Goal: Task Accomplishment & Management: Manage account settings

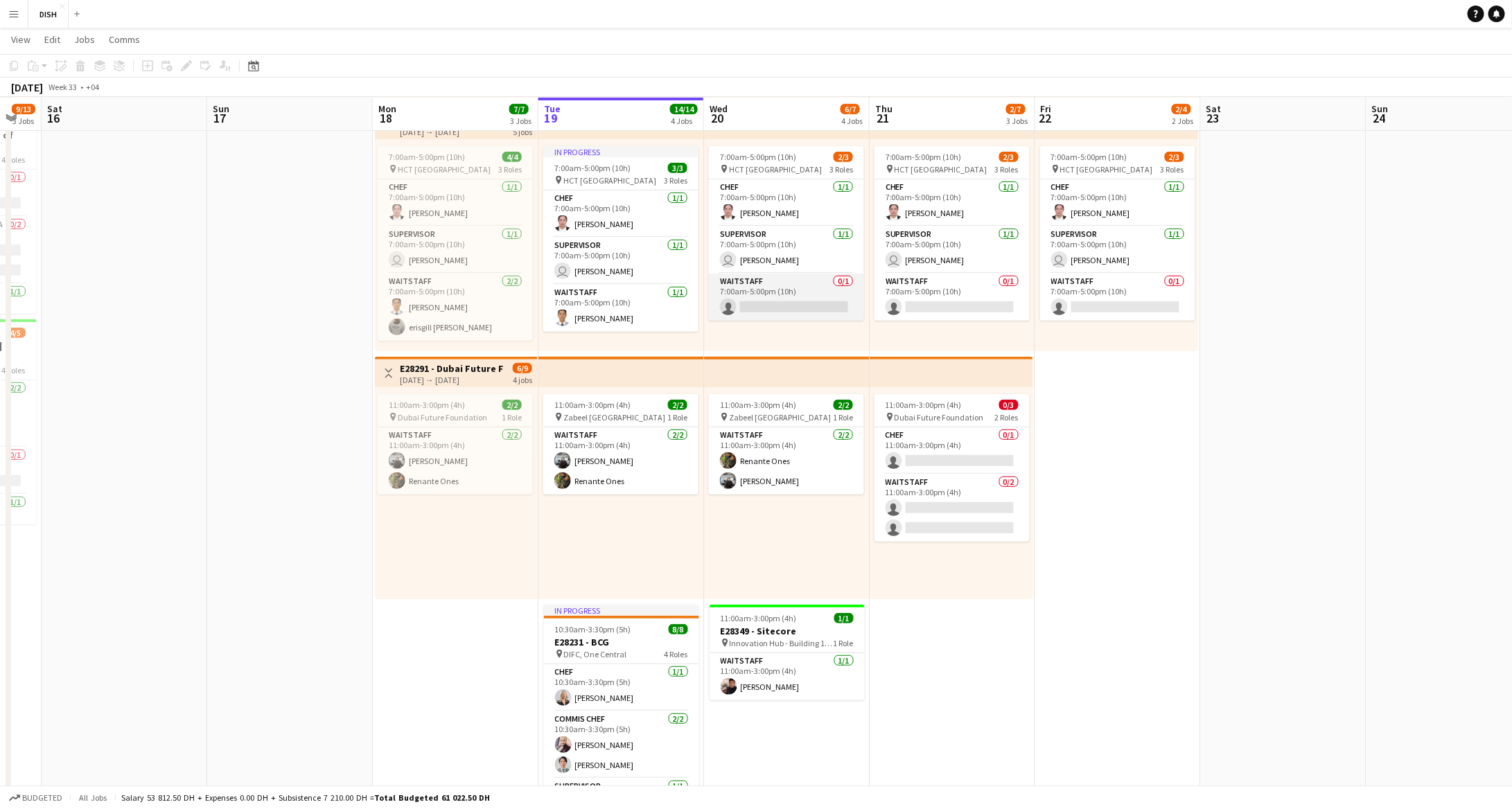
scroll to position [0, 620]
click at [797, 289] on app-card-role "Waitstaff 0/1 7:00am-5:00pm (10h) single-neutral-actions" at bounding box center [788, 297] width 155 height 47
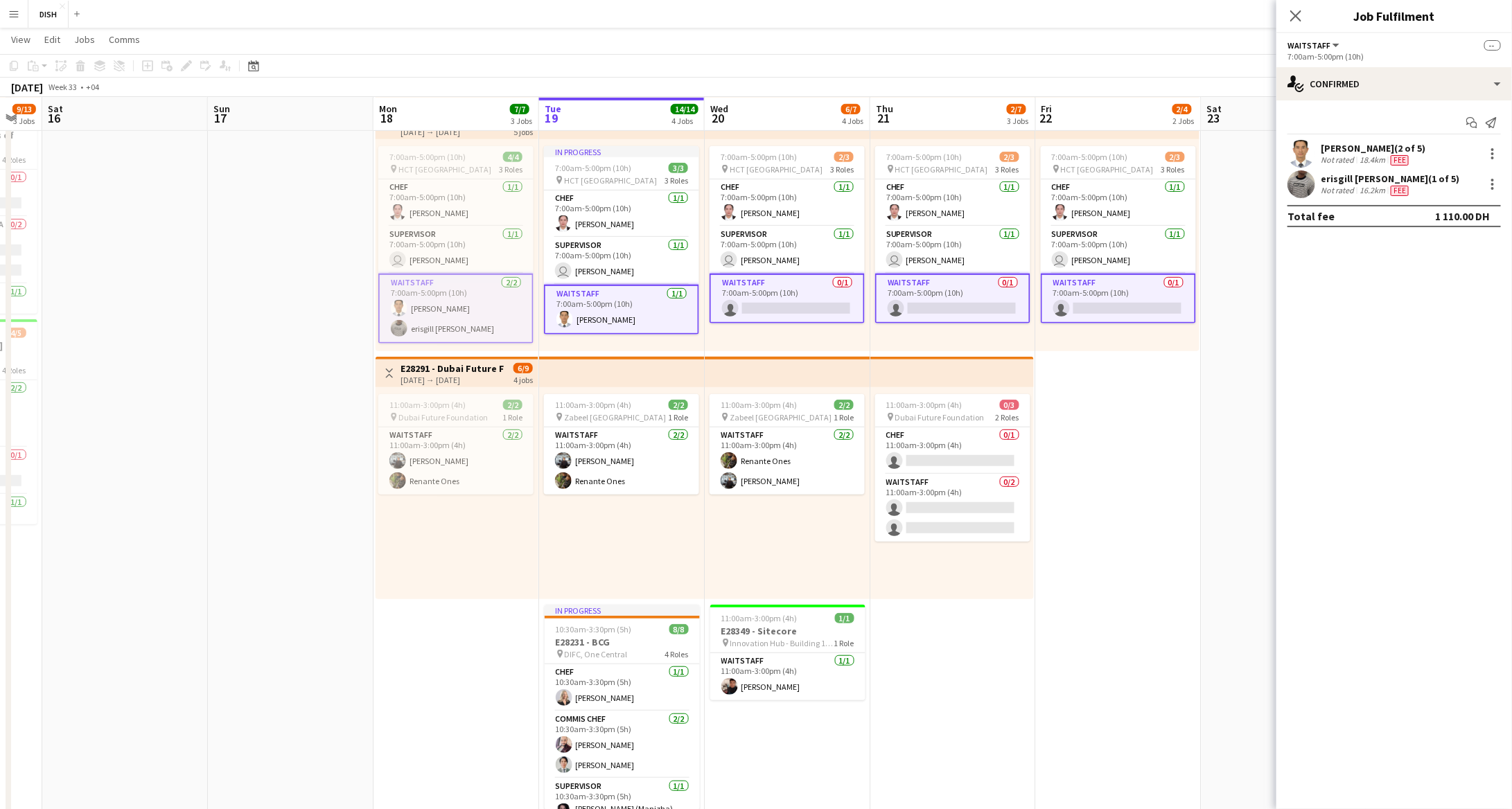
click at [798, 290] on app-card-role "Waitstaff 0/1 7:00am-5:00pm (10h) single-neutral-actions" at bounding box center [788, 298] width 155 height 50
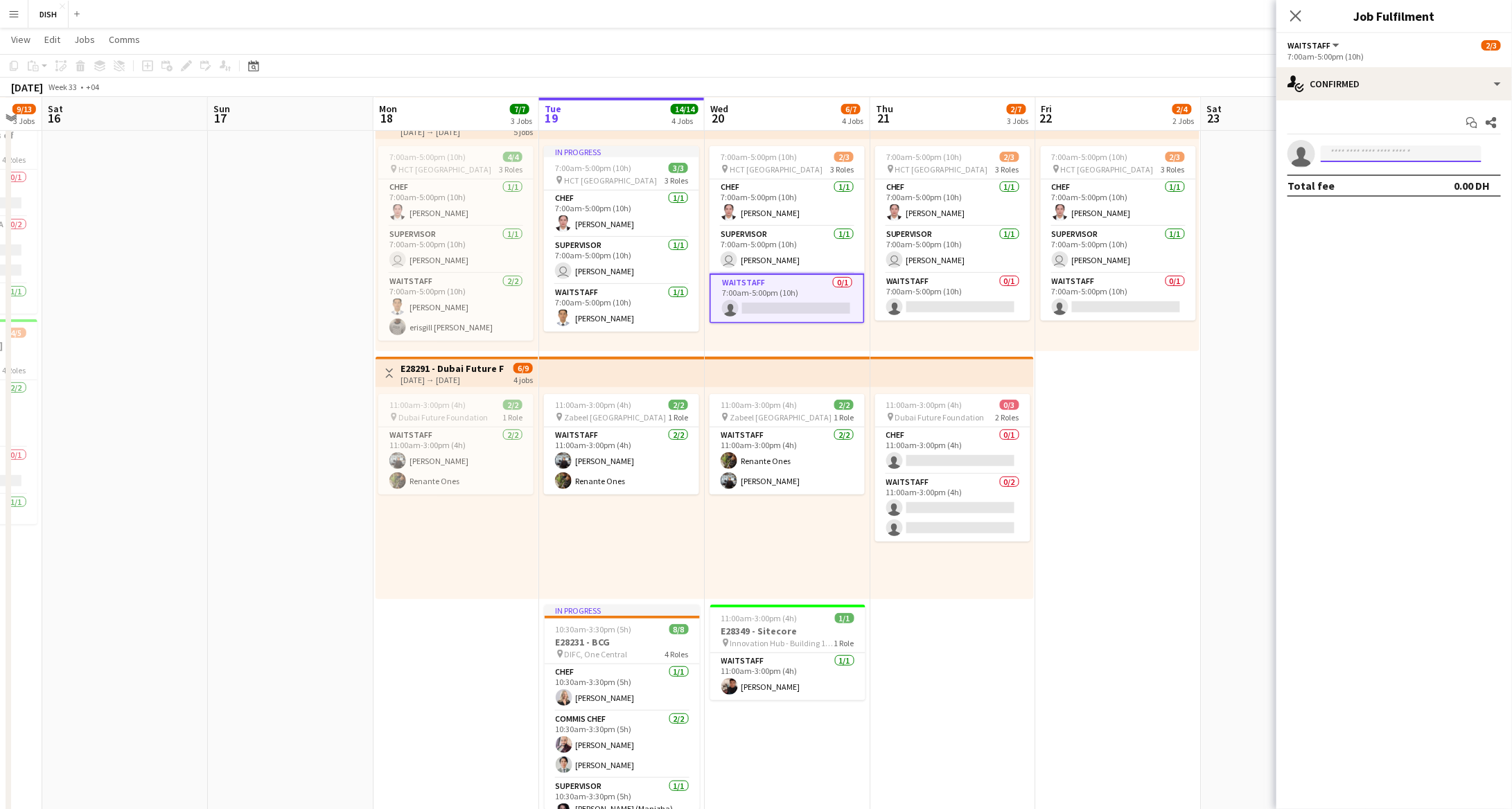
click at [1386, 152] on input at bounding box center [1401, 154] width 161 height 17
type input "*****"
click at [1389, 186] on span "[PERSON_NAME][EMAIL_ADDRESS][PERSON_NAME][DOMAIN_NAME]" at bounding box center [1401, 185] width 138 height 11
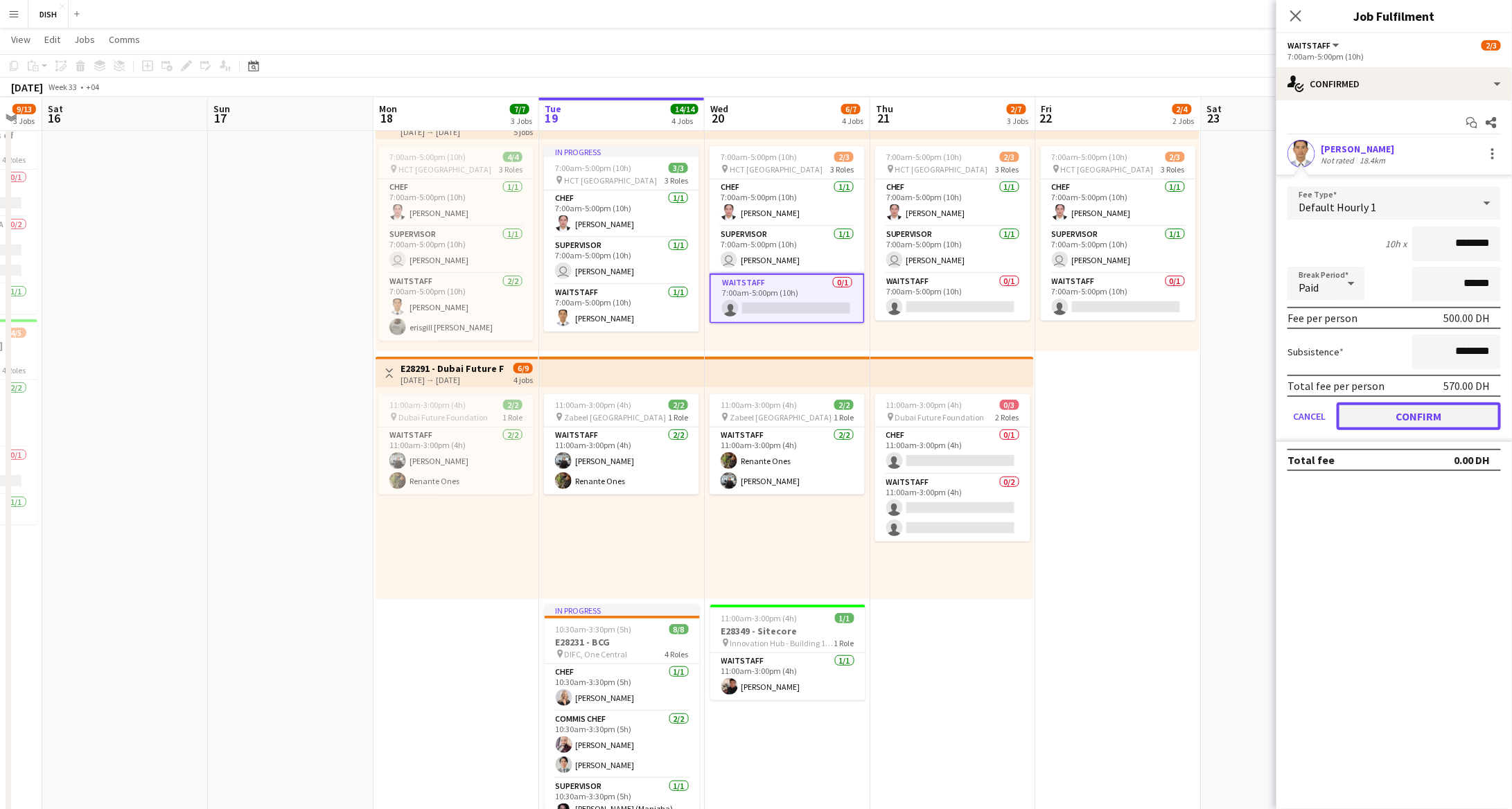
click at [1395, 411] on button "Confirm" at bounding box center [1418, 416] width 164 height 28
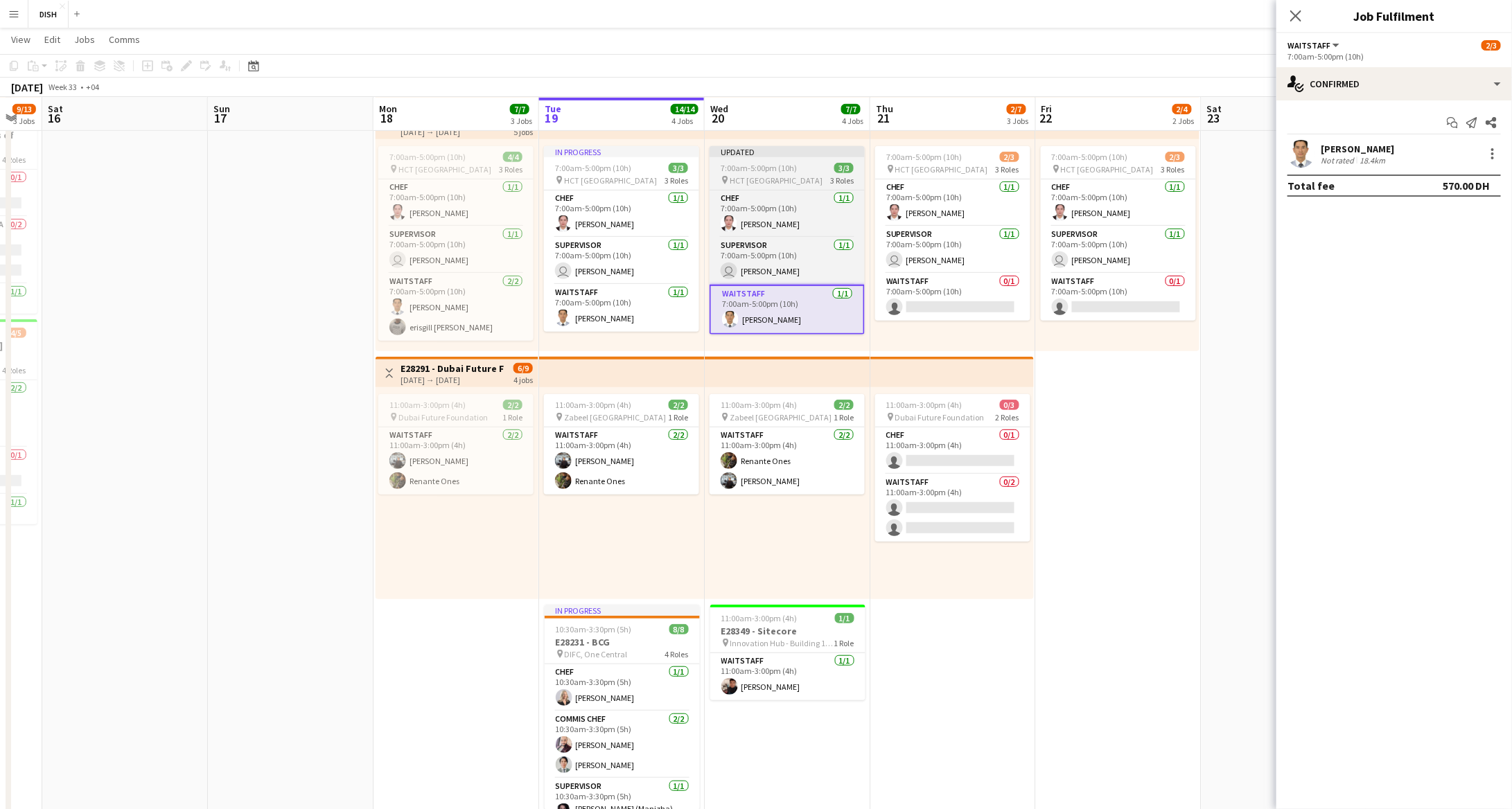
click at [787, 162] on span "7:00am-5:00pm (10h)" at bounding box center [759, 167] width 76 height 10
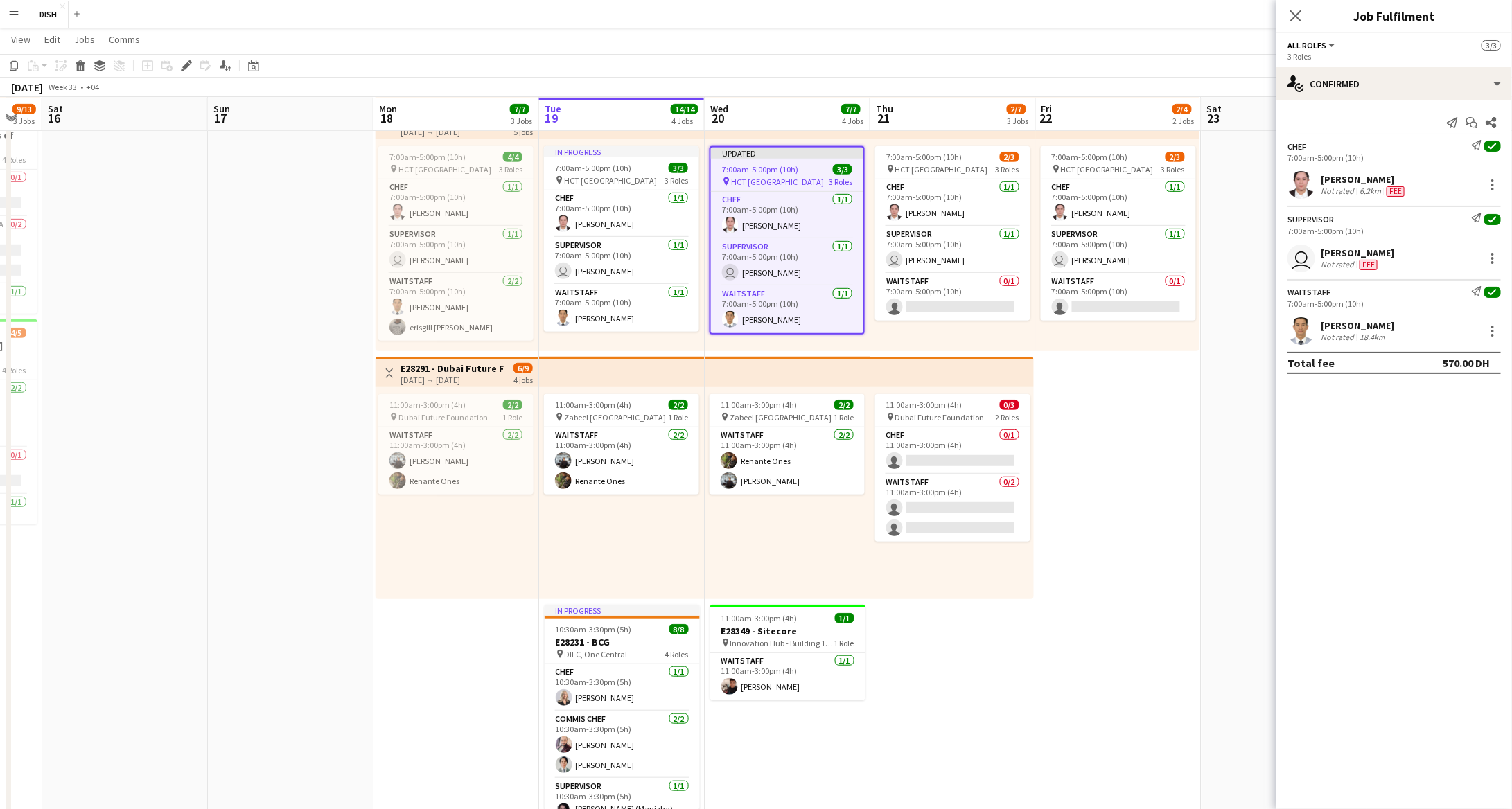
click at [1300, 2] on div "Close pop-in" at bounding box center [1296, 16] width 38 height 32
click at [1297, 8] on app-icon "Close pop-in" at bounding box center [1296, 16] width 20 height 20
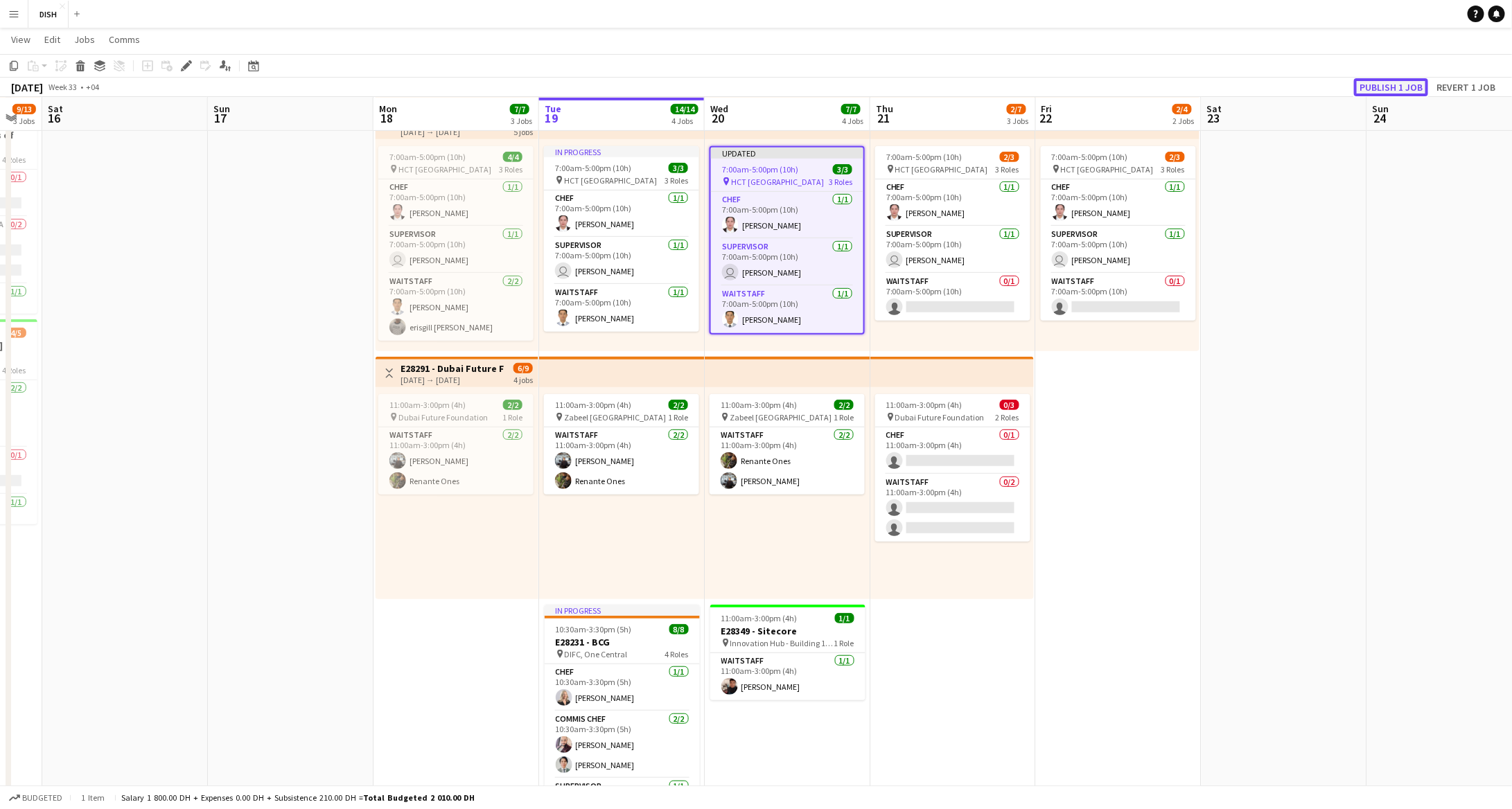
click at [1402, 82] on button "Publish 1 job" at bounding box center [1391, 87] width 74 height 18
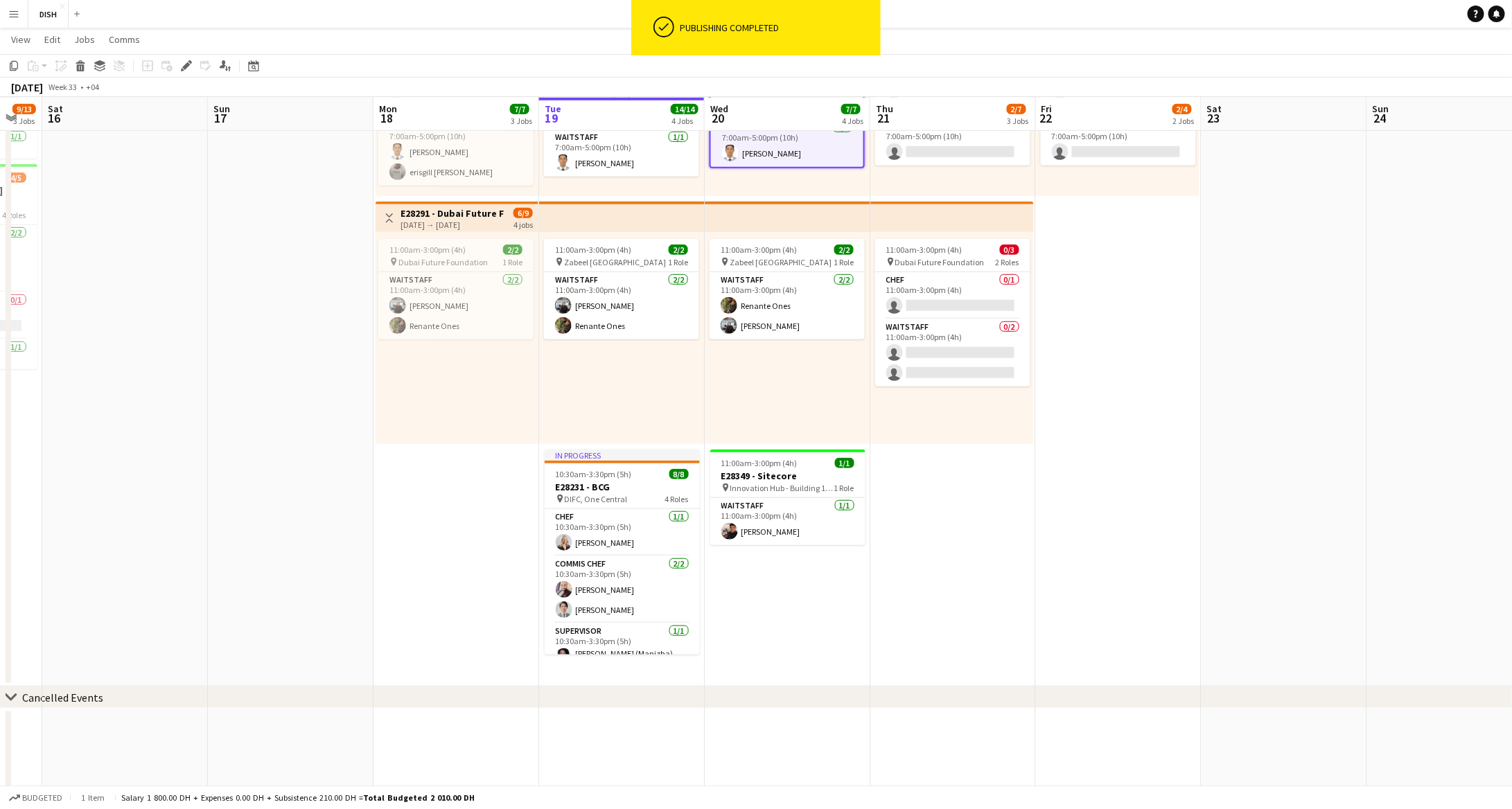
scroll to position [474, 0]
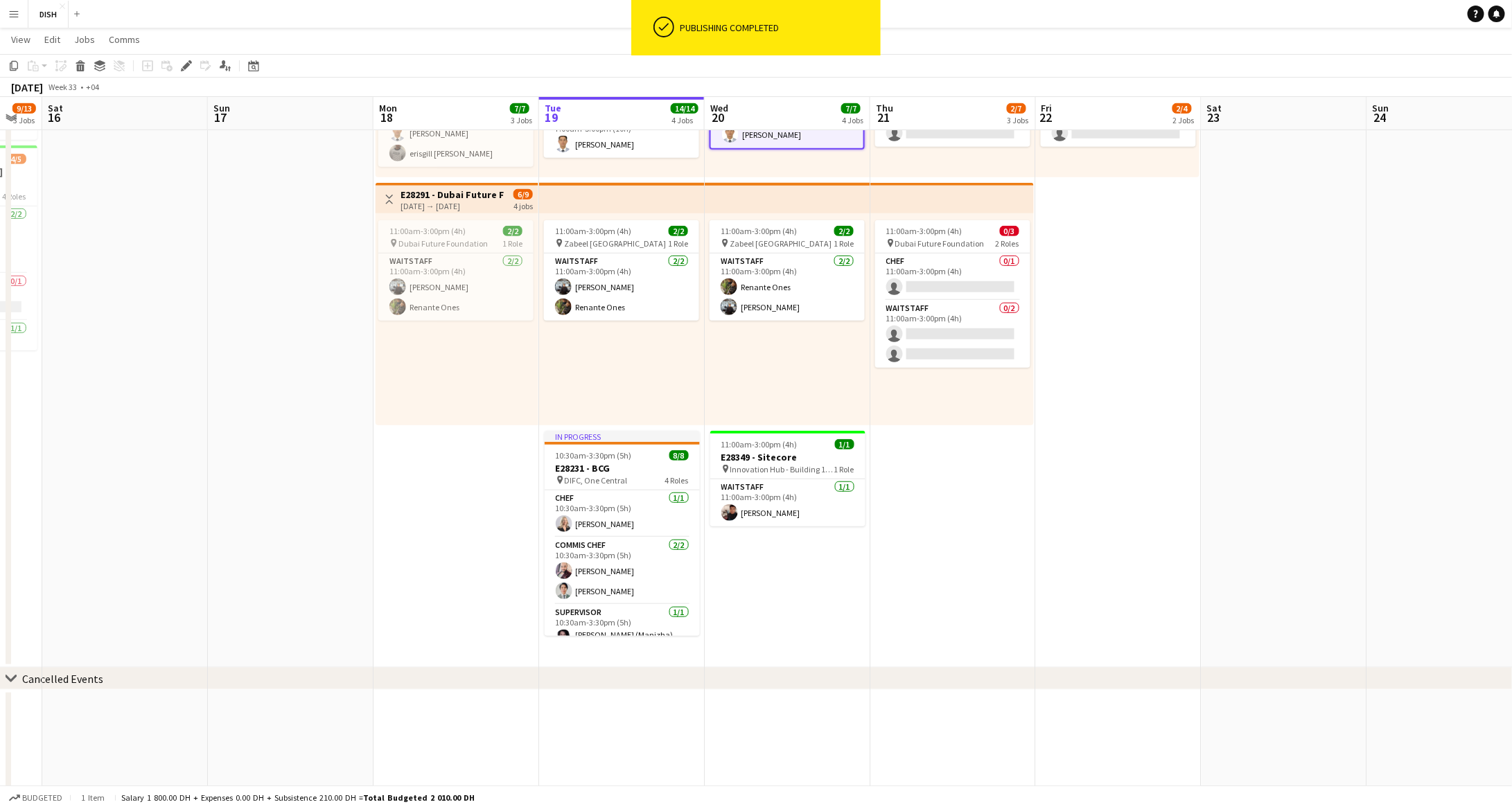
click at [1081, 438] on app-date-cell "10:00am-3:00pm (5h) 0/1 pin [GEOGRAPHIC_DATA], Sheikh Zayed Rd - Al Quoz - Al Q…" at bounding box center [1118, 174] width 166 height 987
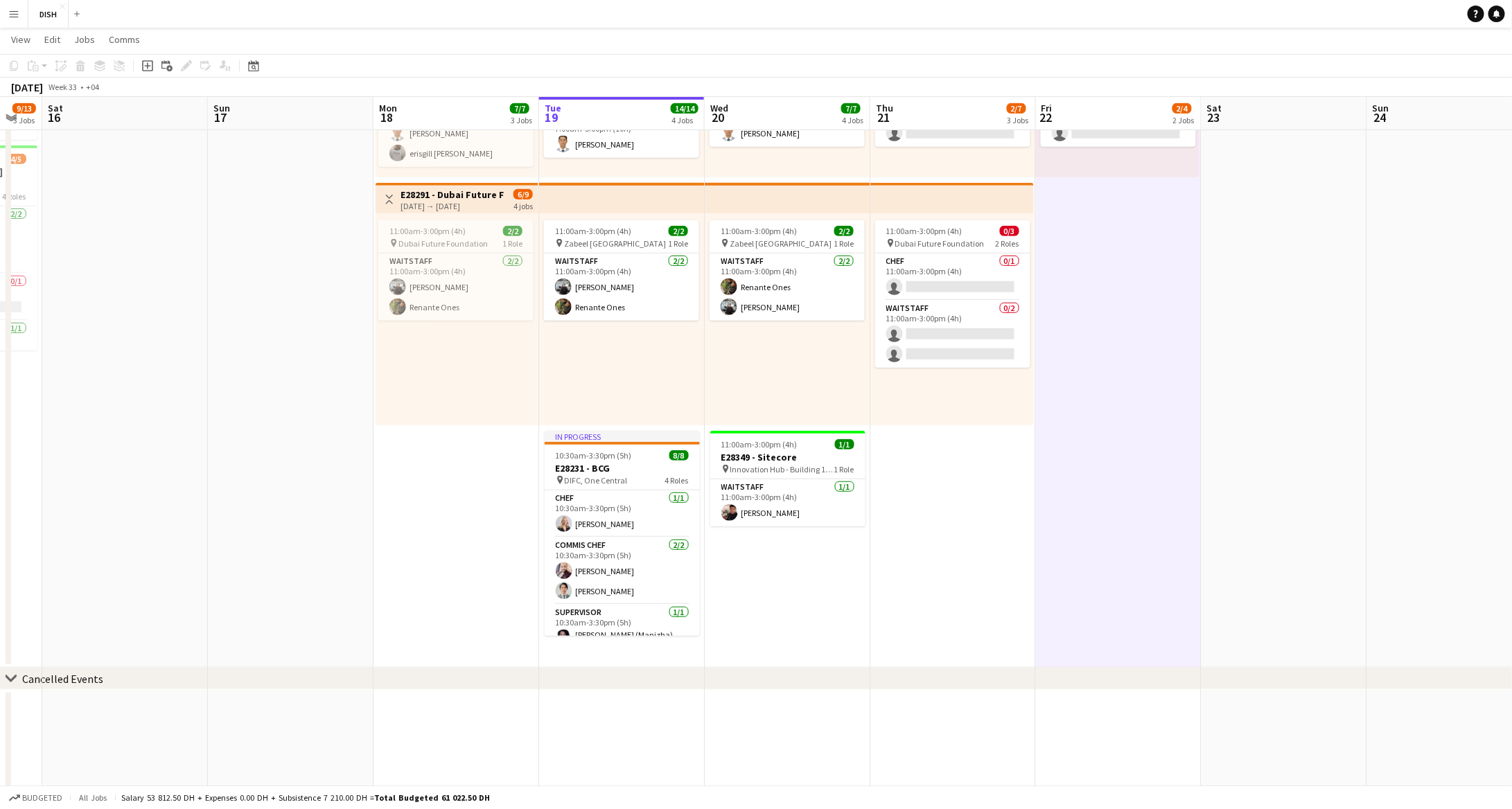
click at [933, 559] on app-date-cell "10:00am-3:00pm (5h) 0/1 pin [GEOGRAPHIC_DATA], Sheikh Zayed Rd - Al Quoz - Al Q…" at bounding box center [953, 174] width 166 height 987
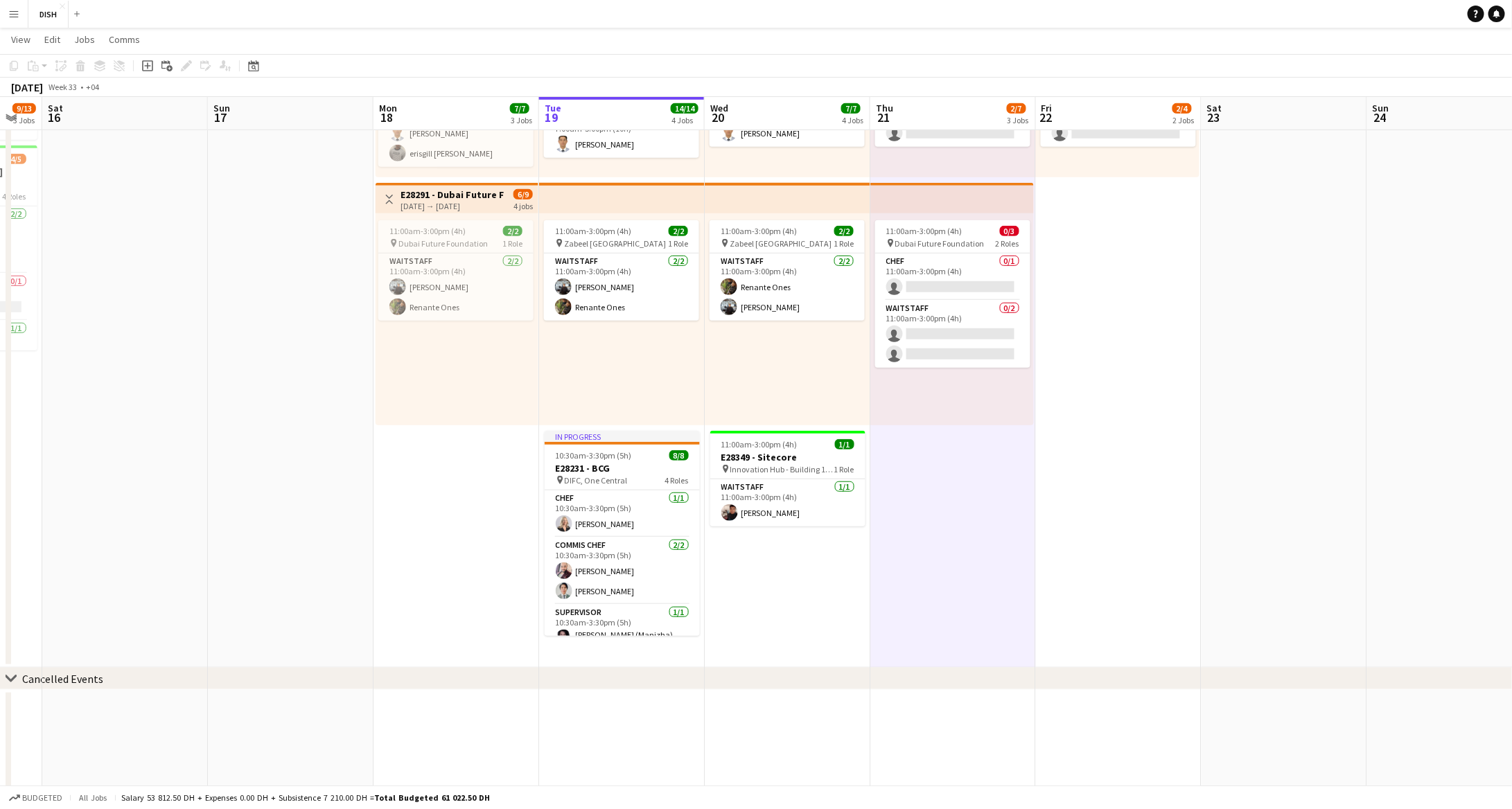
click at [854, 586] on app-date-cell "10:00am-3:00pm (5h) 1/1 pin [GEOGRAPHIC_DATA], [GEOGRAPHIC_DATA] - Al Quoz - Al…" at bounding box center [788, 174] width 166 height 987
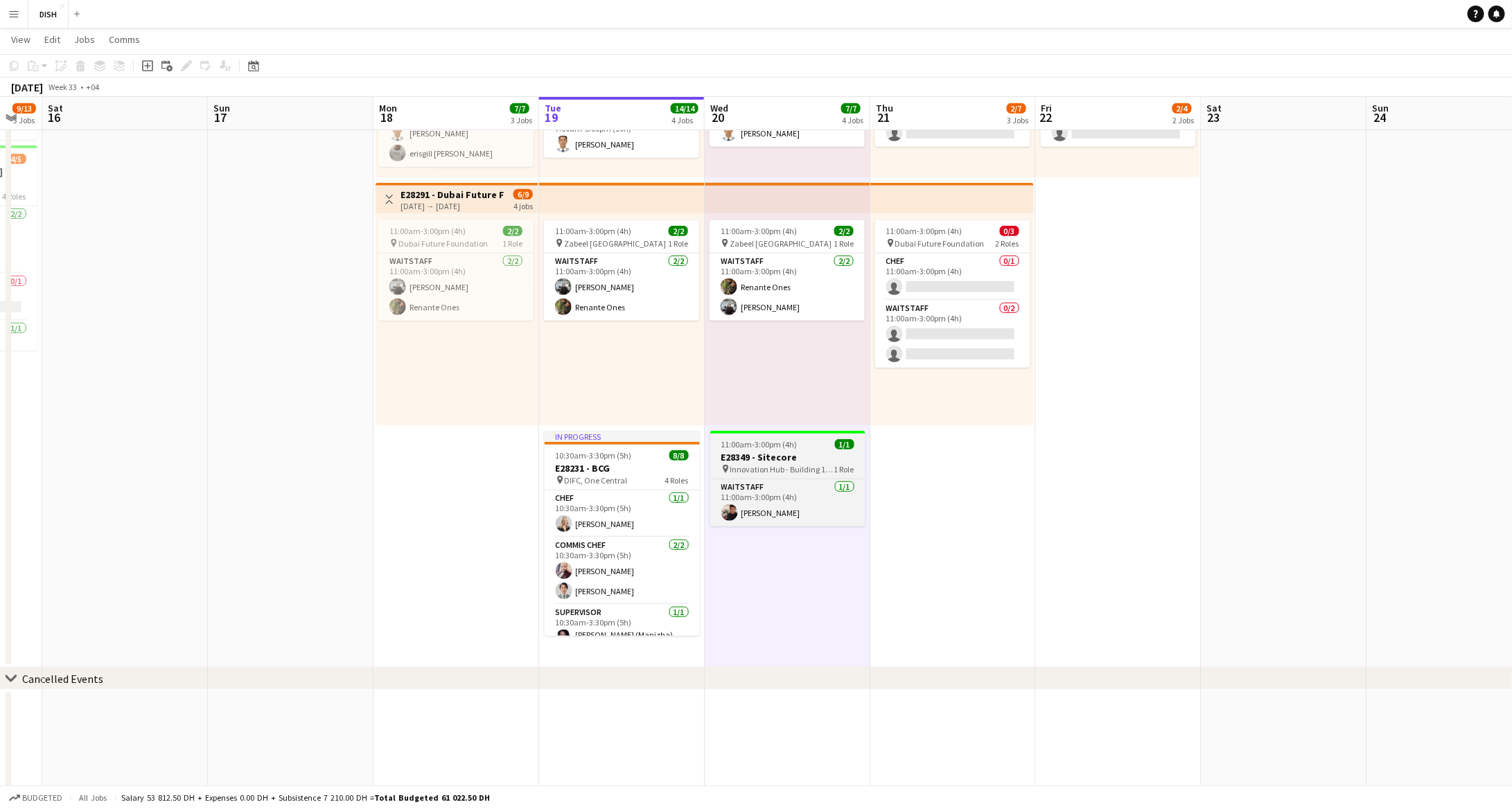
click at [817, 467] on span "Innovation Hub - Building 1, 35X7+R7V - Al Falak [GEOGRAPHIC_DATA] - [GEOGRAPHI…" at bounding box center [783, 469] width 104 height 10
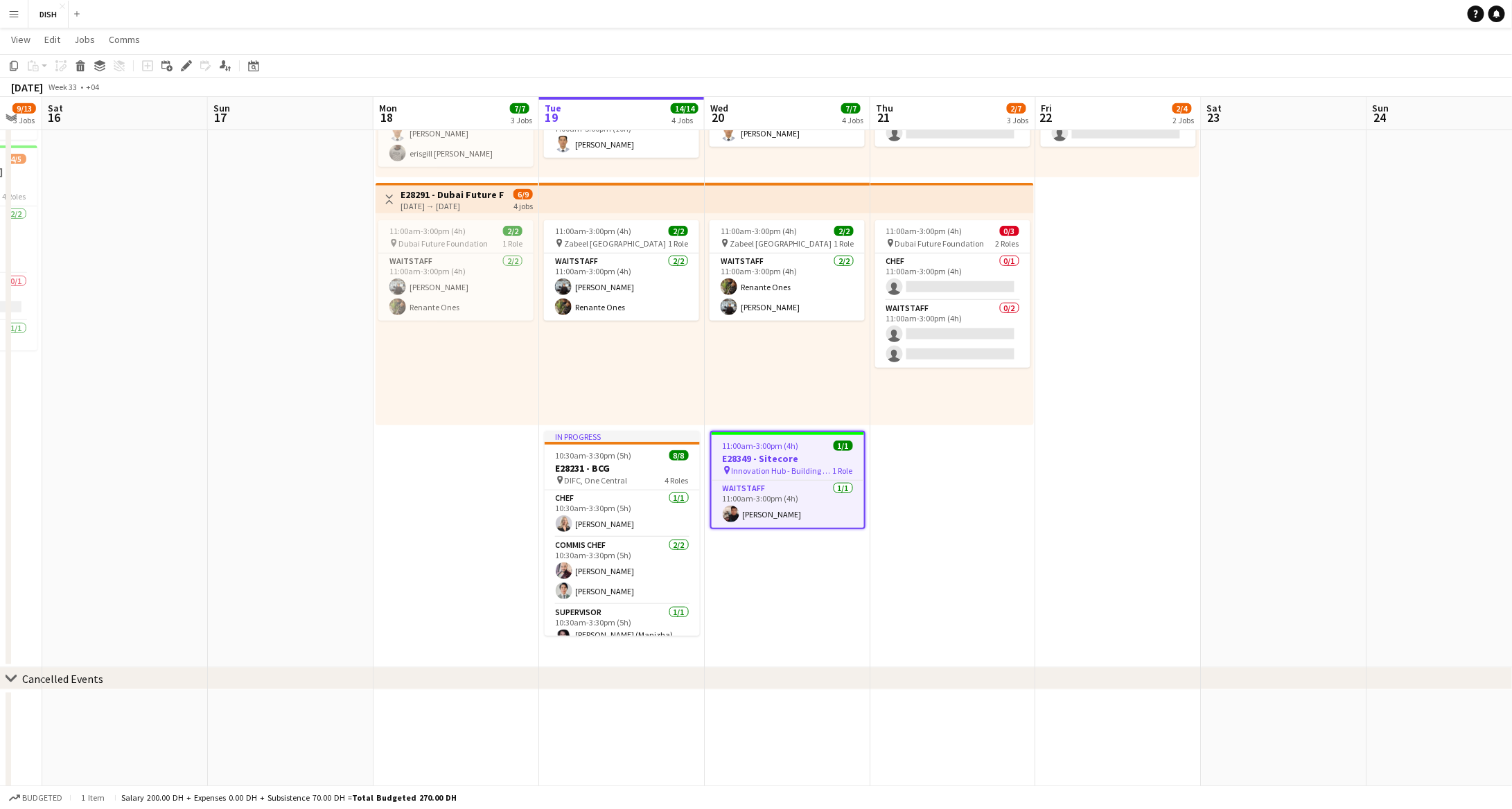
scroll to position [0, 621]
click at [180, 59] on div "Edit" at bounding box center [186, 66] width 17 height 17
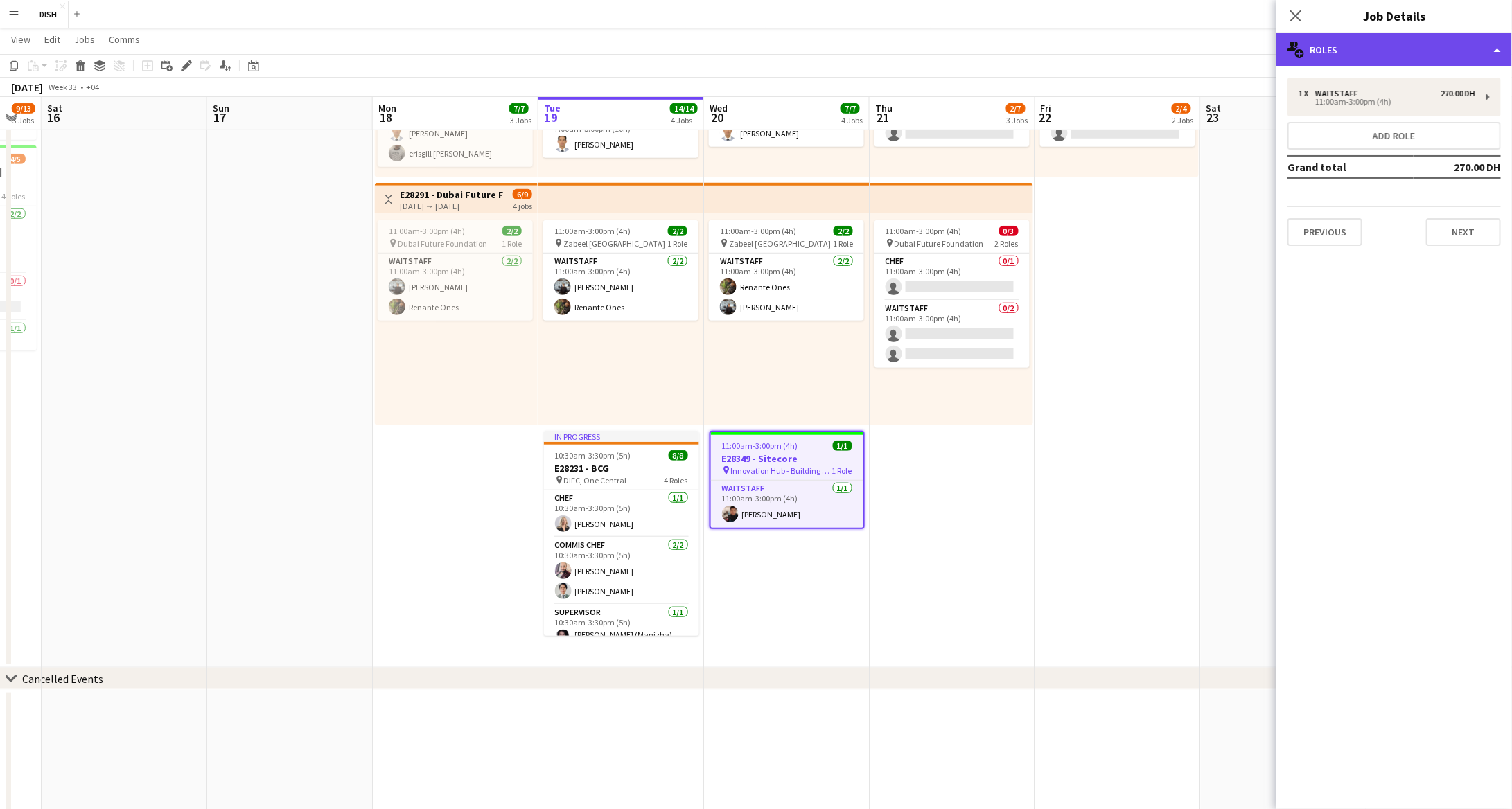
click at [1346, 46] on div "multiple-users-add Roles" at bounding box center [1394, 50] width 235 height 34
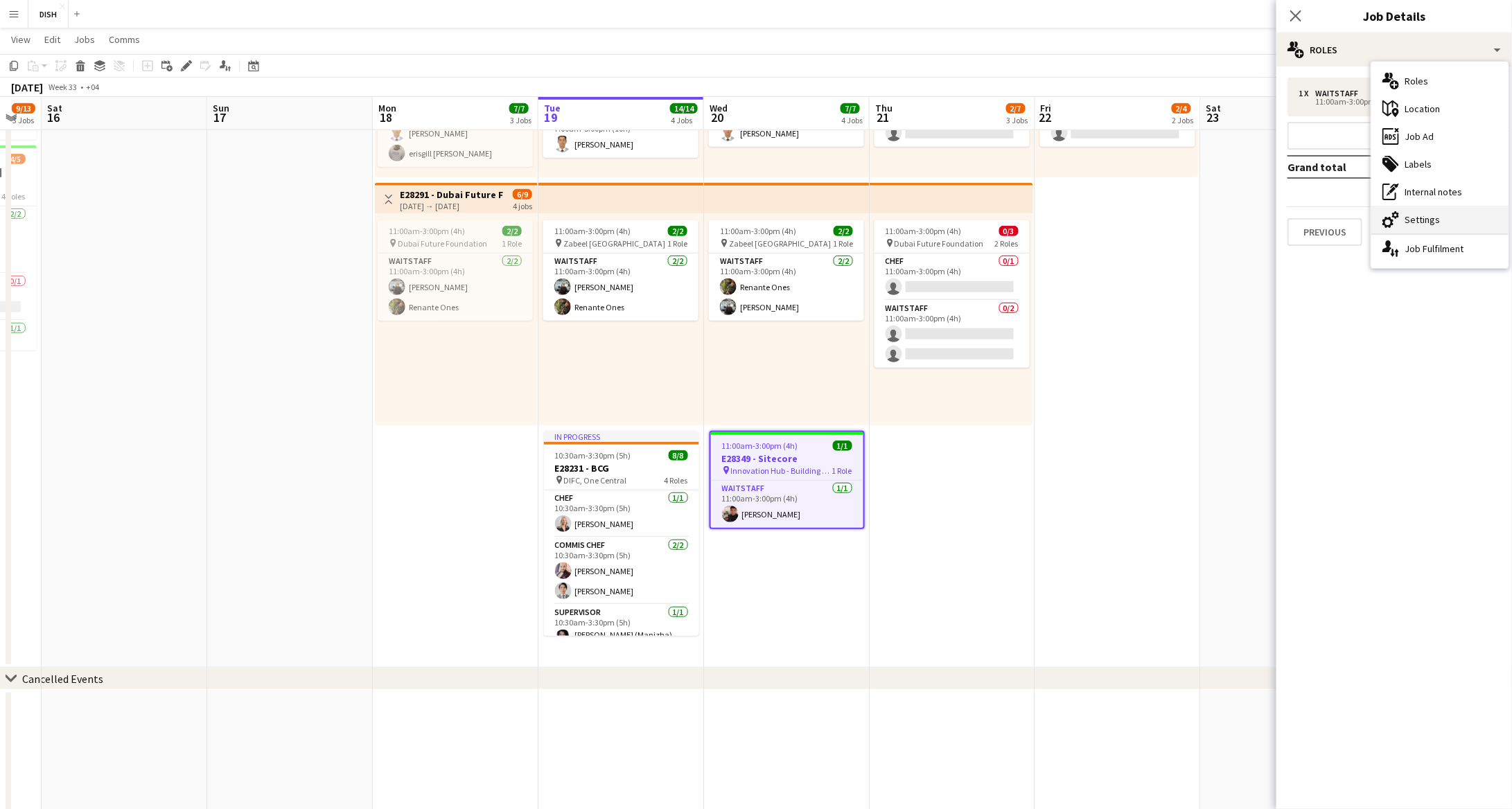
click at [1432, 211] on div "cog-double-3 Settings" at bounding box center [1440, 219] width 137 height 28
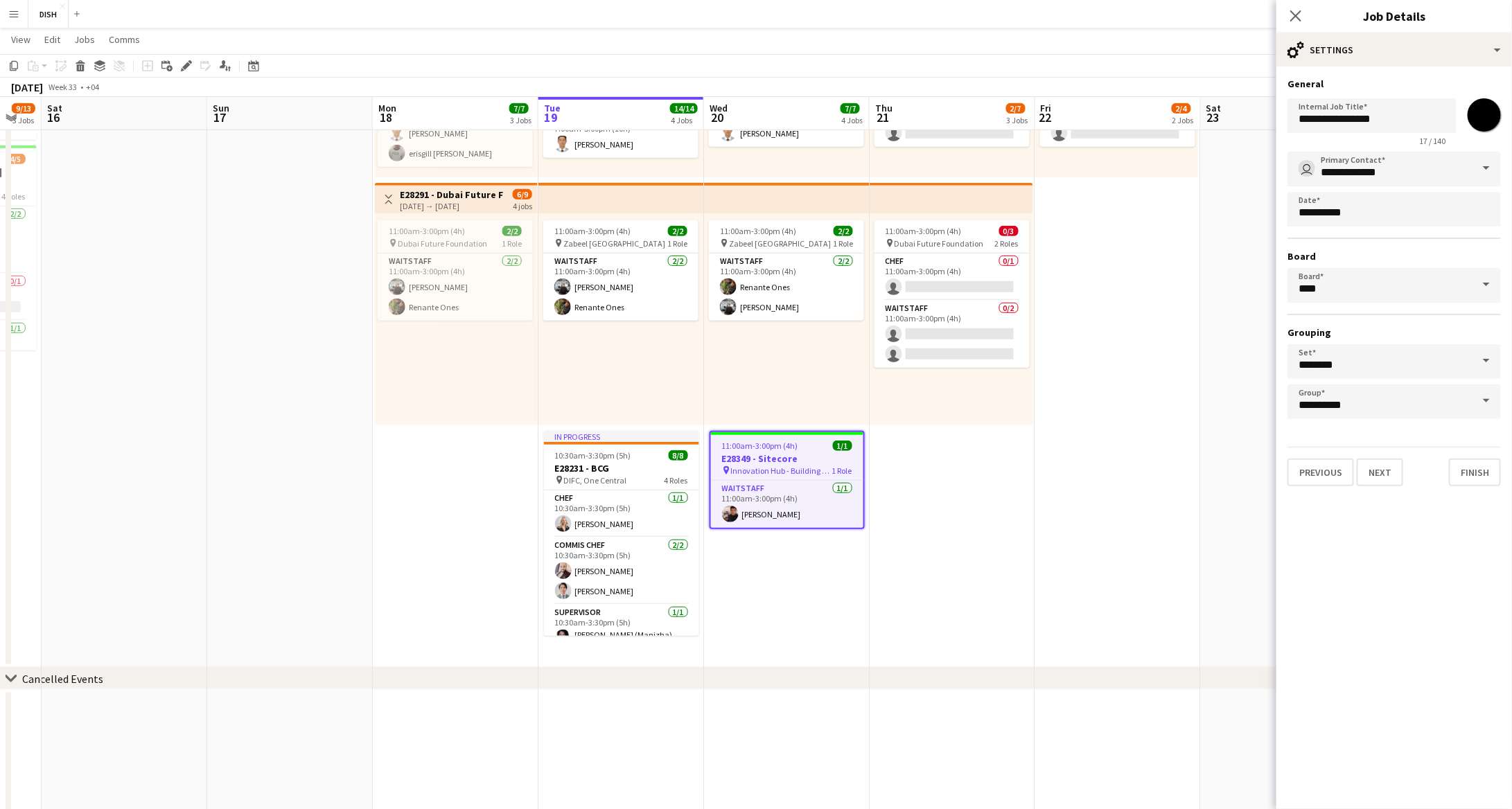
click at [1480, 114] on input "*******" at bounding box center [1485, 115] width 50 height 50
type input "*******"
click at [1475, 471] on button "Finish" at bounding box center [1475, 472] width 52 height 28
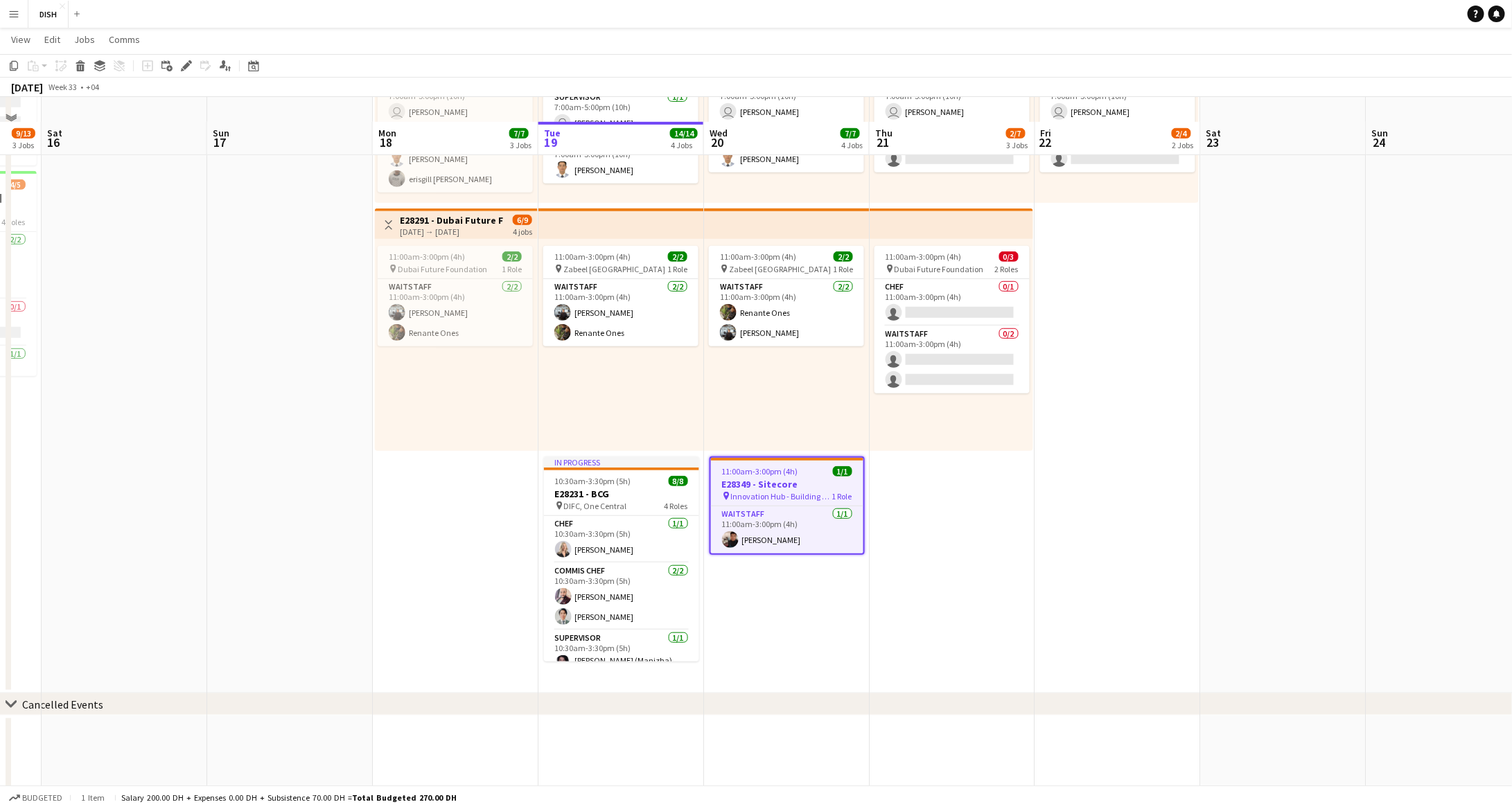
scroll to position [436, 0]
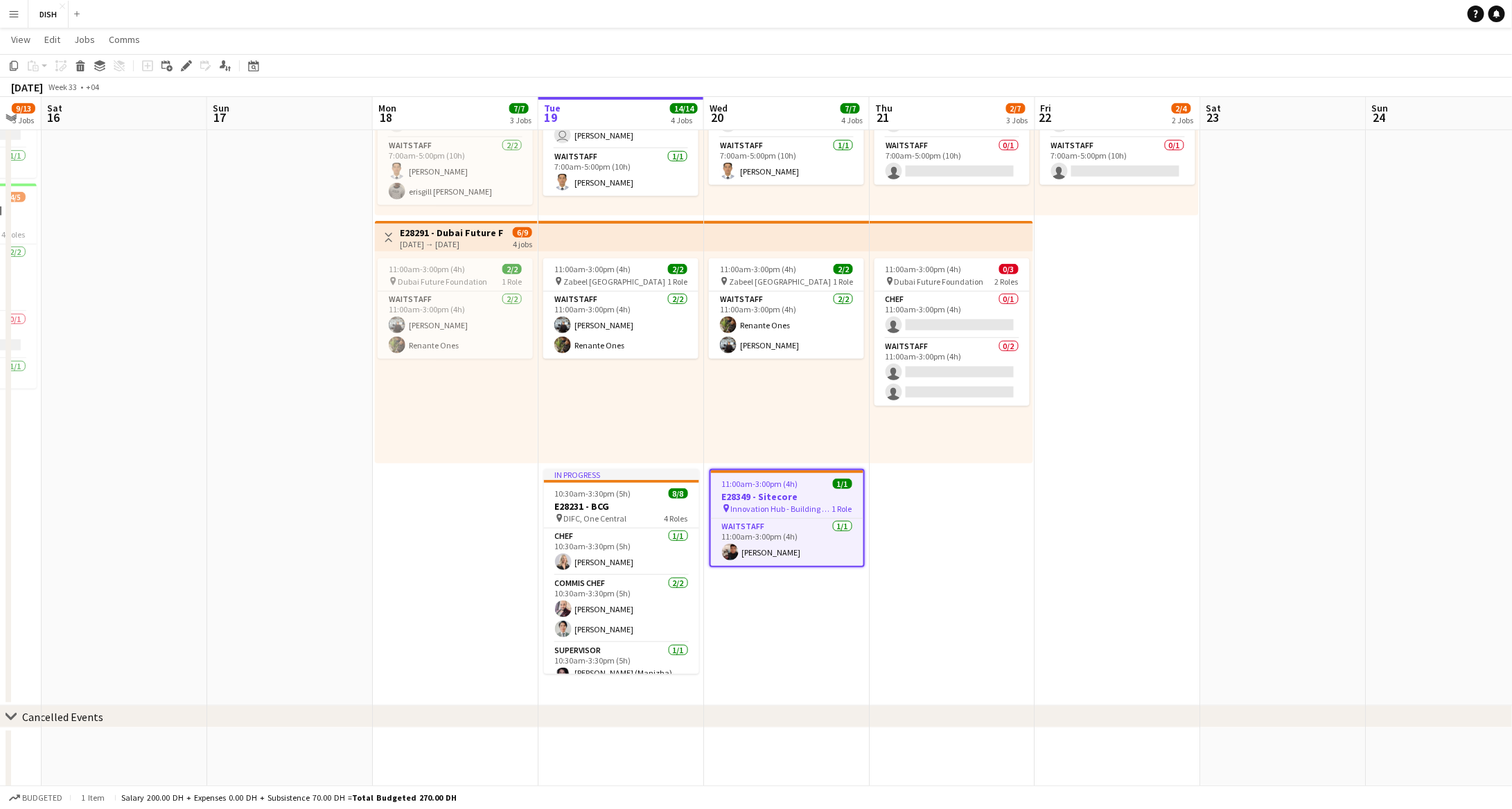
click at [989, 546] on app-date-cell "10:00am-3:00pm (5h) 0/1 pin [GEOGRAPHIC_DATA], Sheikh Zayed Rd - Al Quoz - Al Q…" at bounding box center [953, 212] width 166 height 987
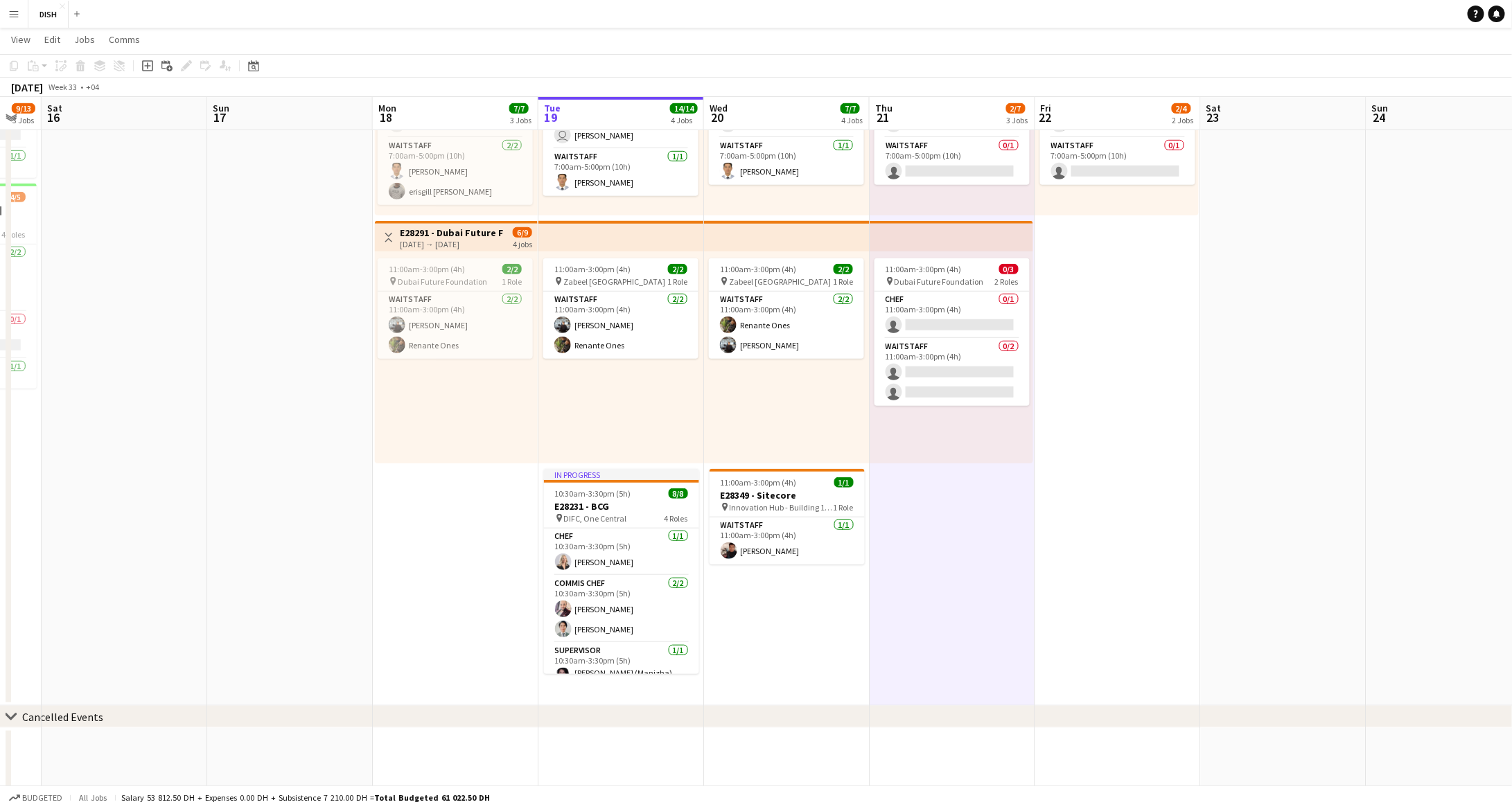
click at [1139, 517] on app-date-cell "10:00am-3:00pm (5h) 0/1 pin [GEOGRAPHIC_DATA], Sheikh Zayed Rd - Al Quoz - Al Q…" at bounding box center [1118, 212] width 166 height 987
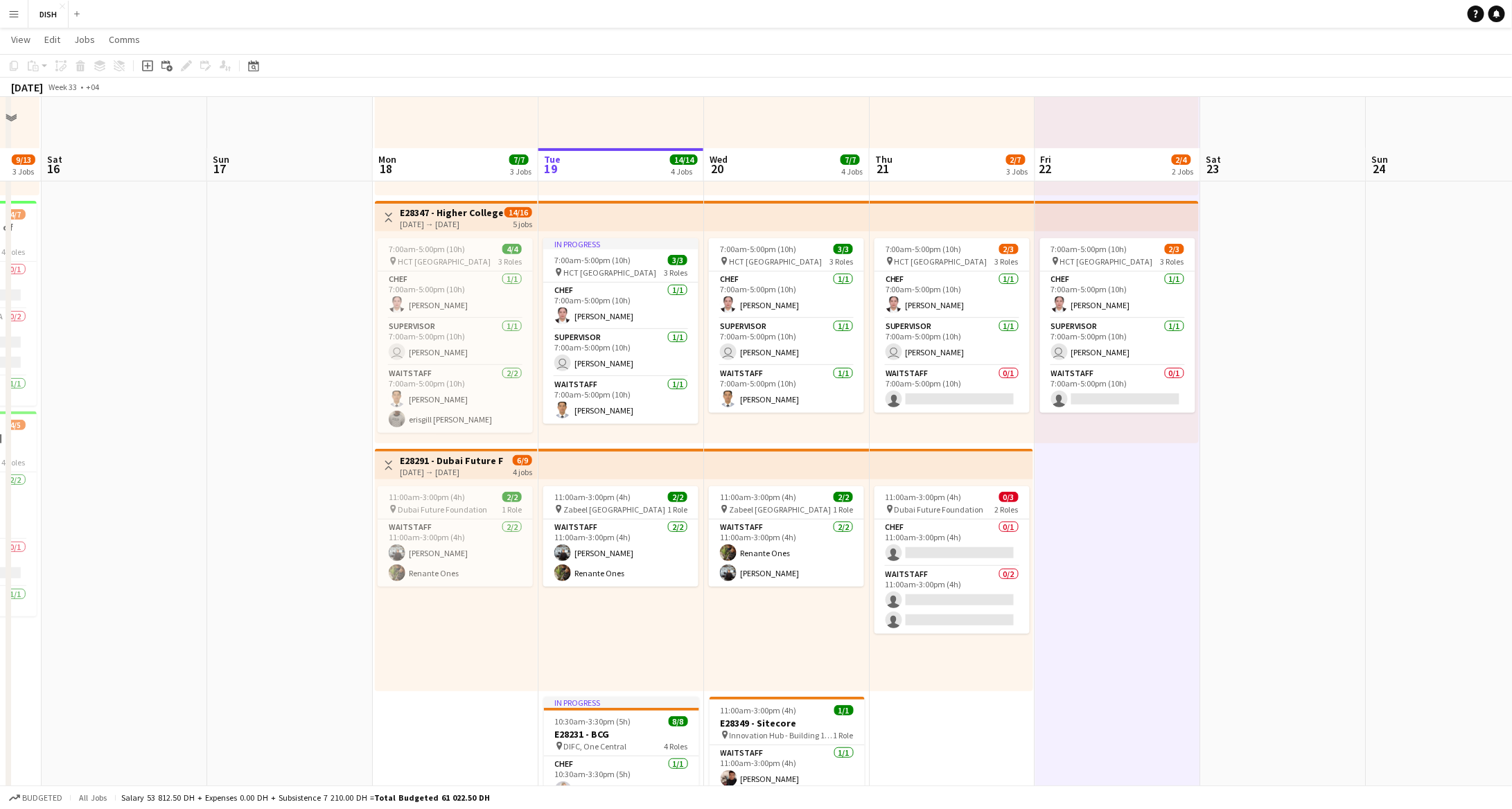
scroll to position [93, 0]
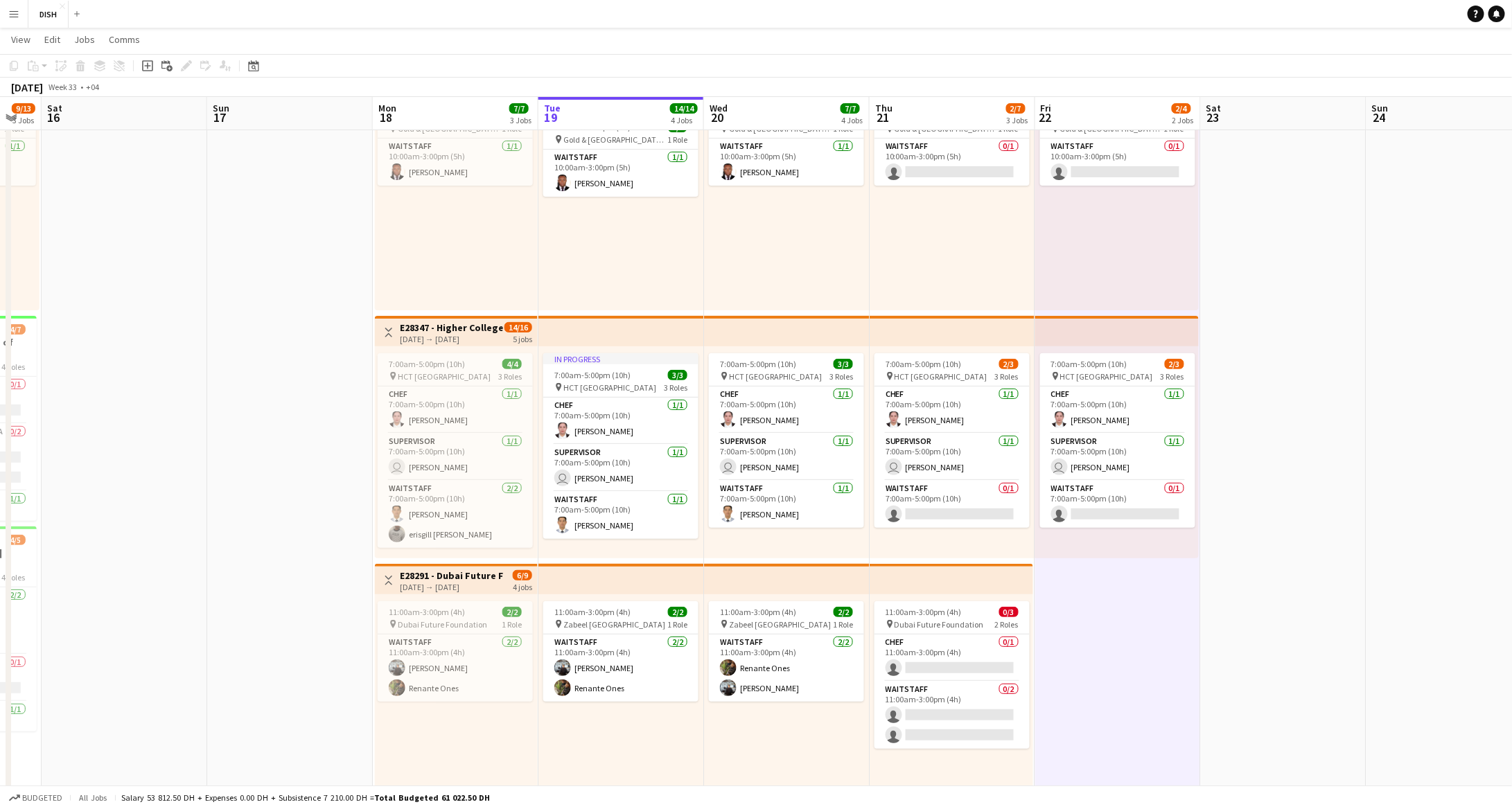
click at [1330, 539] on app-date-cell at bounding box center [1284, 555] width 166 height 987
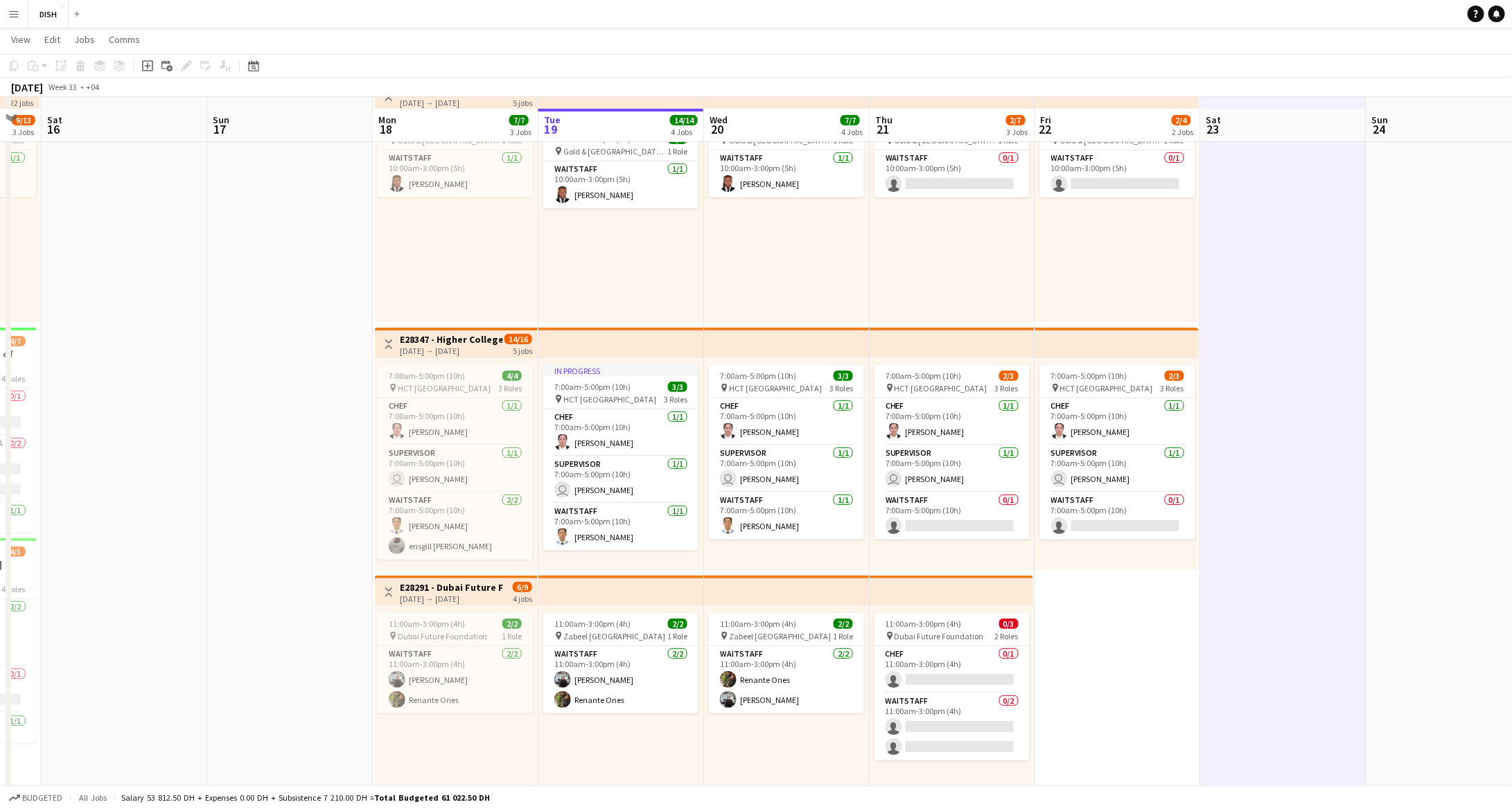
scroll to position [0, 0]
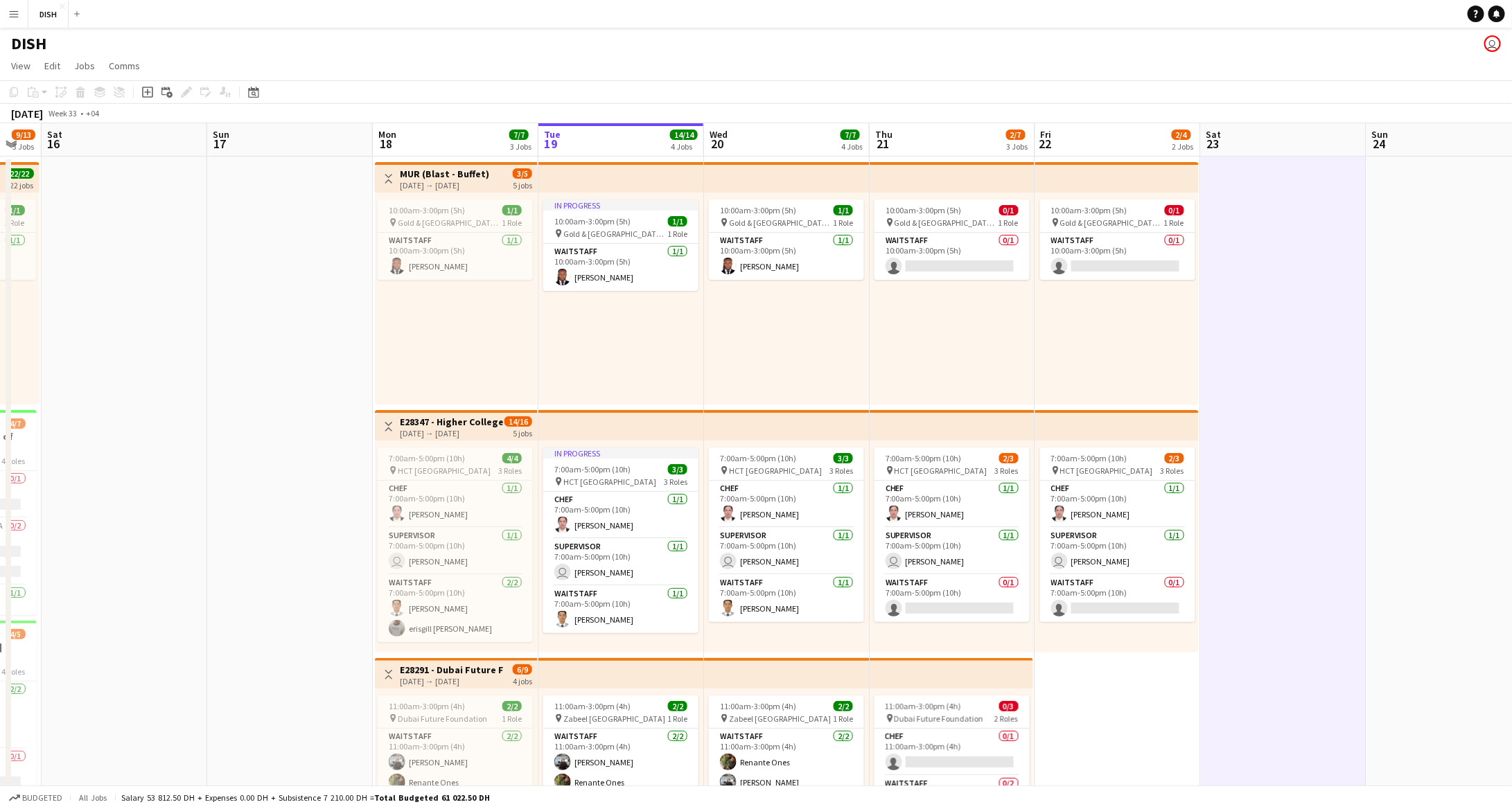
click at [1378, 496] on app-date-cell at bounding box center [1449, 650] width 166 height 987
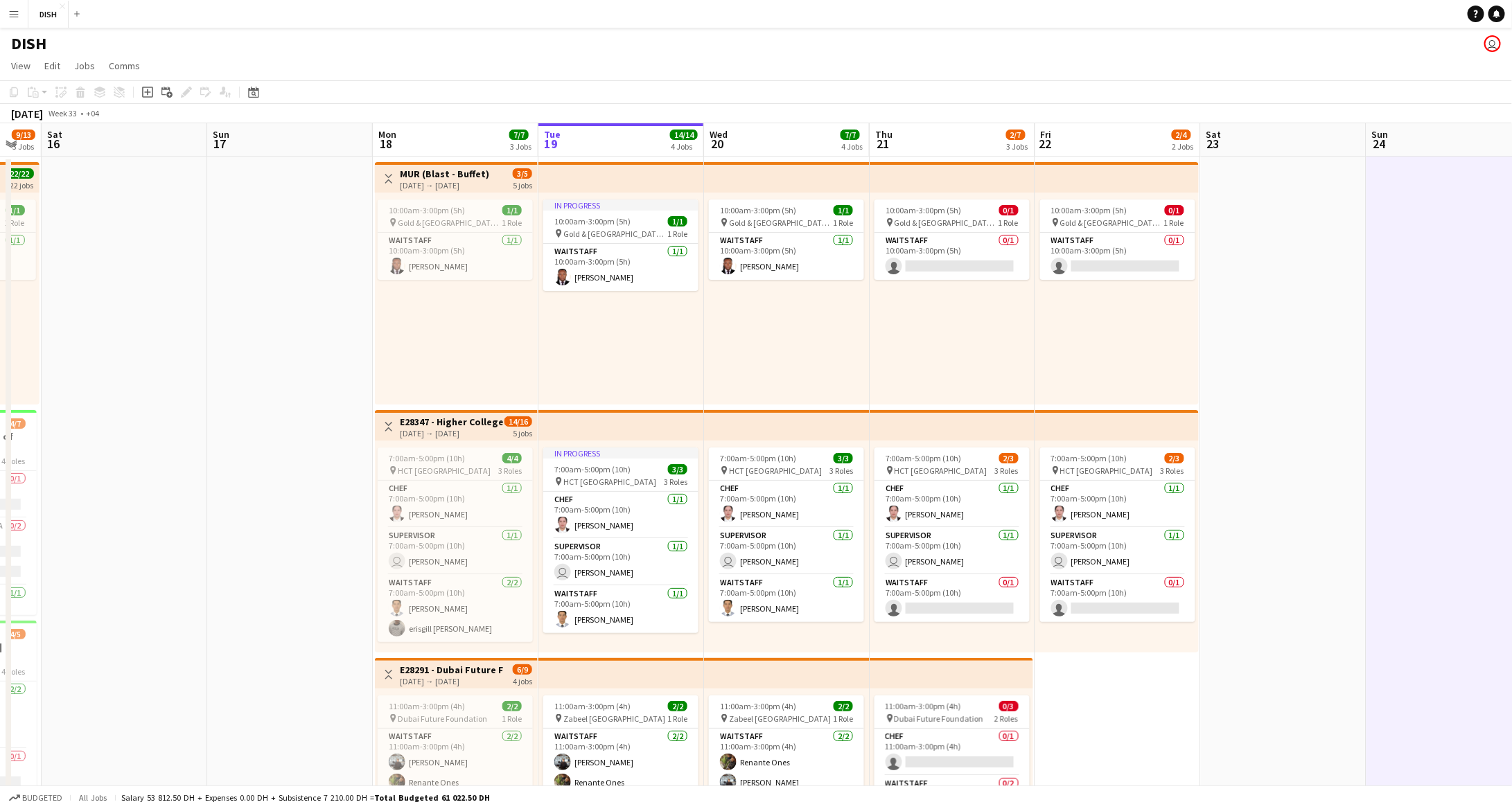
click at [1314, 473] on app-date-cell at bounding box center [1284, 650] width 166 height 987
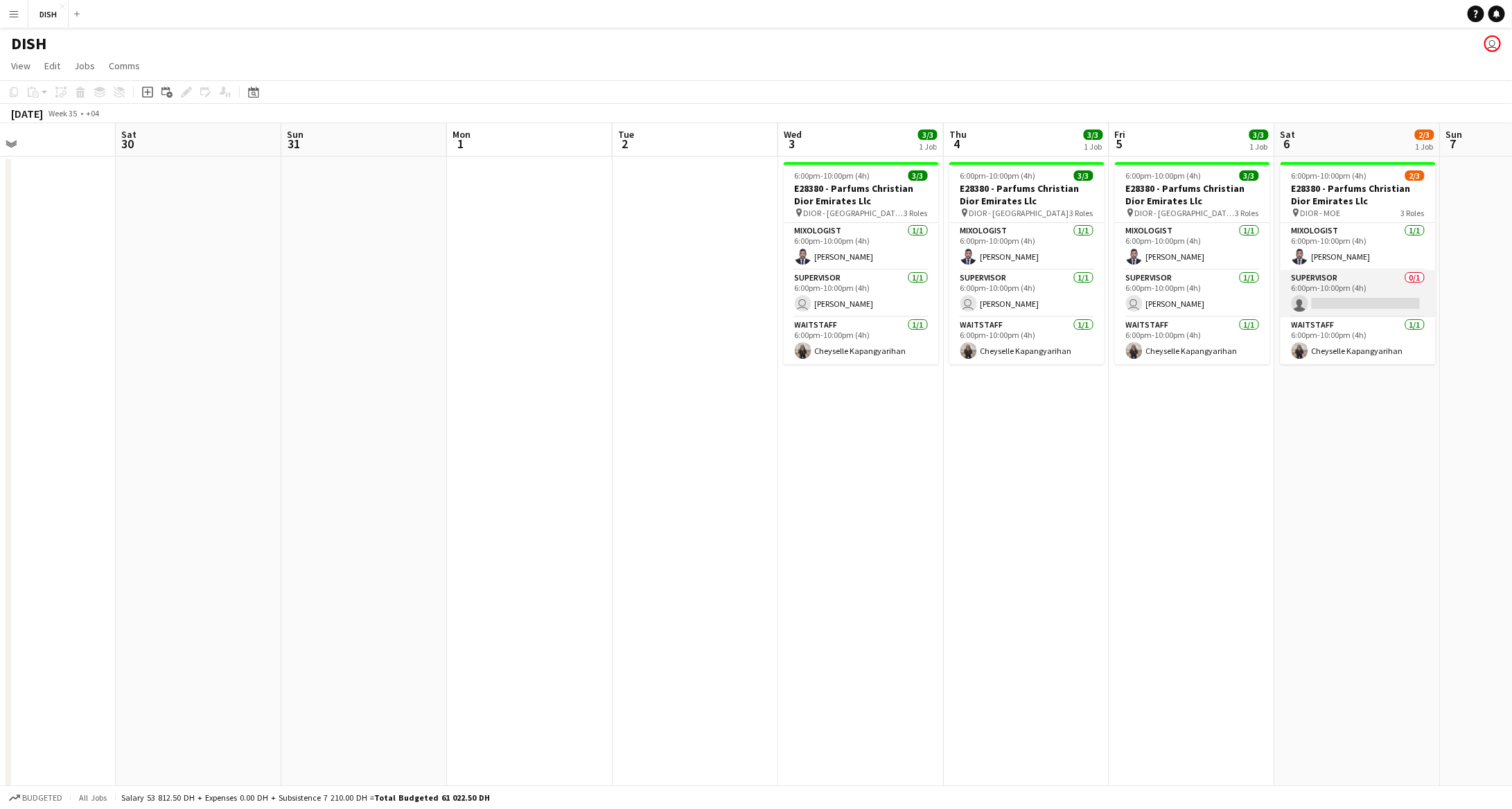
scroll to position [0, 546]
click at [1330, 297] on app-card-role "Supervisor 0/1 6:00pm-10:00pm (4h) single-neutral-actions" at bounding box center [1359, 294] width 155 height 47
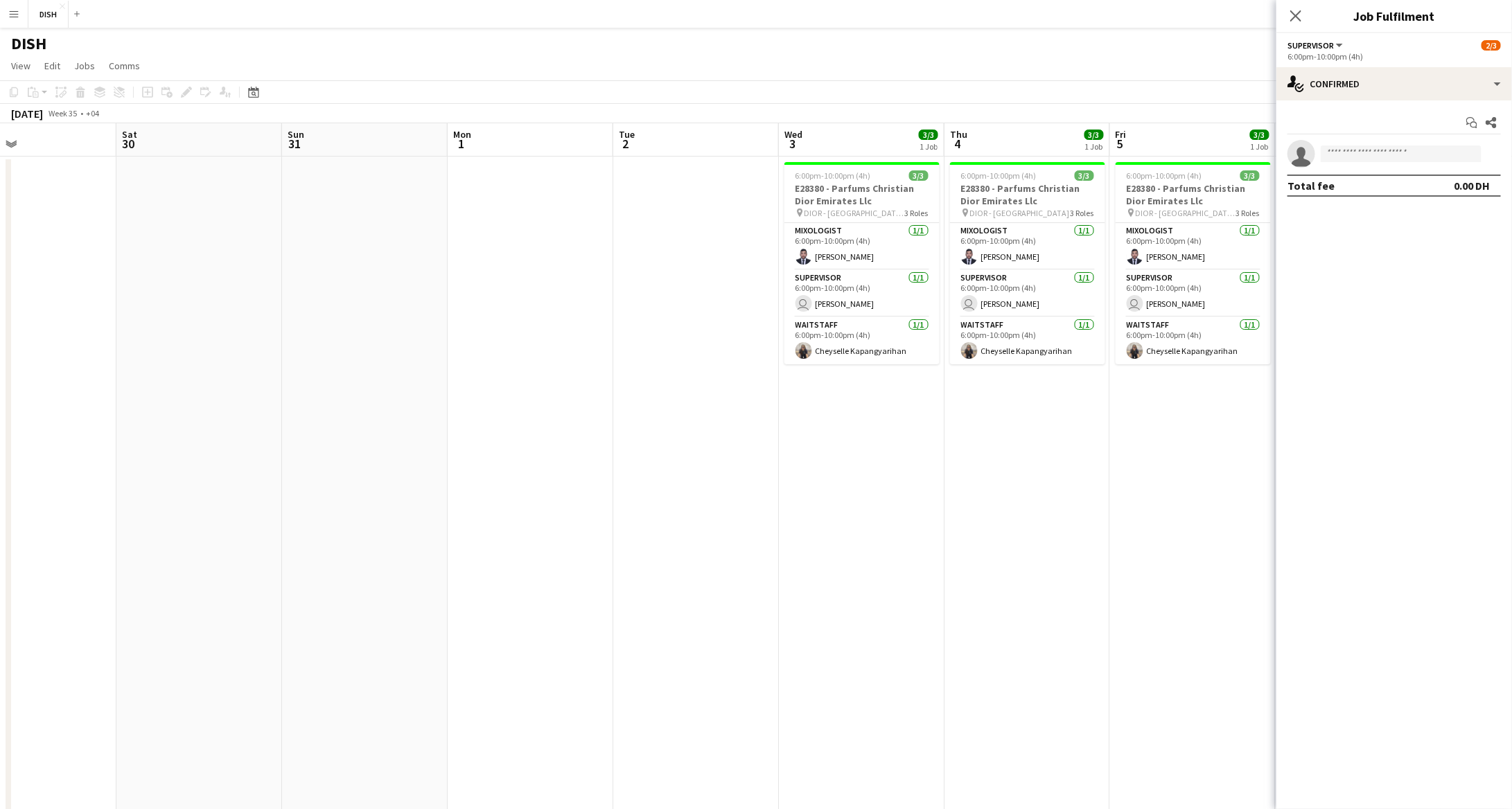
click at [1348, 54] on div "6:00pm-10:00pm (4h)" at bounding box center [1394, 56] width 214 height 10
click at [1355, 81] on div "single-neutral-actions-check-2 Confirmed" at bounding box center [1394, 84] width 235 height 34
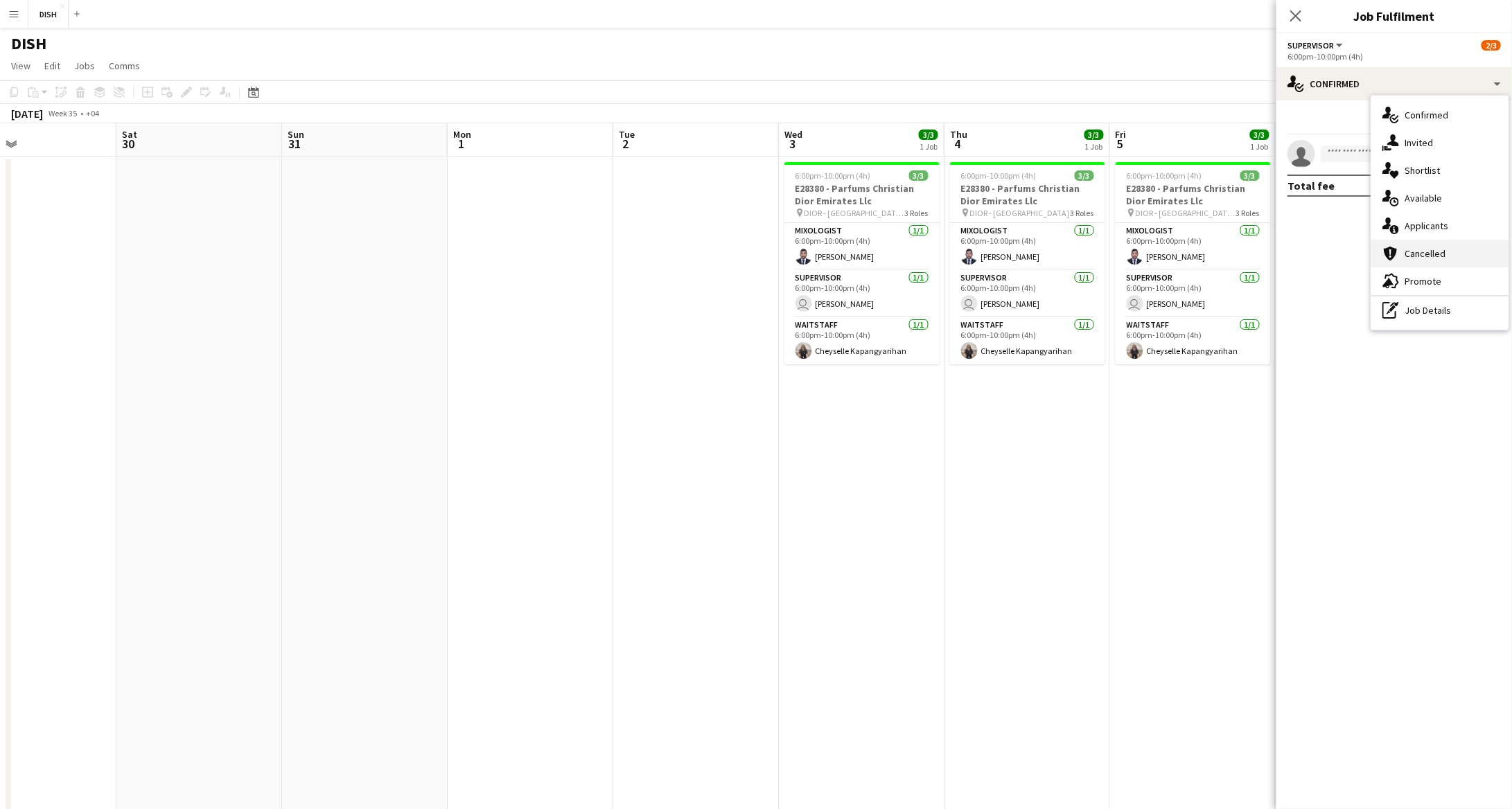
click at [1402, 246] on div "cancellation Cancelled" at bounding box center [1440, 254] width 137 height 28
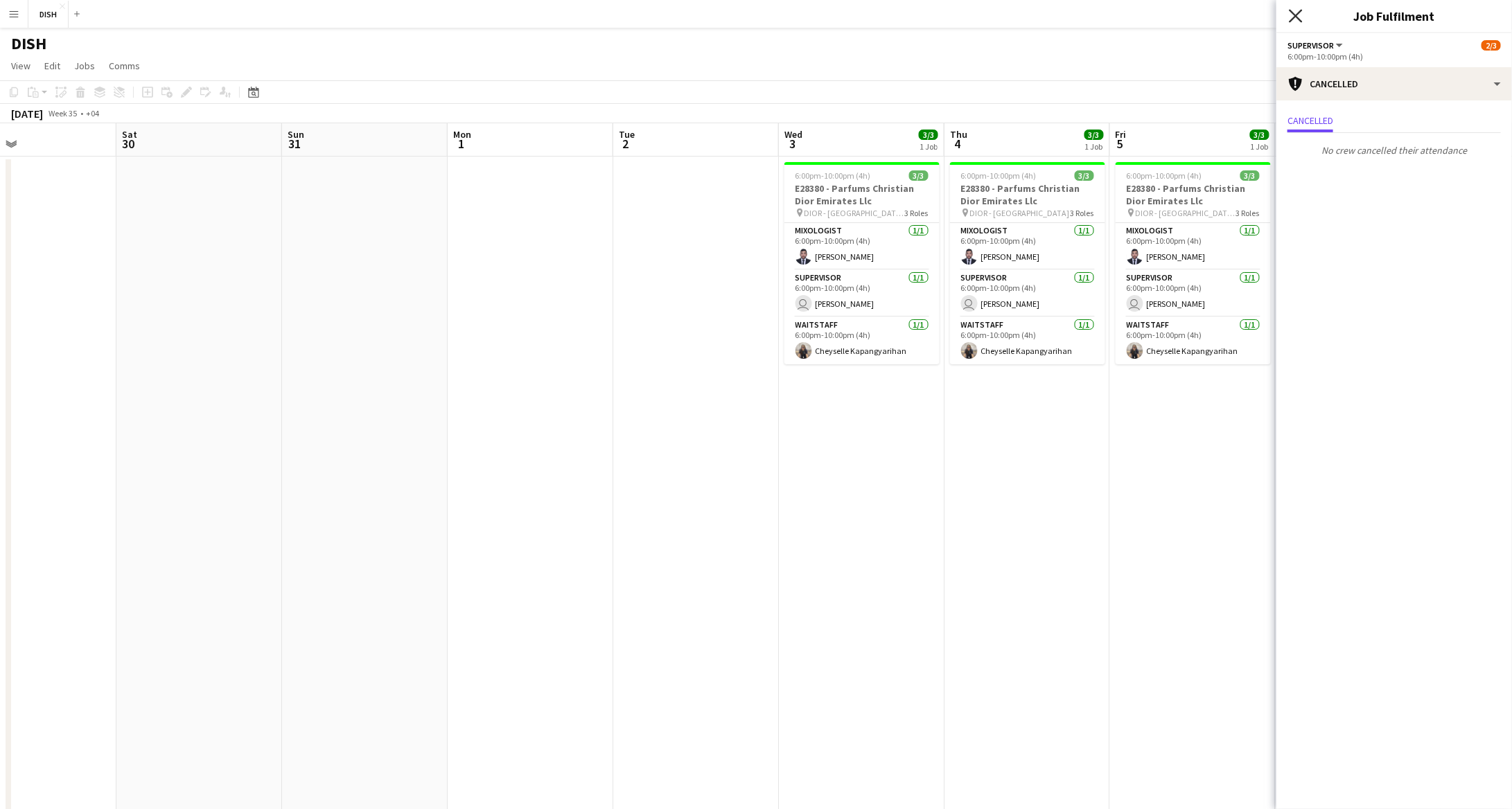
click at [1294, 14] on icon at bounding box center [1296, 15] width 13 height 13
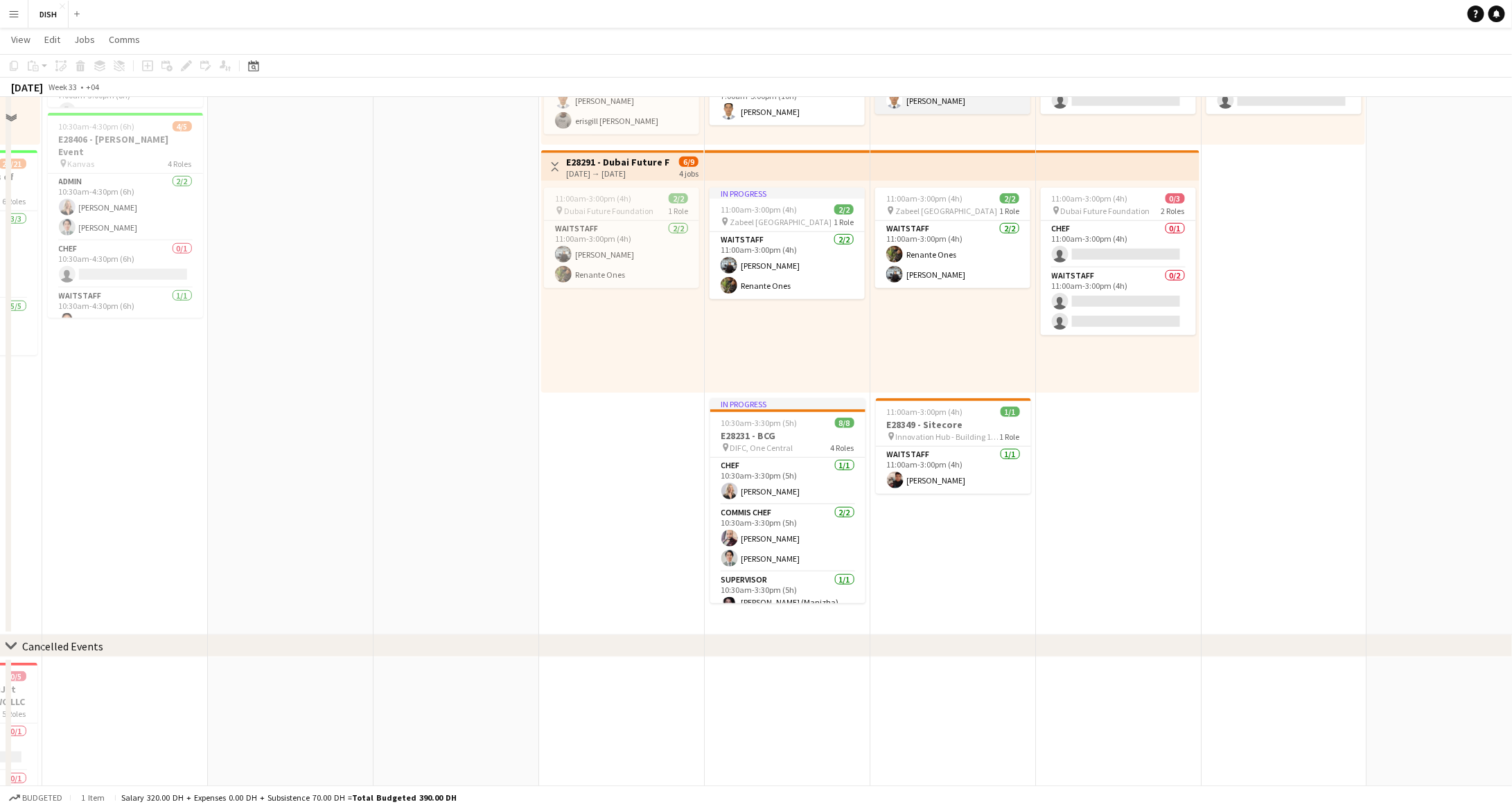
scroll to position [230, 0]
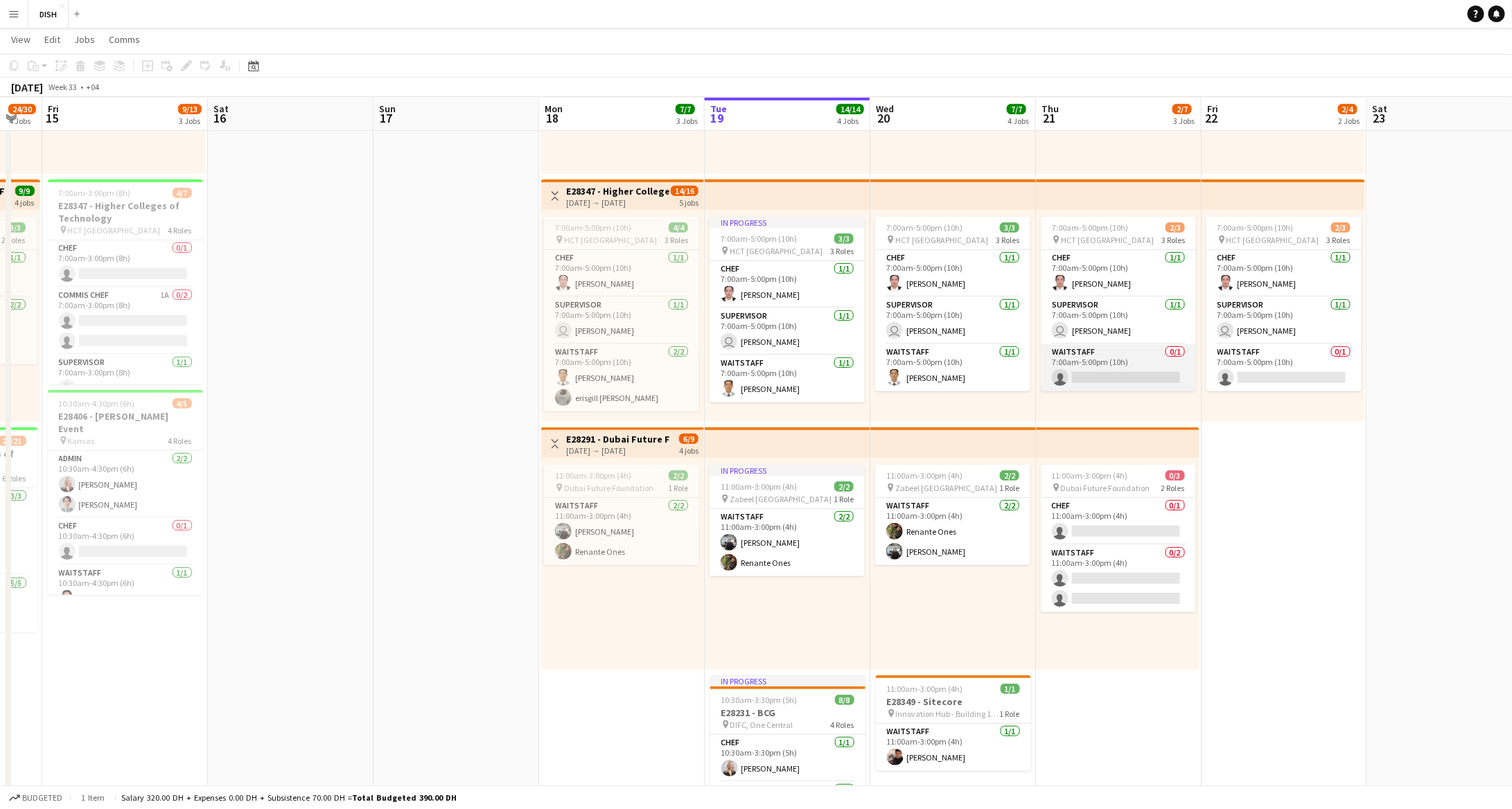
click at [1163, 369] on app-card-role "Waitstaff 0/1 7:00am-5:00pm (10h) single-neutral-actions" at bounding box center [1119, 367] width 155 height 47
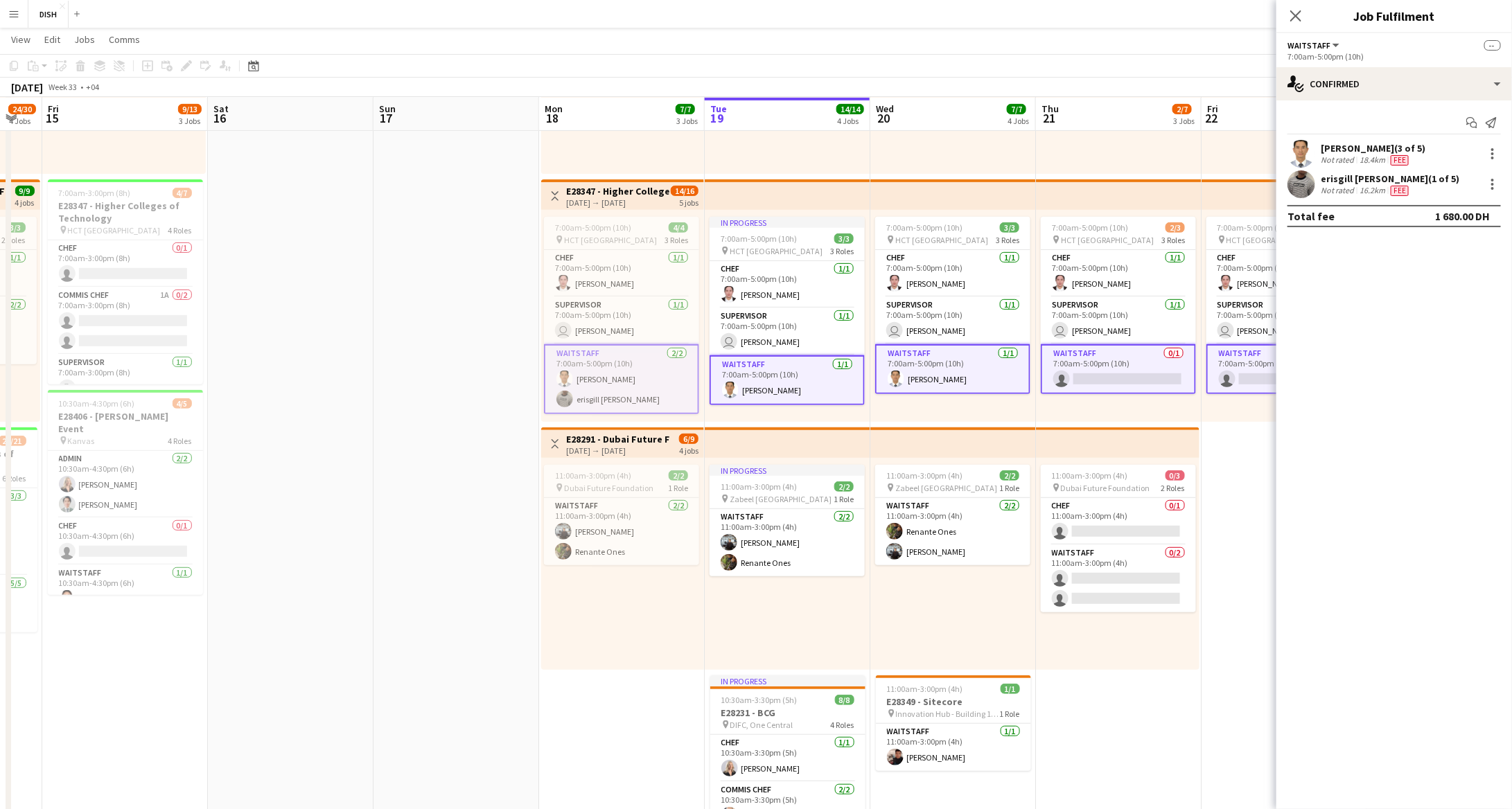
click at [1229, 463] on app-date-cell "10:00am-3:00pm (5h) 0/1 pin [GEOGRAPHIC_DATA], Sheikh Zayed Rd - Al Quoz - Al Q…" at bounding box center [1284, 419] width 166 height 987
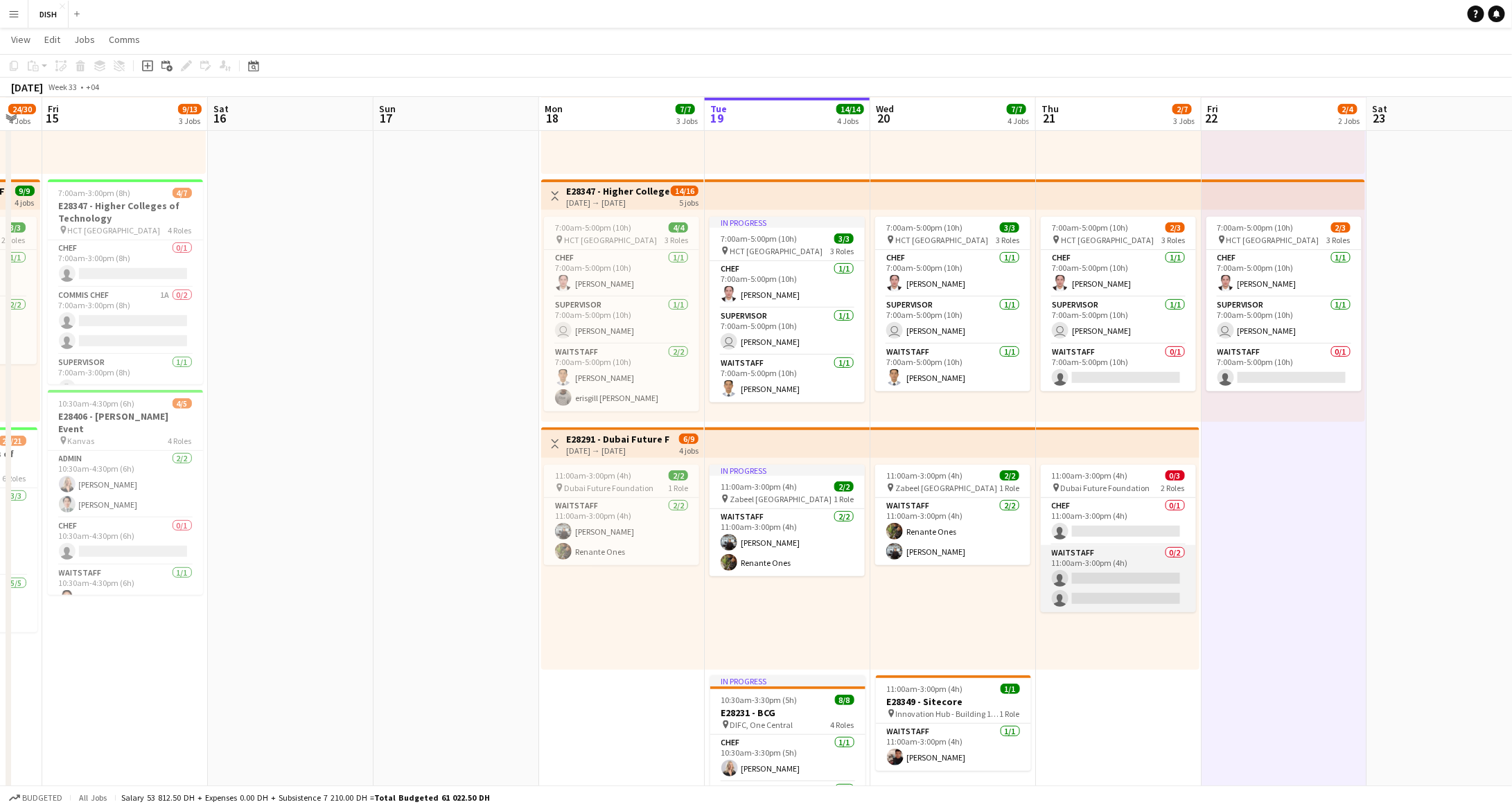
click at [1165, 597] on app-card-role "Waitstaff 0/2 11:00am-3:00pm (4h) single-neutral-actions single-neutral-actions" at bounding box center [1119, 579] width 155 height 67
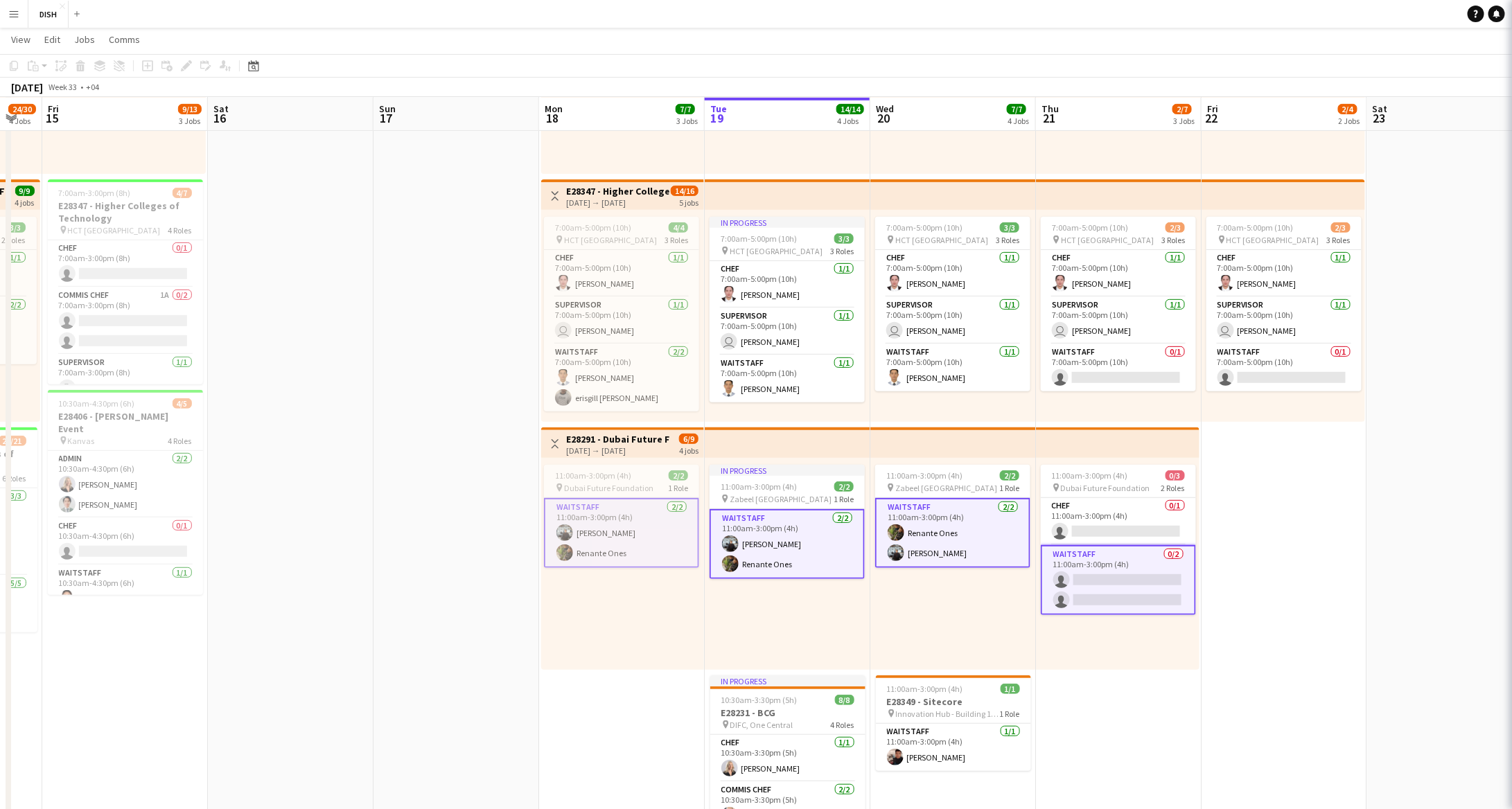
scroll to position [0, 289]
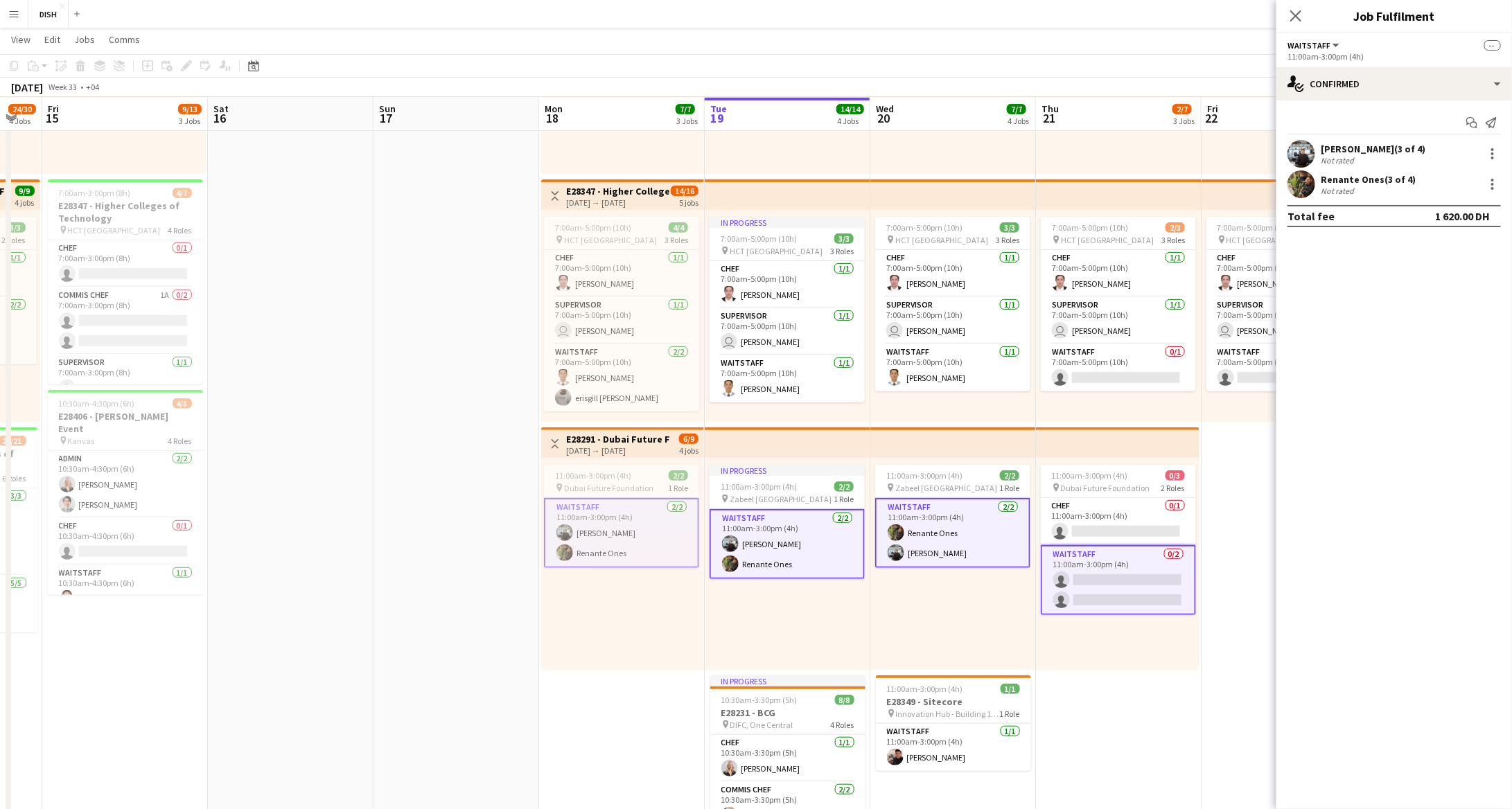
click at [1157, 590] on app-card-role "Waitstaff 0/2 11:00am-3:00pm (4h) single-neutral-actions single-neutral-actions" at bounding box center [1119, 579] width 155 height 70
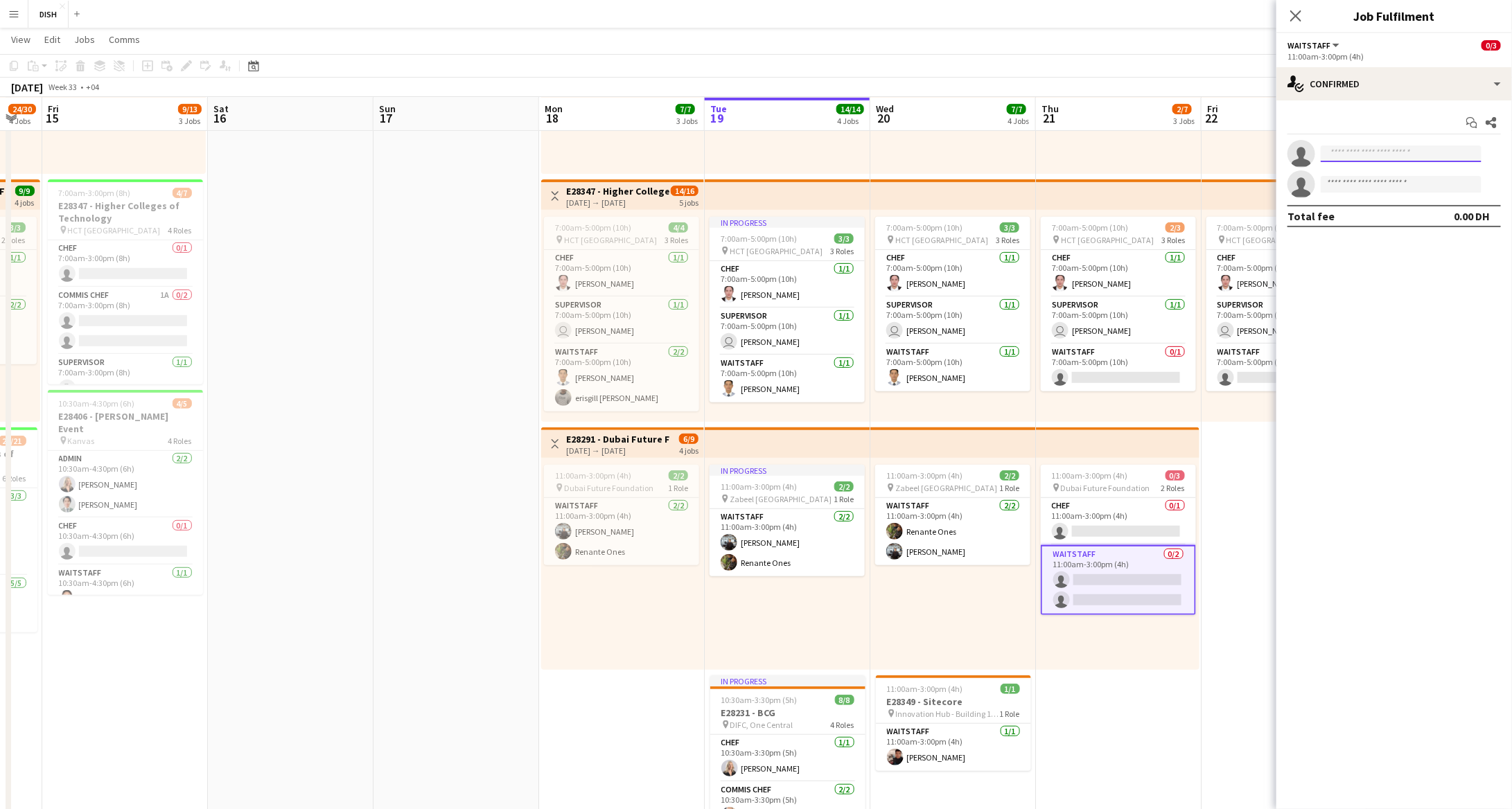
click at [1375, 148] on input at bounding box center [1401, 154] width 161 height 17
type input "********"
click at [1363, 195] on span "[PHONE_NUMBER]" at bounding box center [1401, 195] width 138 height 11
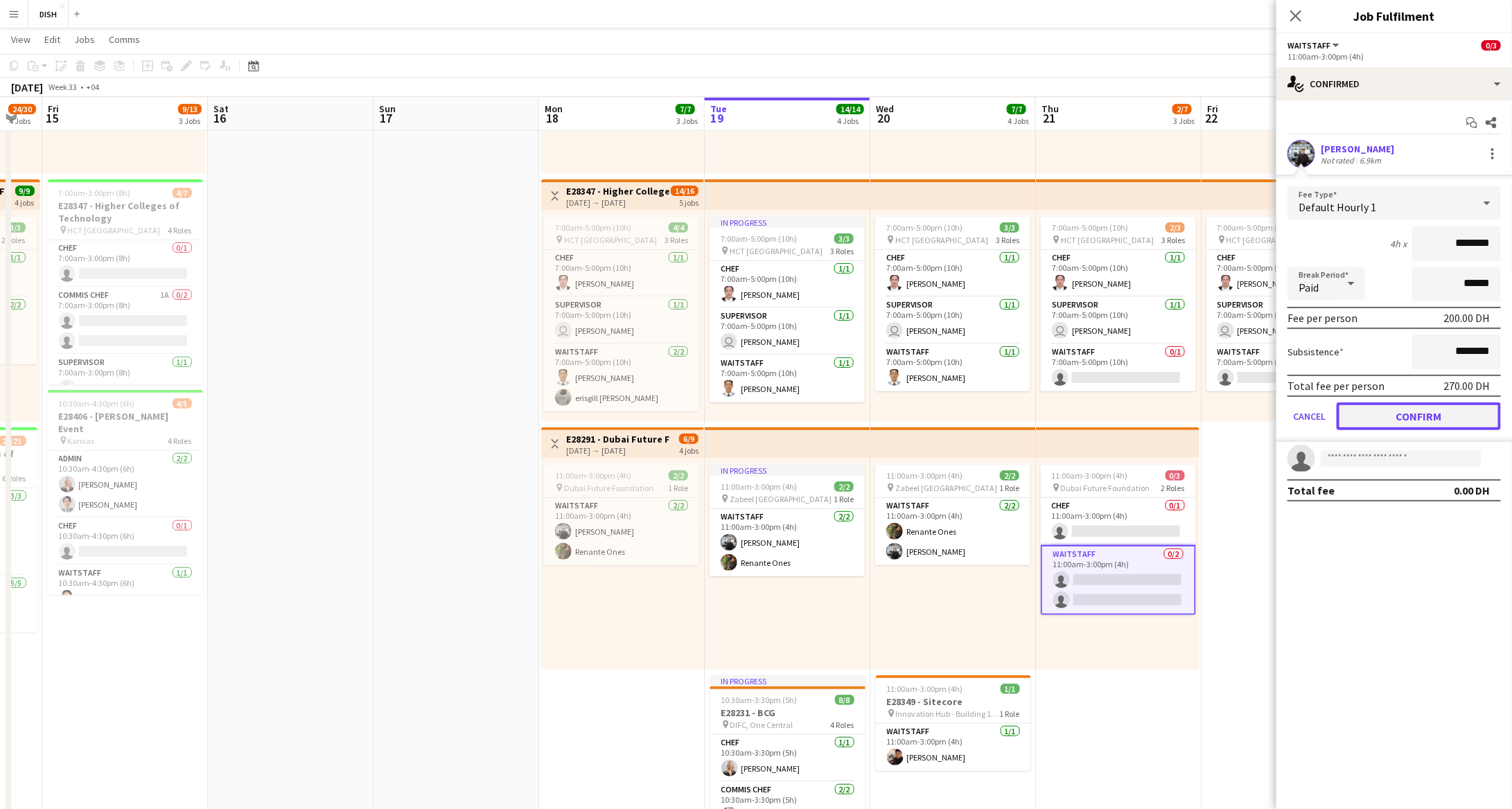
click at [1408, 406] on button "Confirm" at bounding box center [1418, 416] width 164 height 28
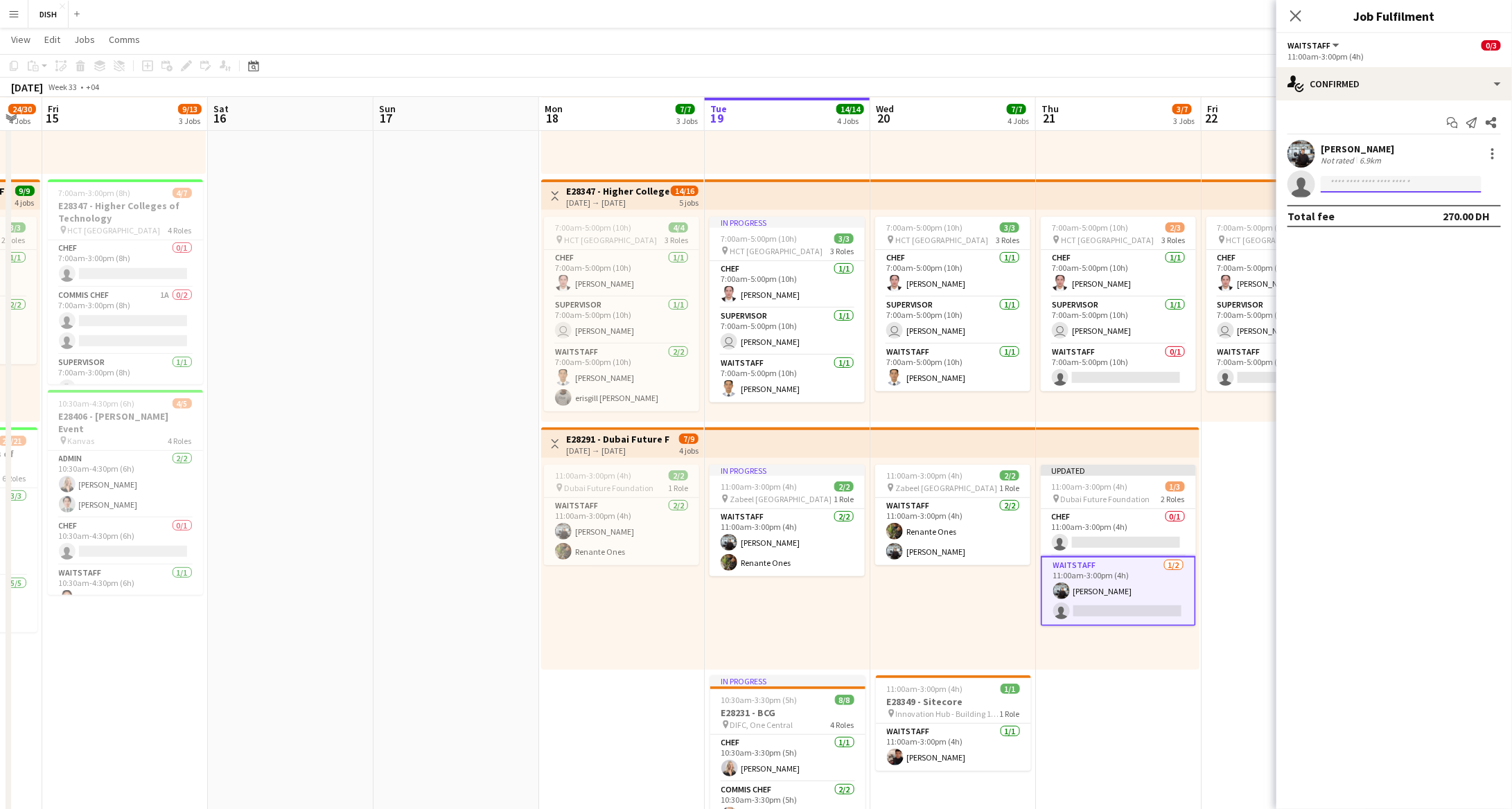
click at [1346, 186] on input at bounding box center [1401, 184] width 161 height 17
type input "*****"
click at [1363, 220] on span "[PHONE_NUMBER]" at bounding box center [1401, 226] width 138 height 11
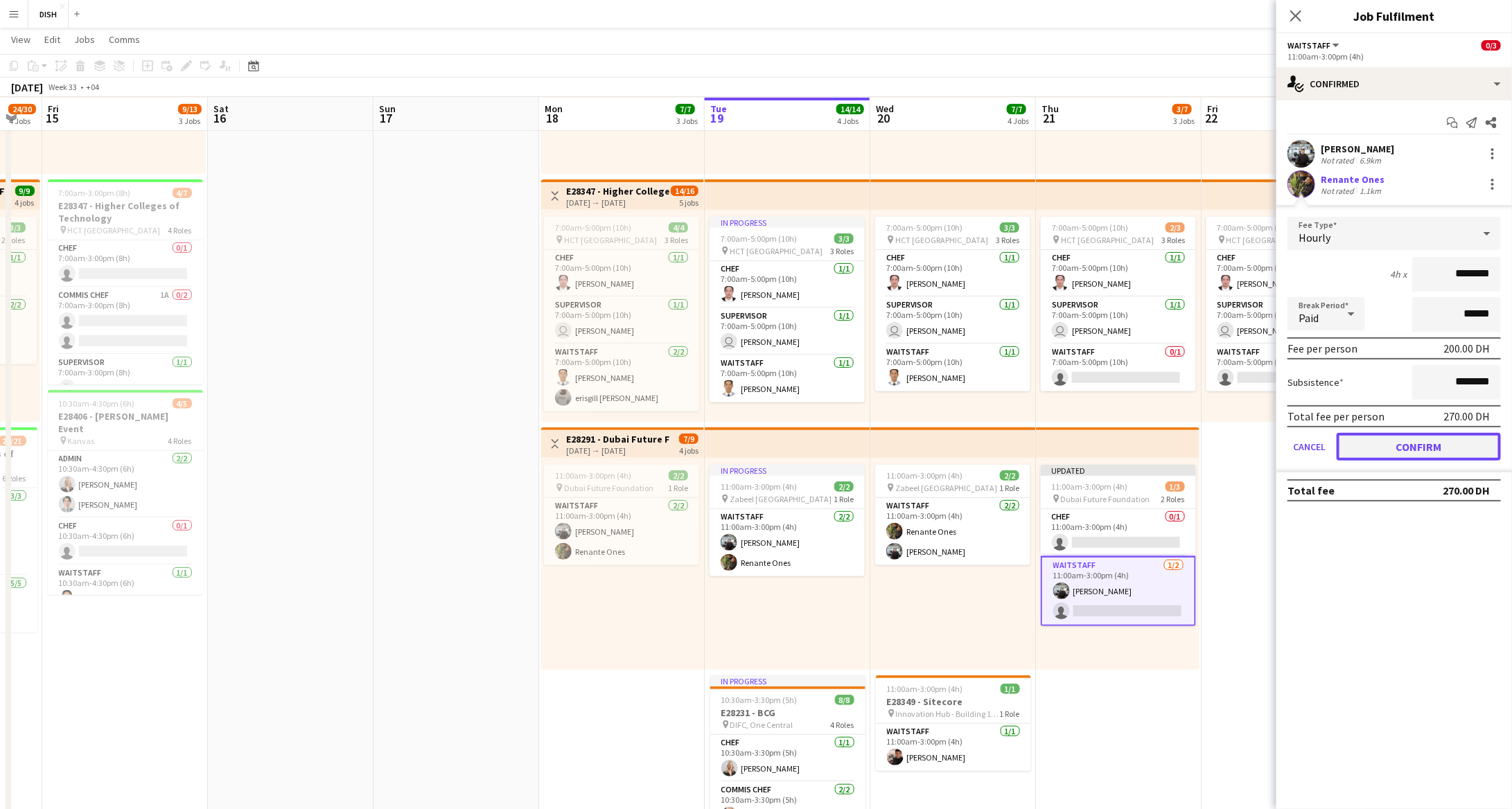
click at [1462, 438] on button "Confirm" at bounding box center [1418, 447] width 164 height 28
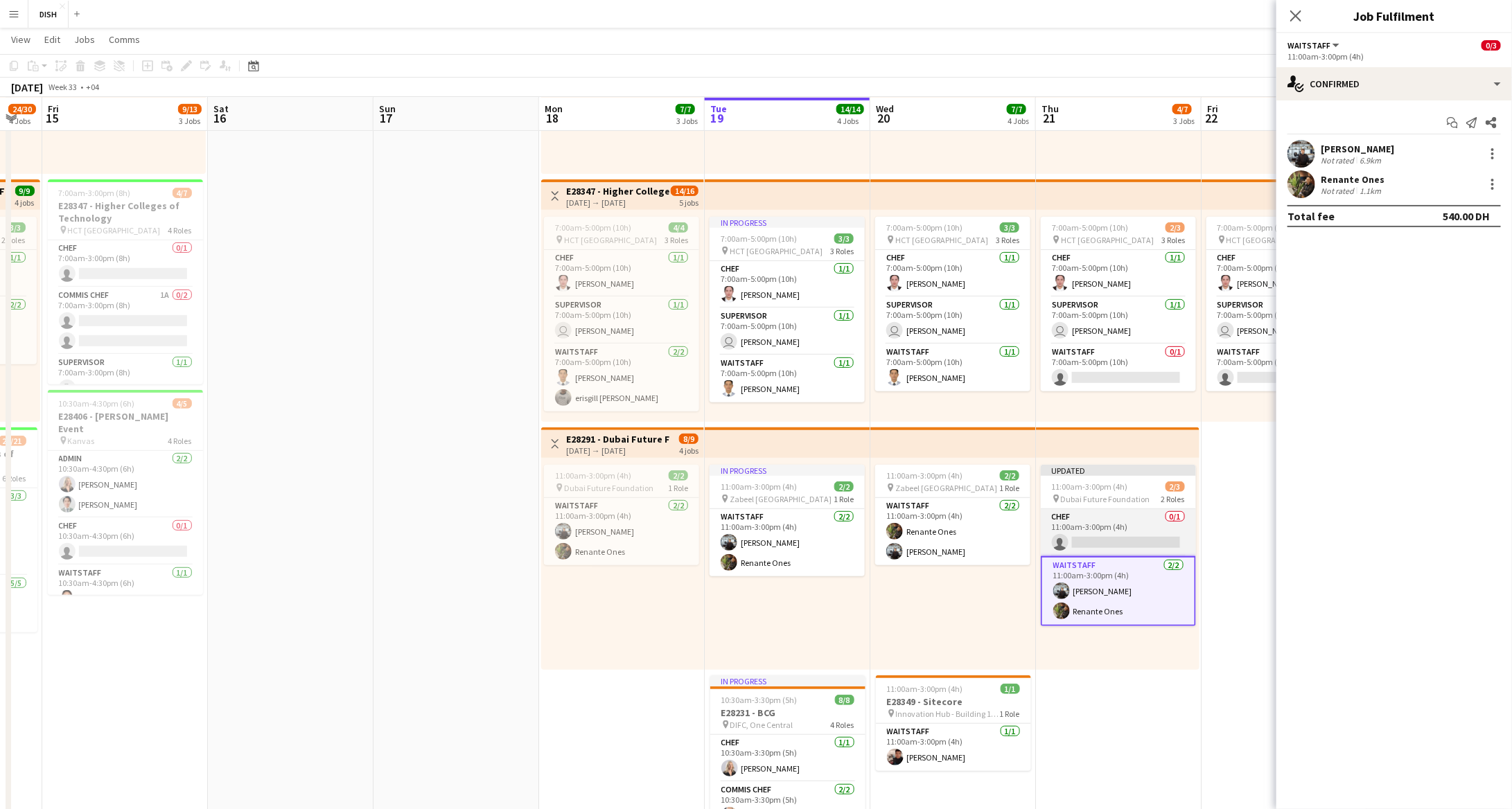
click at [1166, 519] on app-card-role "Chef 0/1 11:00am-3:00pm (4h) single-neutral-actions" at bounding box center [1119, 532] width 155 height 47
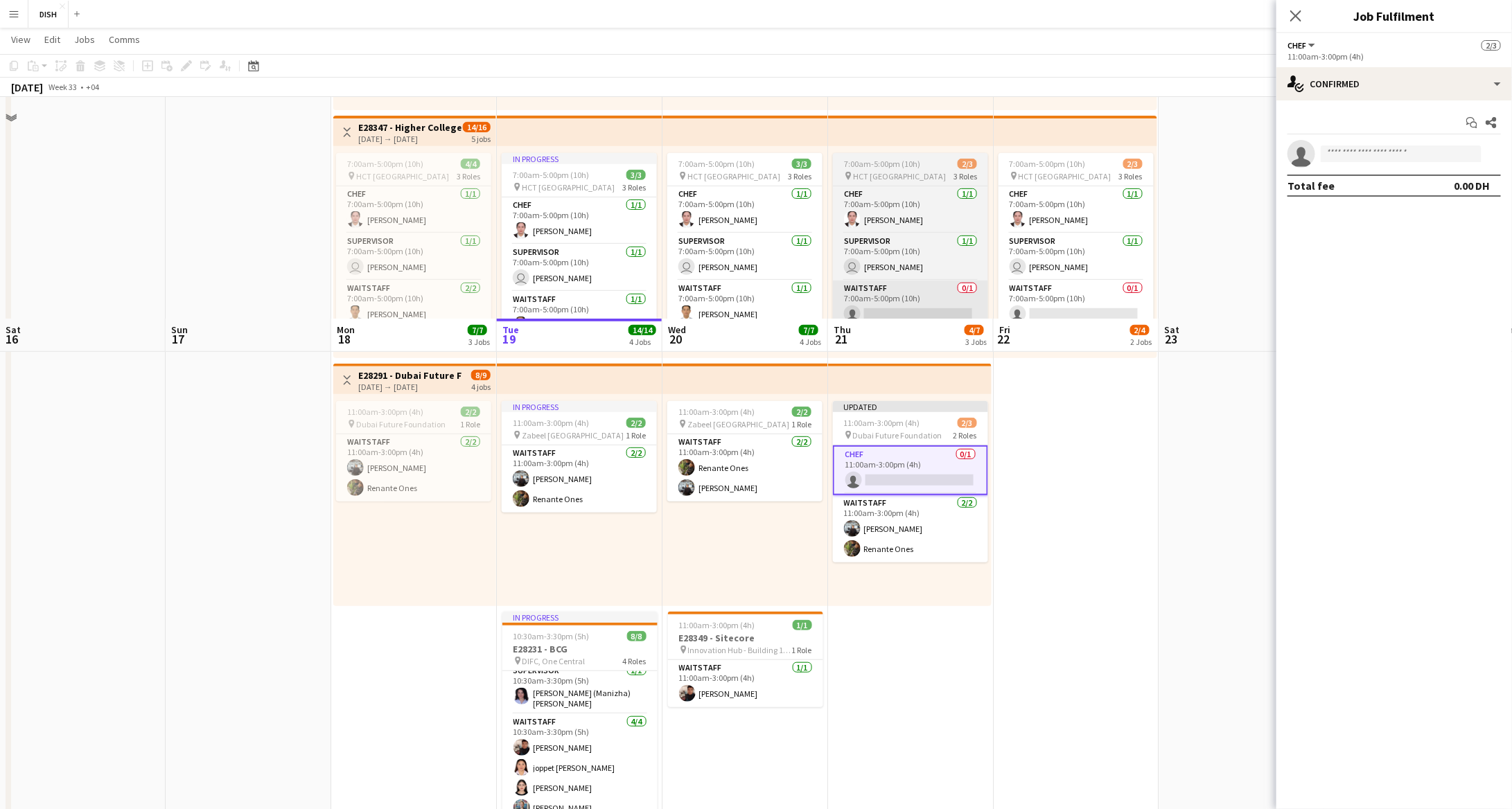
scroll to position [0, 0]
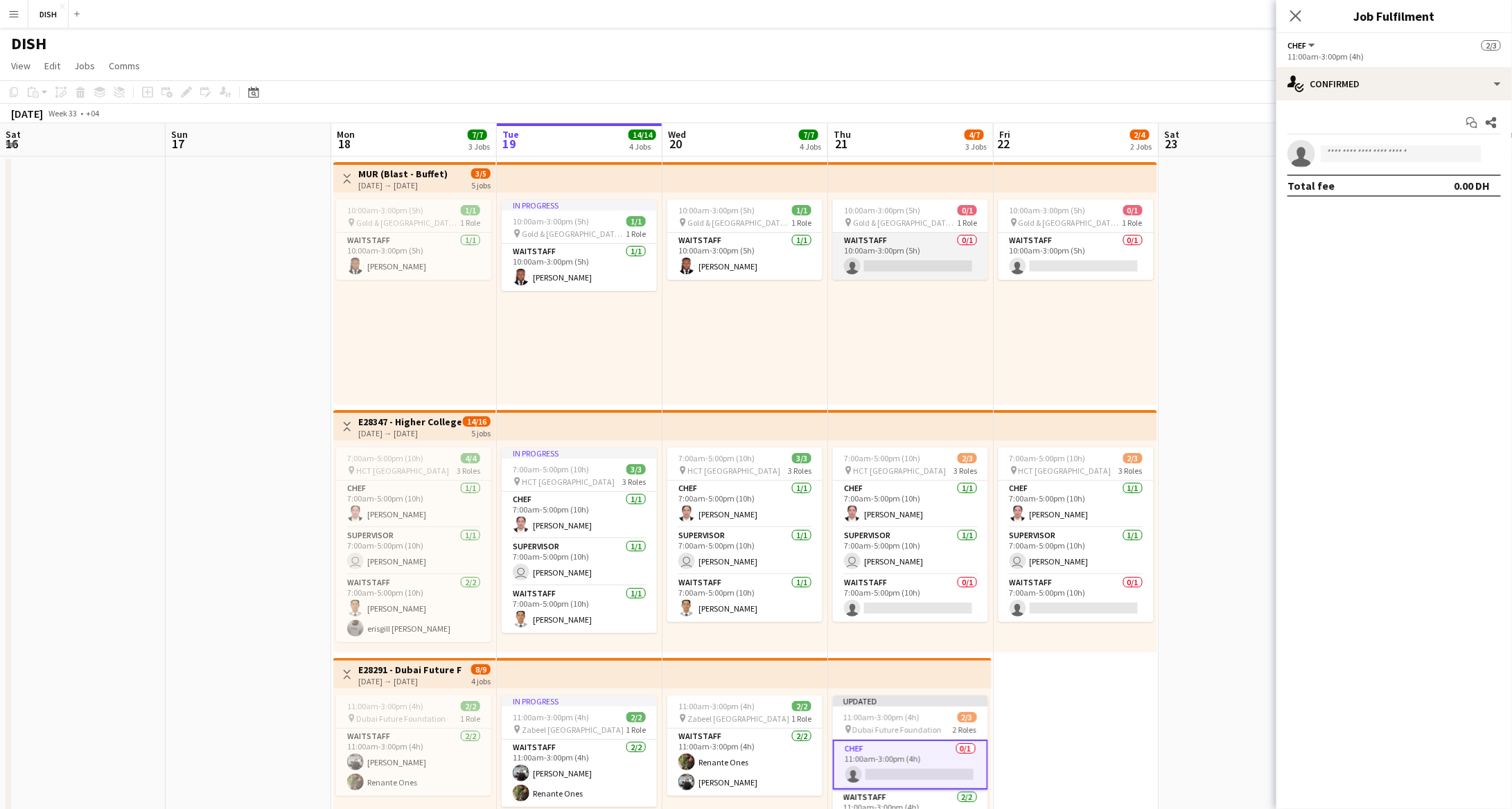
click at [884, 262] on app-card-role "Waitstaff 0/1 10:00am-3:00pm (5h) single-neutral-actions" at bounding box center [911, 256] width 155 height 47
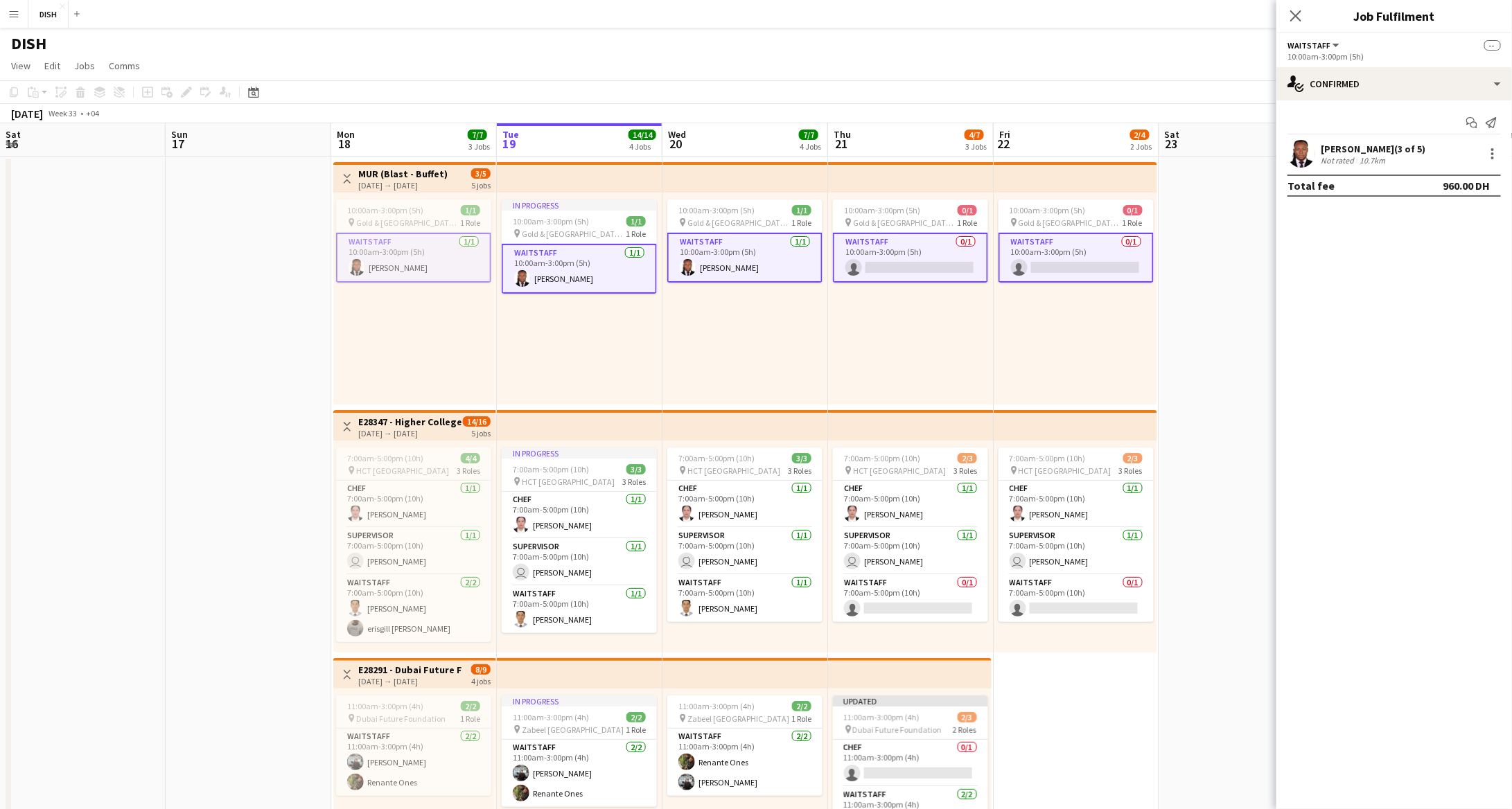
click at [911, 264] on app-card-role "Waitstaff 0/1 10:00am-3:00pm (5h) single-neutral-actions" at bounding box center [911, 258] width 155 height 50
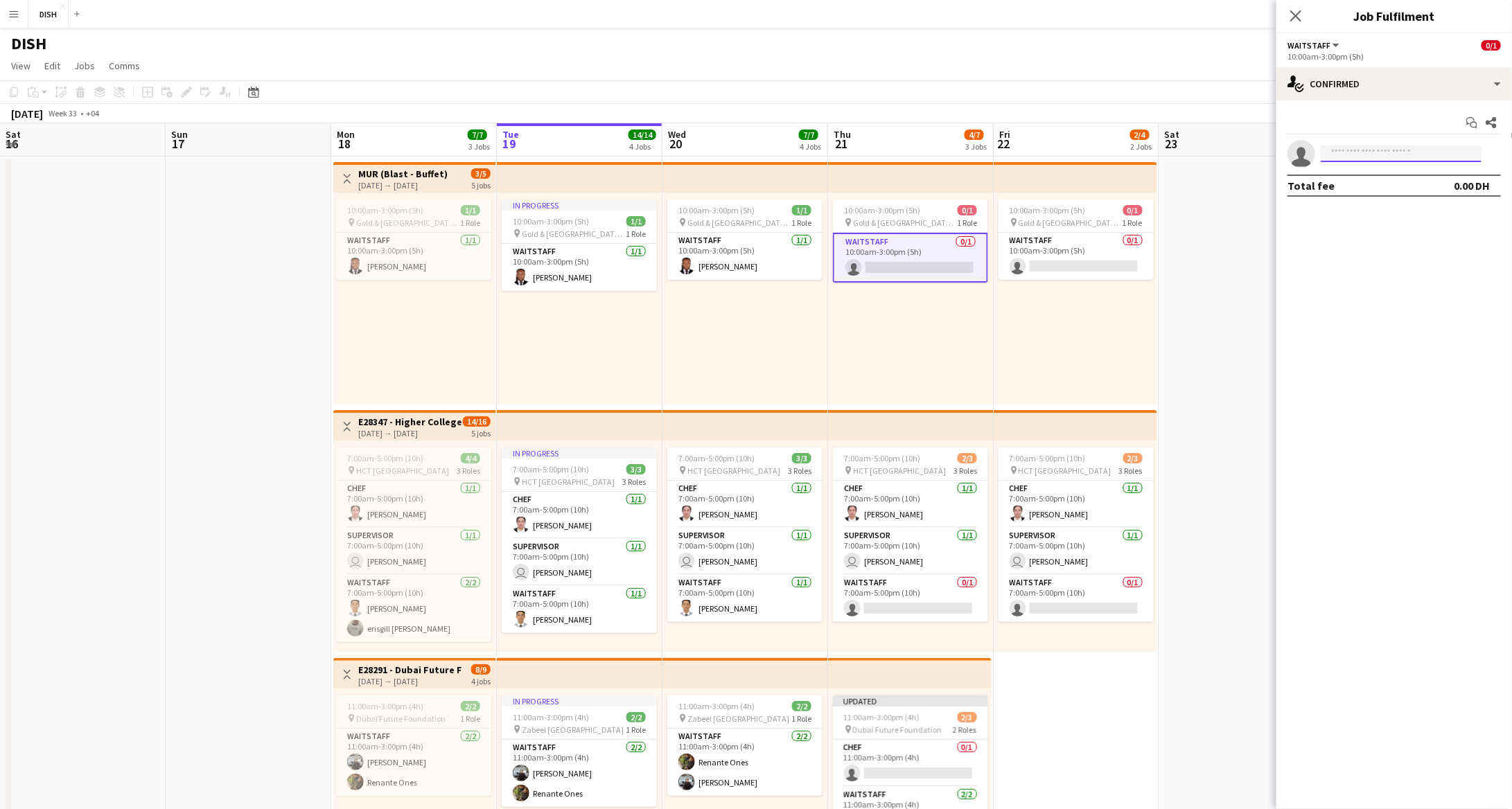
click at [1358, 156] on input at bounding box center [1401, 154] width 161 height 17
type input "******"
click at [1374, 191] on span "[PHONE_NUMBER]" at bounding box center [1401, 195] width 138 height 11
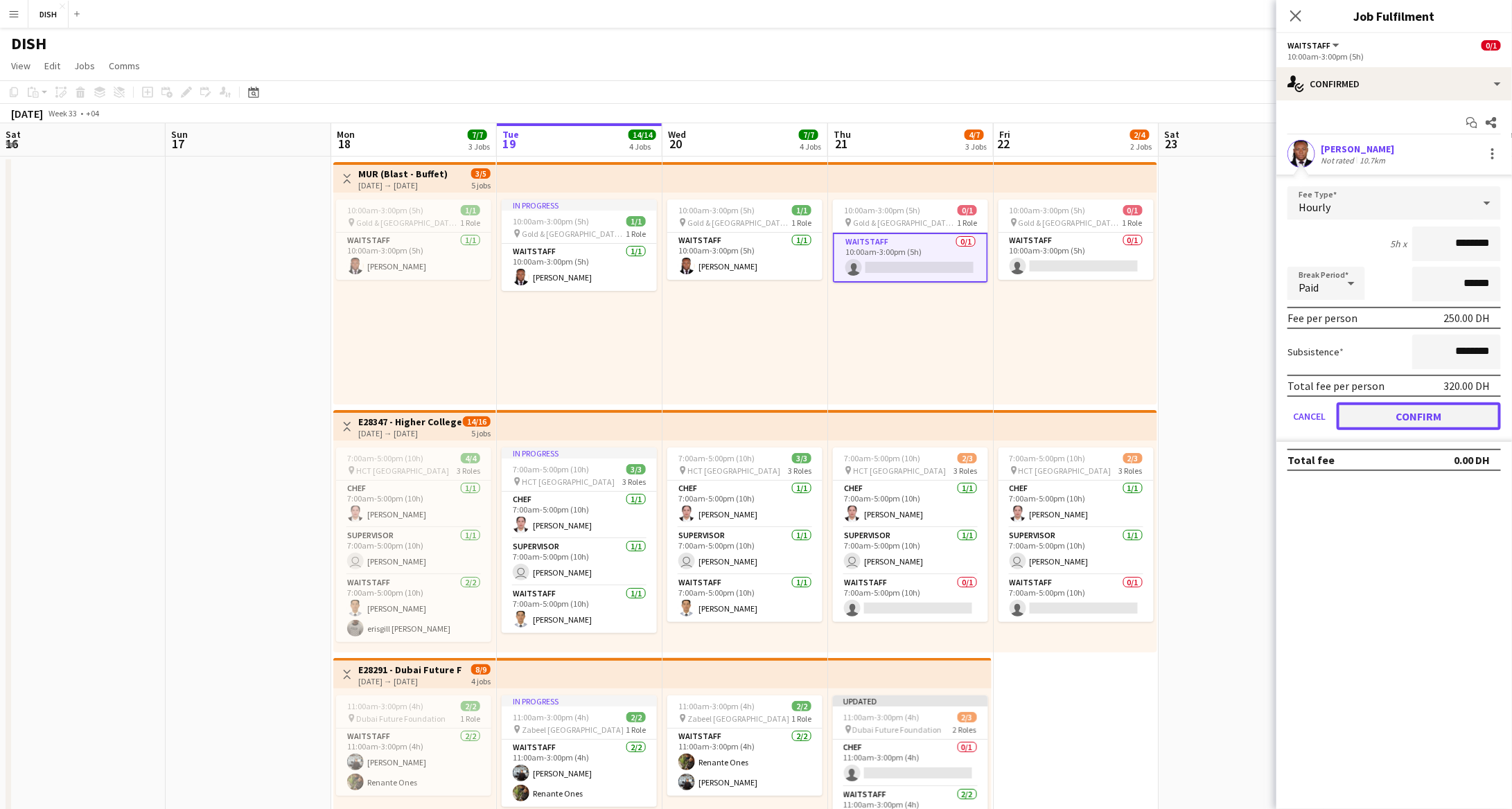
click at [1414, 411] on button "Confirm" at bounding box center [1418, 416] width 164 height 28
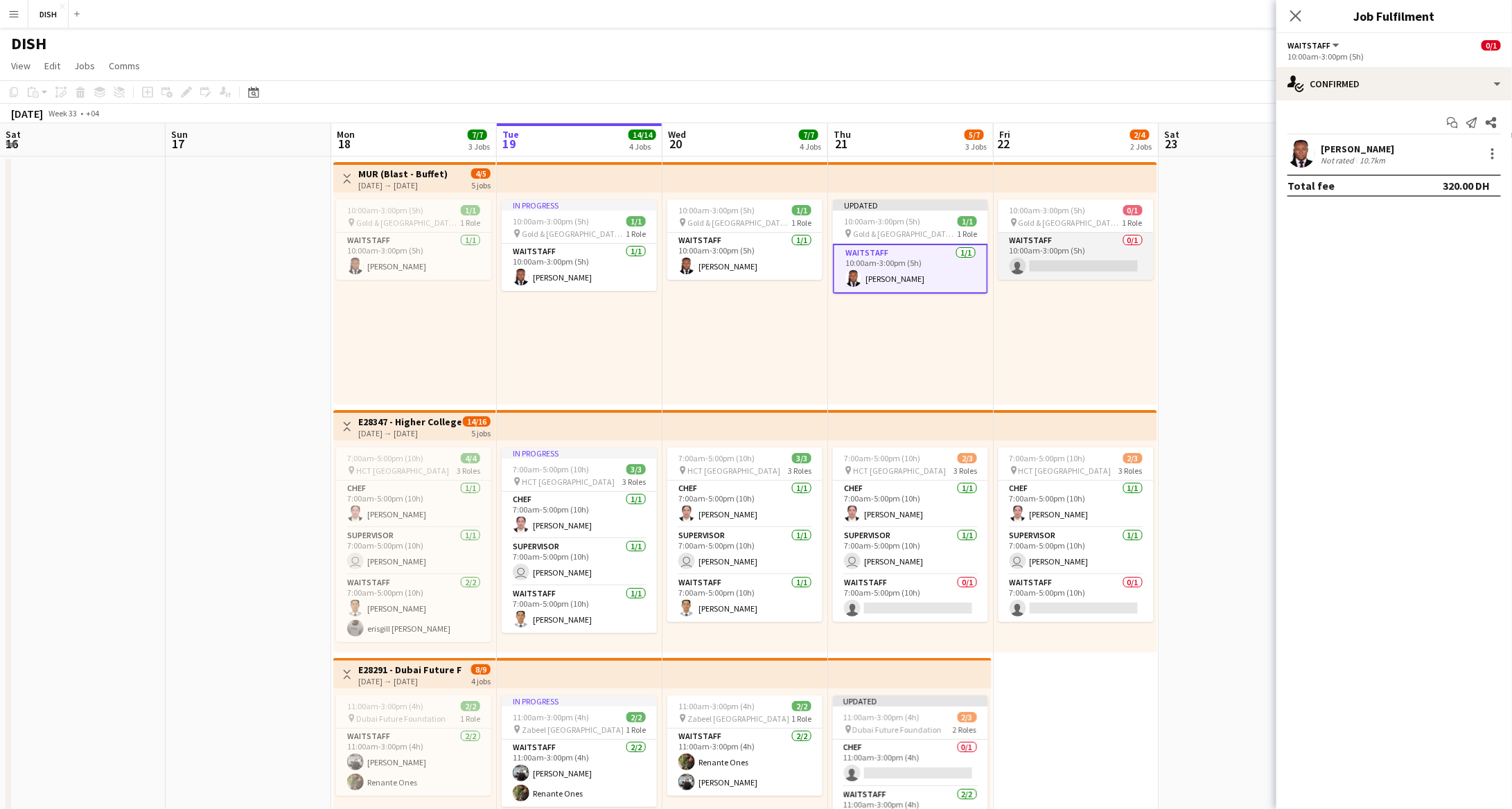
click at [1075, 269] on app-card-role "Waitstaff 0/1 10:00am-3:00pm (5h) single-neutral-actions" at bounding box center [1077, 256] width 155 height 47
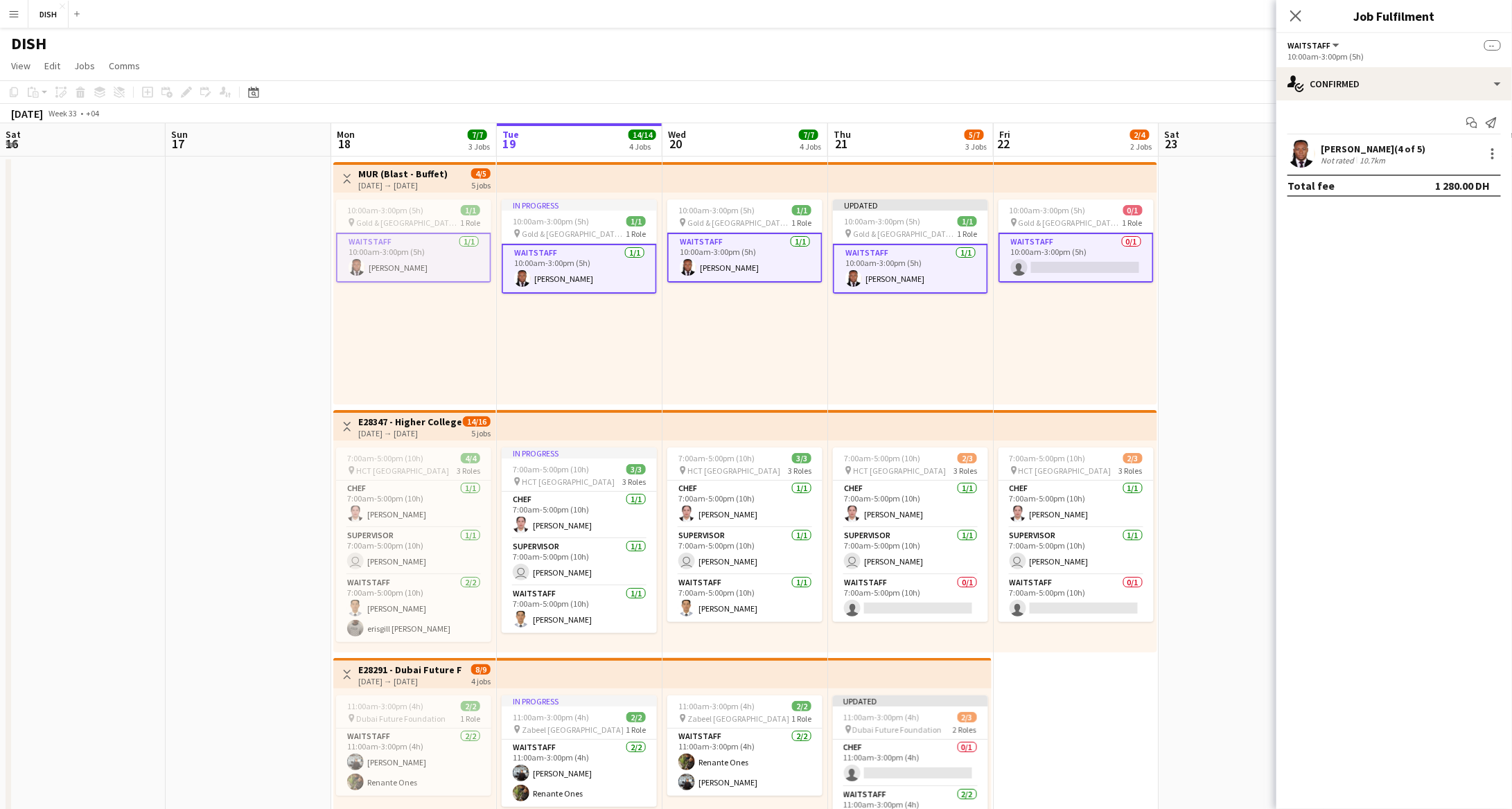
click at [1036, 255] on app-card-role "Waitstaff 0/1 10:00am-3:00pm (5h) single-neutral-actions" at bounding box center [1077, 258] width 155 height 50
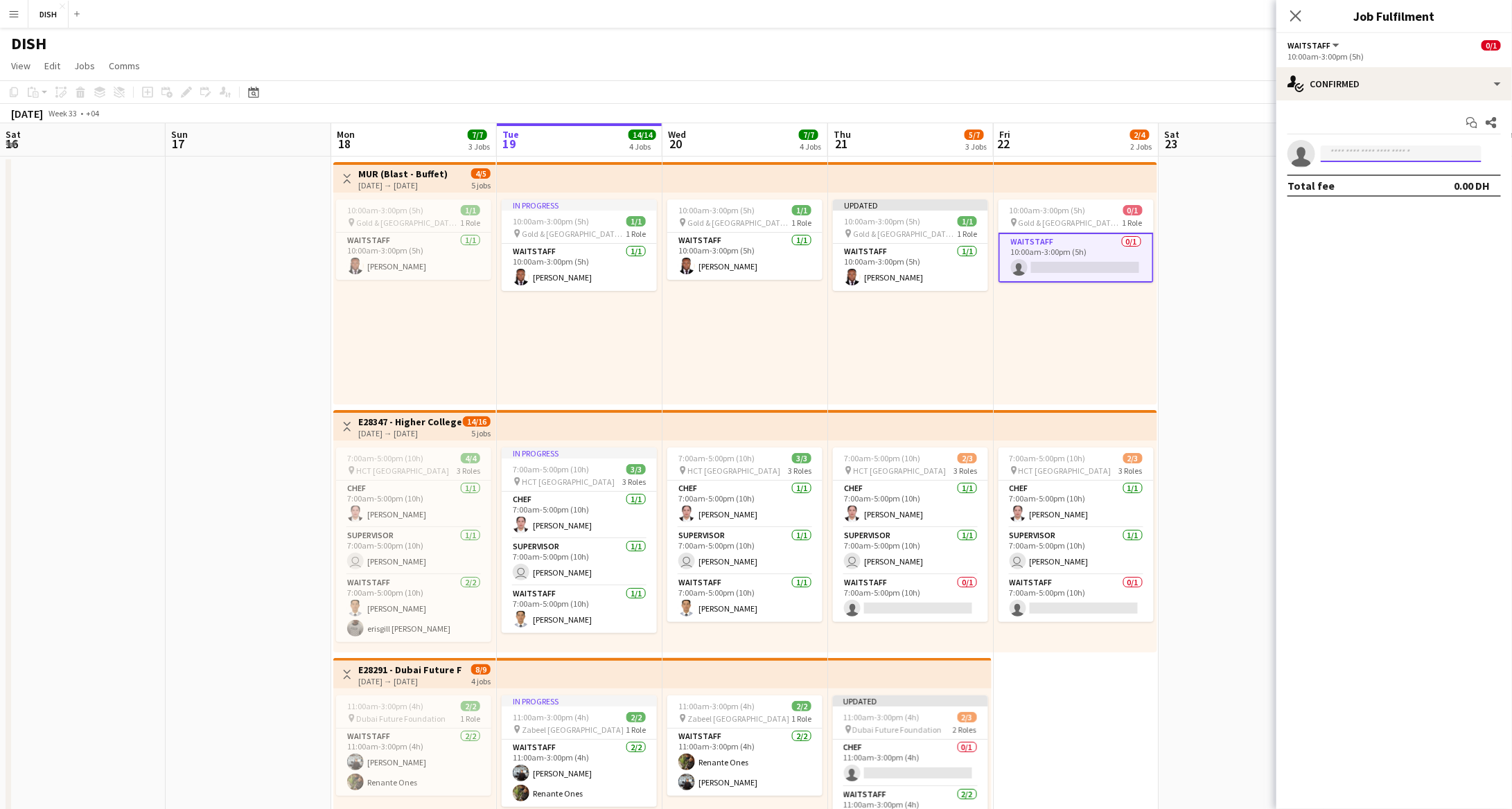
click at [1361, 158] on input at bounding box center [1401, 154] width 161 height 17
type input "******"
click at [1389, 197] on span "[PHONE_NUMBER]" at bounding box center [1401, 195] width 138 height 11
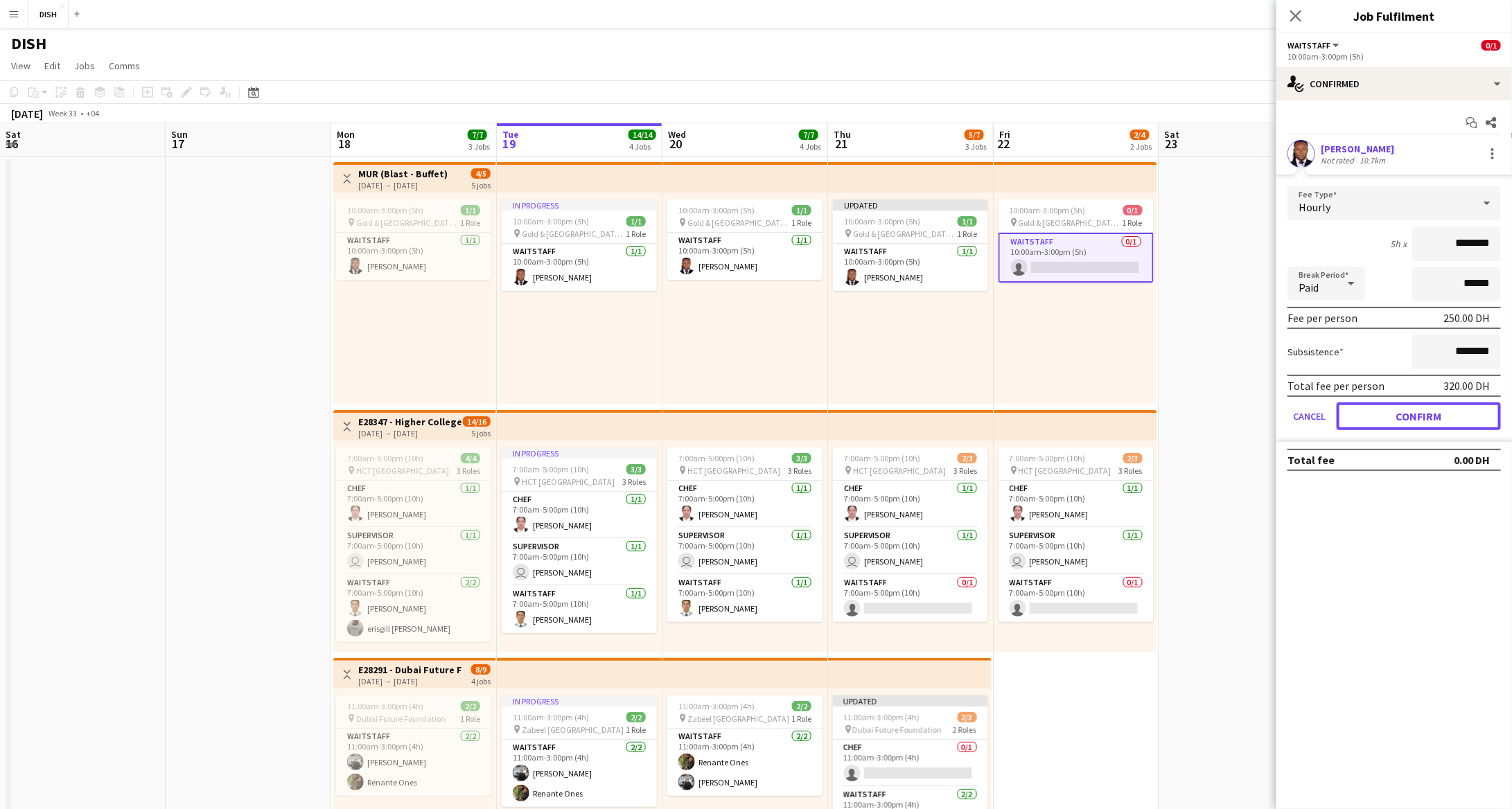
drag, startPoint x: 1433, startPoint y: 412, endPoint x: 1422, endPoint y: 412, distance: 11.0
click at [1432, 412] on button "Confirm" at bounding box center [1418, 416] width 164 height 28
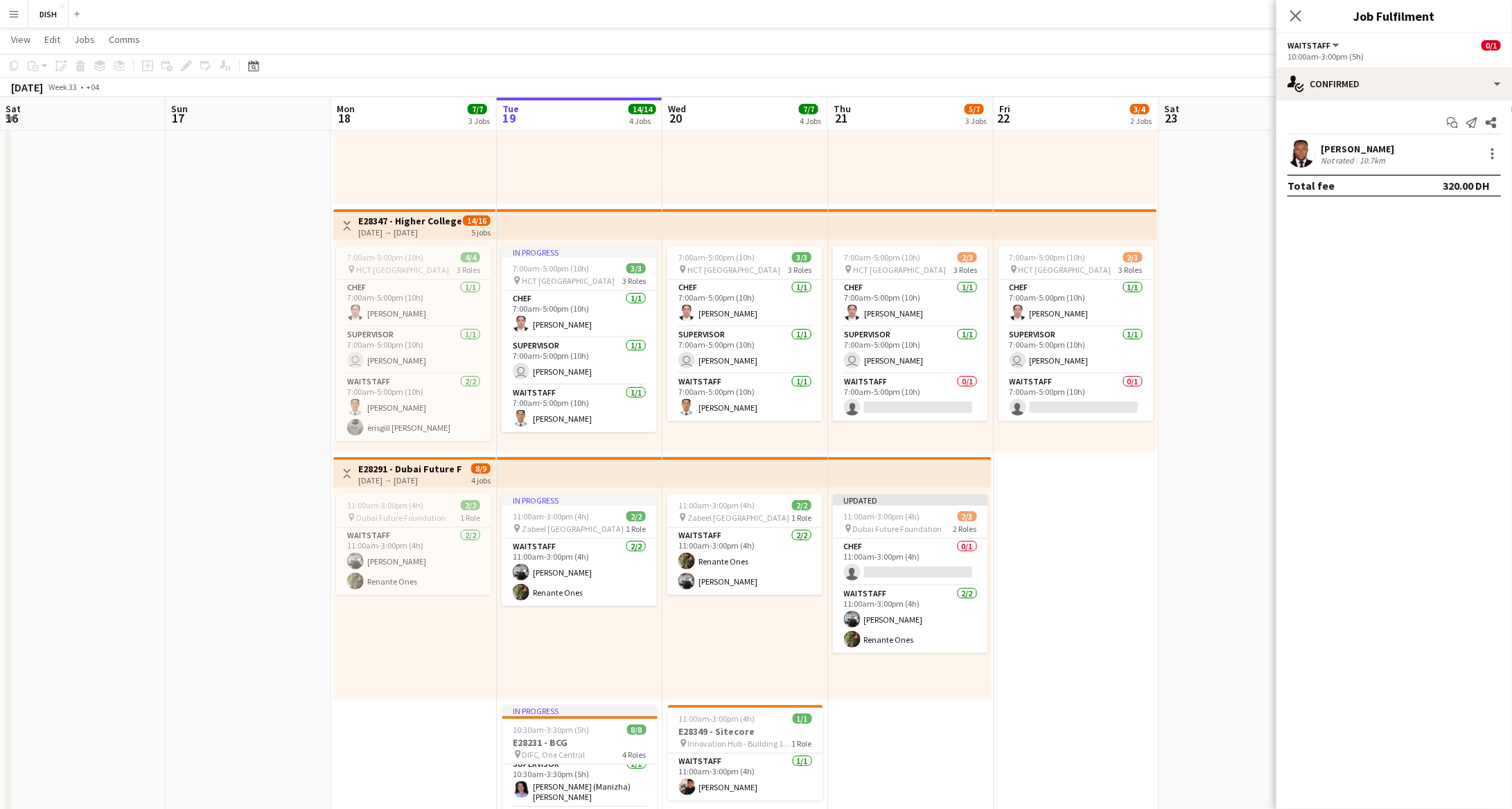
scroll to position [199, 0]
click at [1089, 557] on app-date-cell "Updated 10:00am-3:00pm (5h) 1/1 pin [GEOGRAPHIC_DATA], [GEOGRAPHIC_DATA] - Al Q…" at bounding box center [1077, 449] width 166 height 987
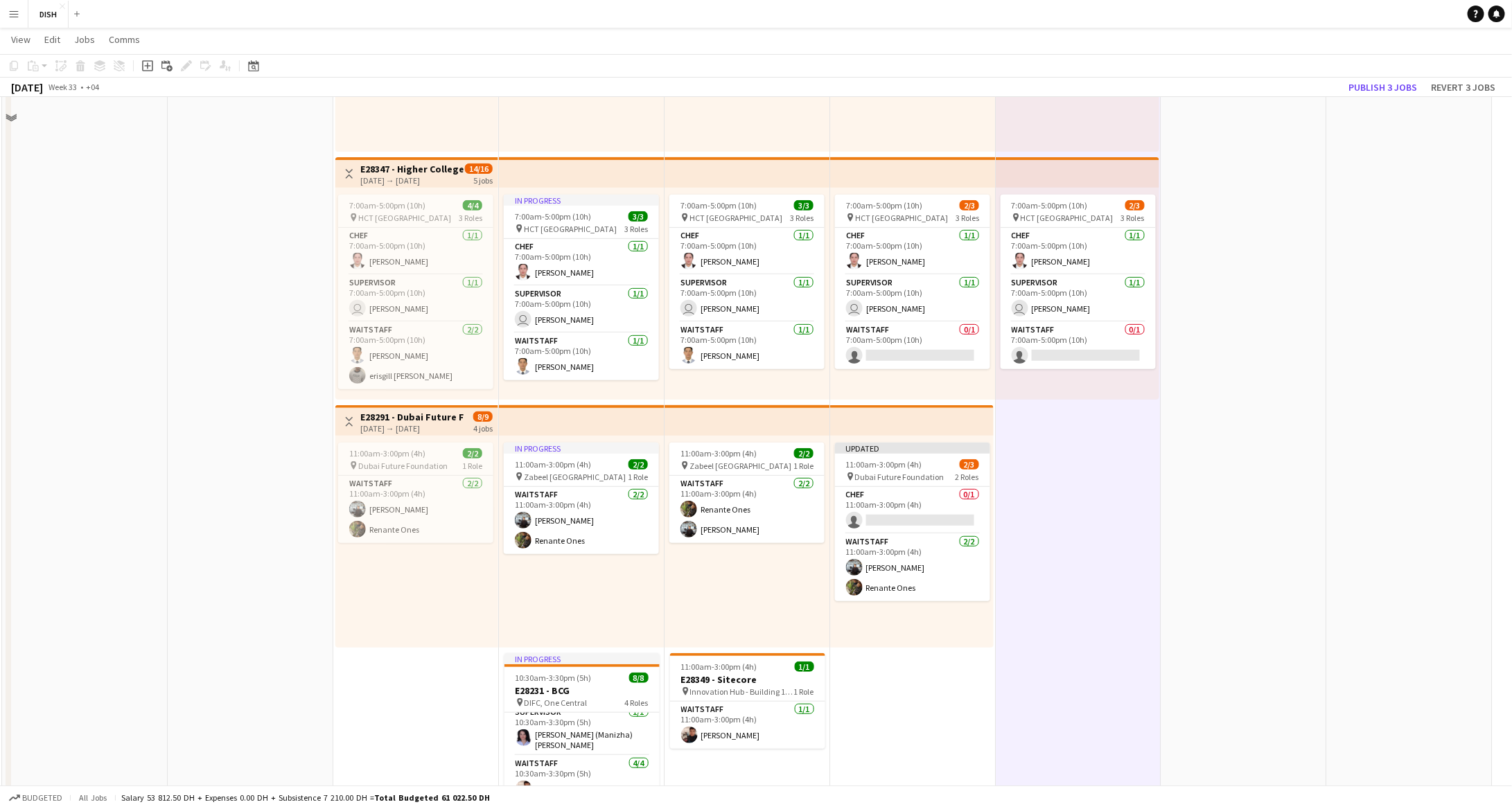
scroll to position [355, 0]
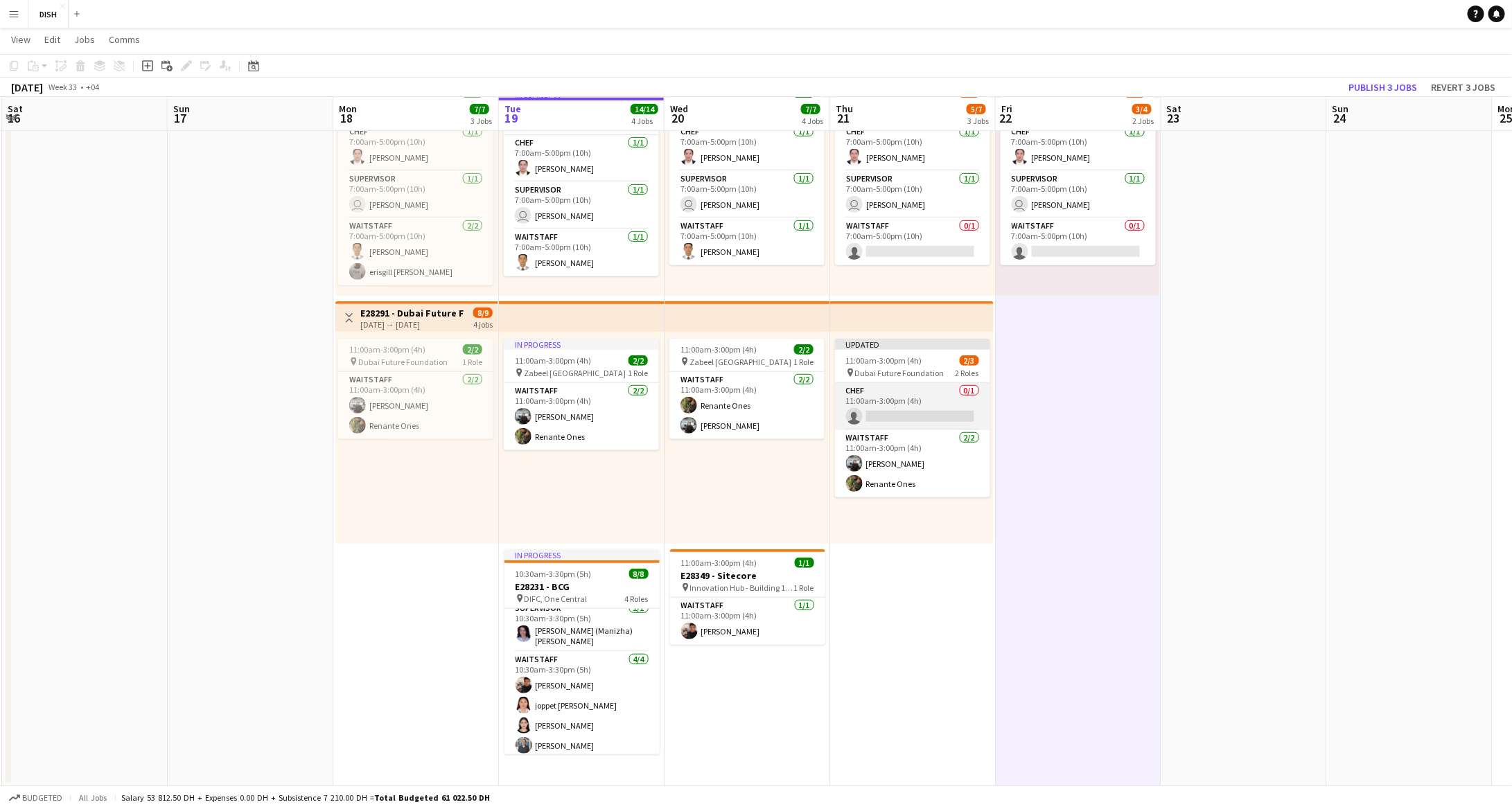
click at [944, 395] on app-card-role "Chef 0/1 11:00am-3:00pm (4h) single-neutral-actions" at bounding box center [912, 407] width 155 height 47
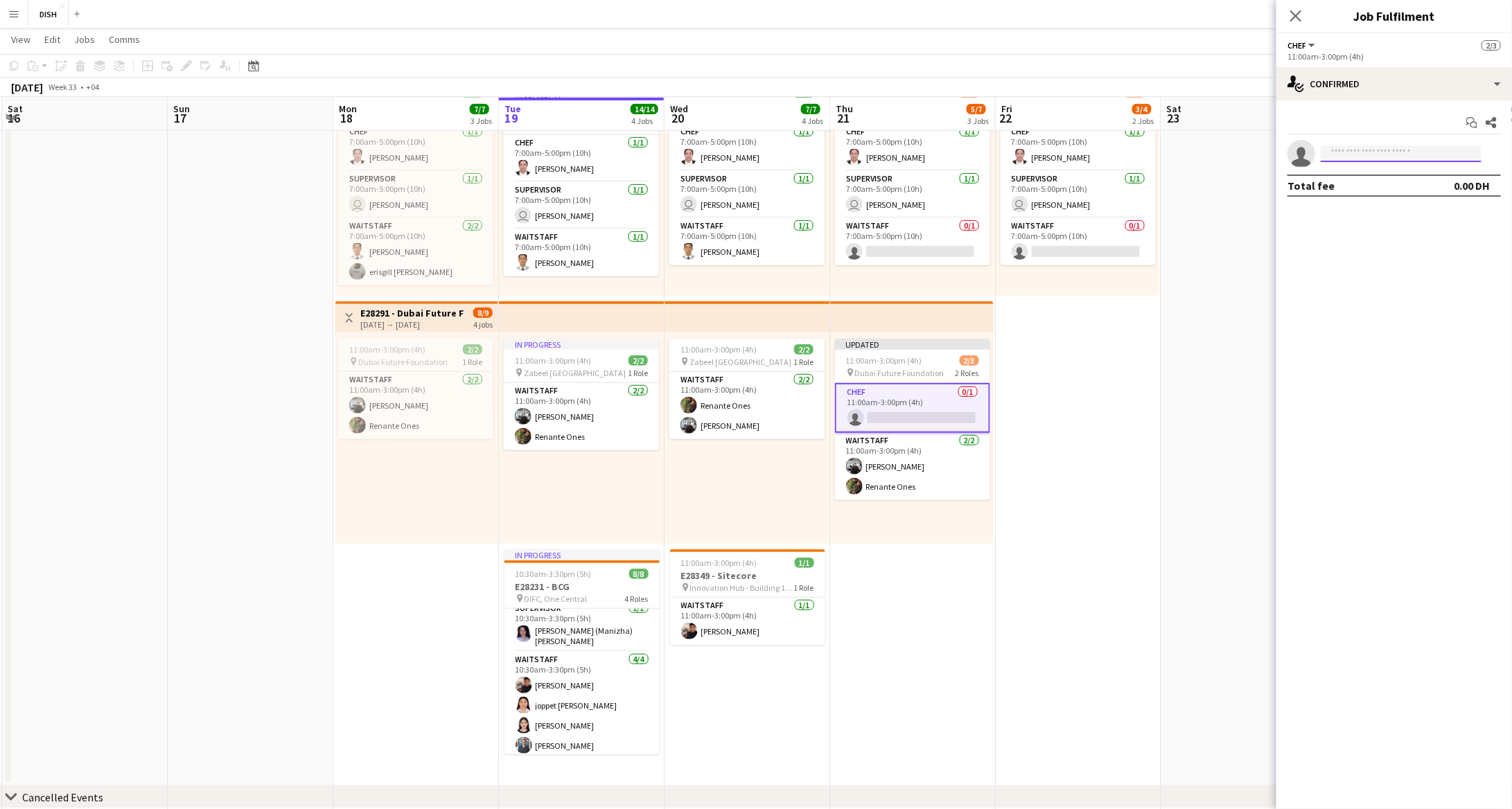
click at [1356, 155] on input at bounding box center [1401, 154] width 161 height 17
type input "***"
click at [1406, 174] on span "[PERSON_NAME]" at bounding box center [1372, 174] width 80 height 12
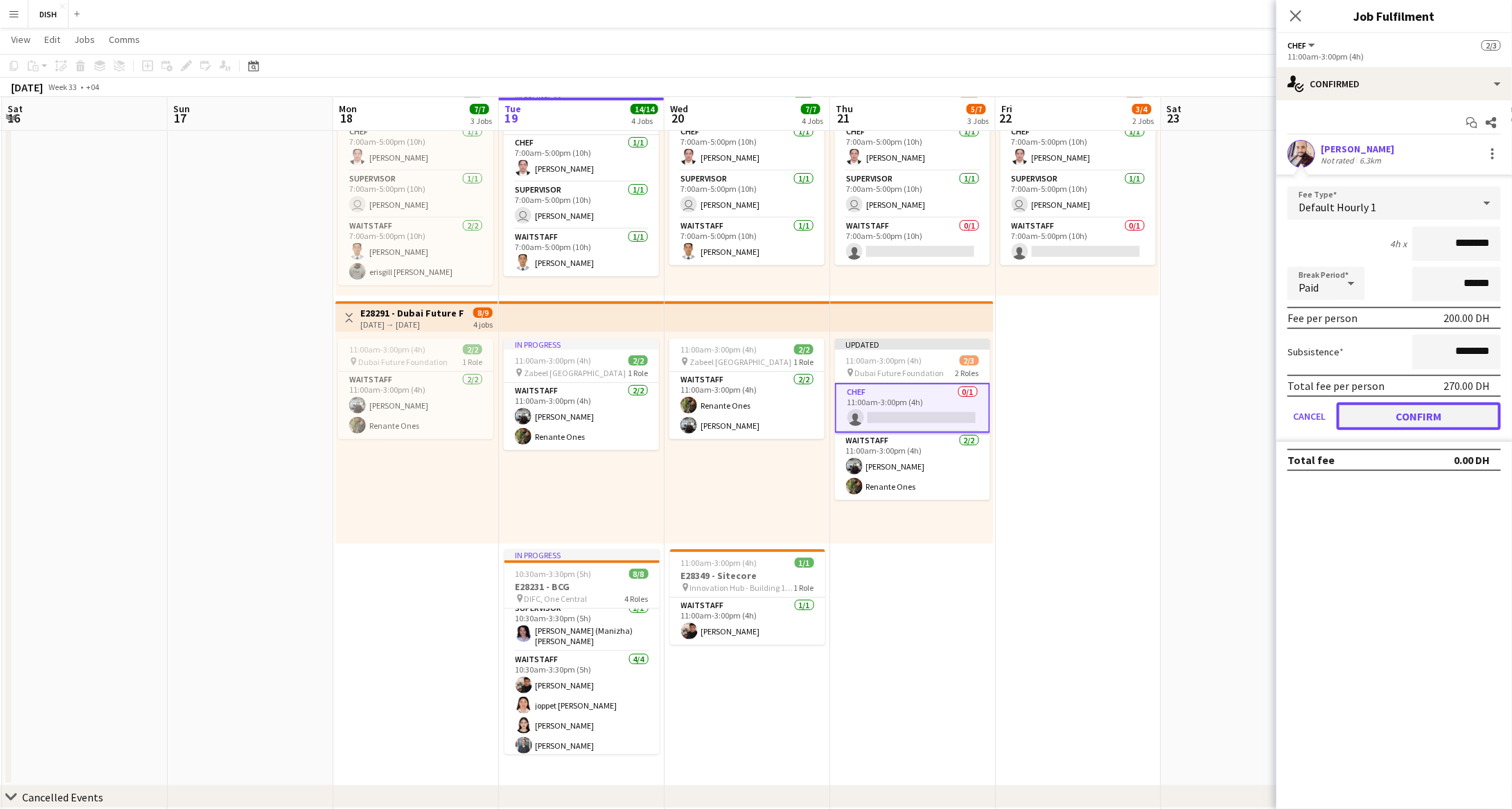
click at [1408, 408] on button "Confirm" at bounding box center [1418, 416] width 164 height 28
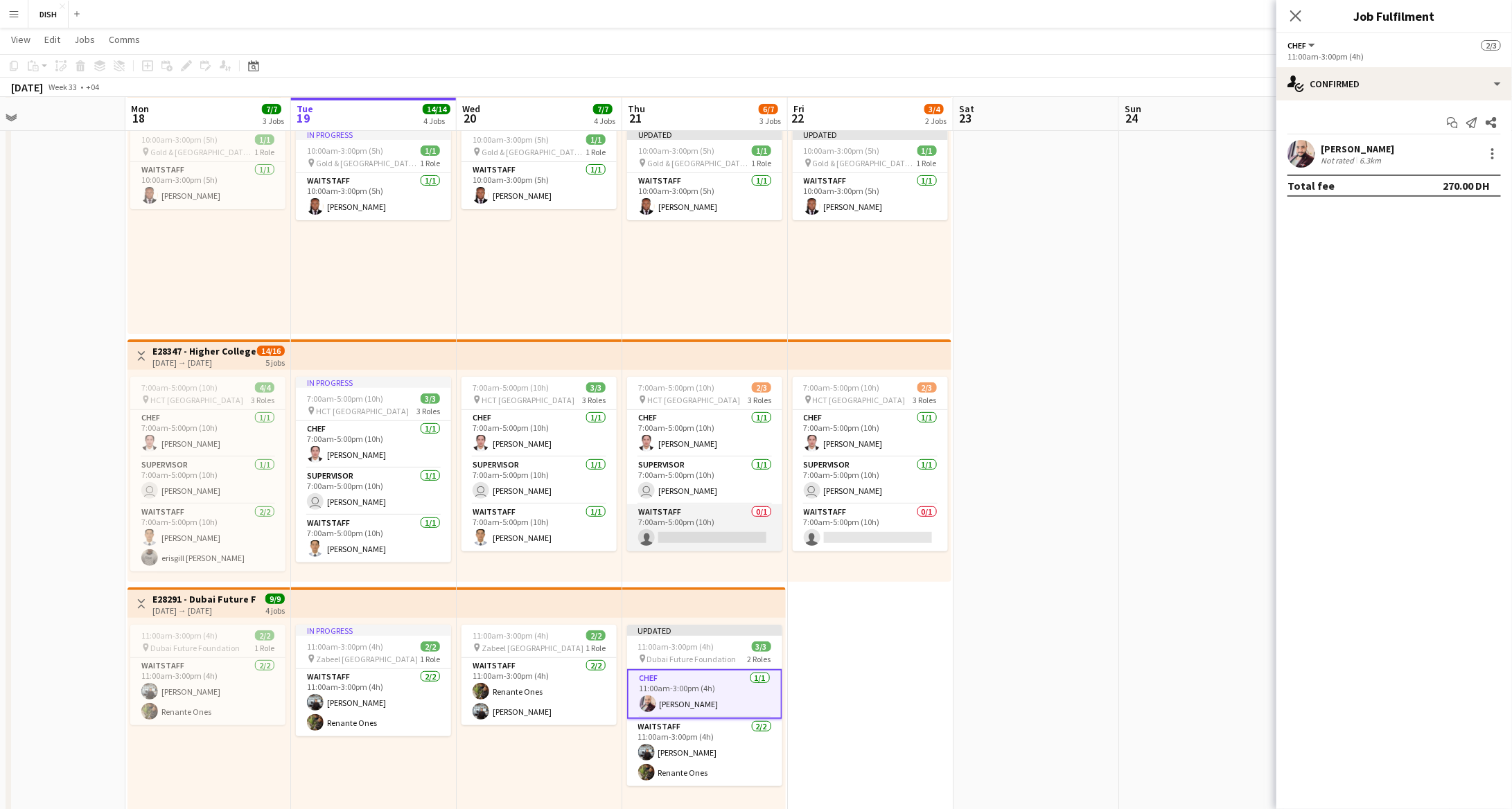
scroll to position [0, 372]
click at [762, 535] on app-card-role "Waitstaff 0/1 7:00am-5:00pm (10h) single-neutral-actions" at bounding box center [704, 527] width 155 height 47
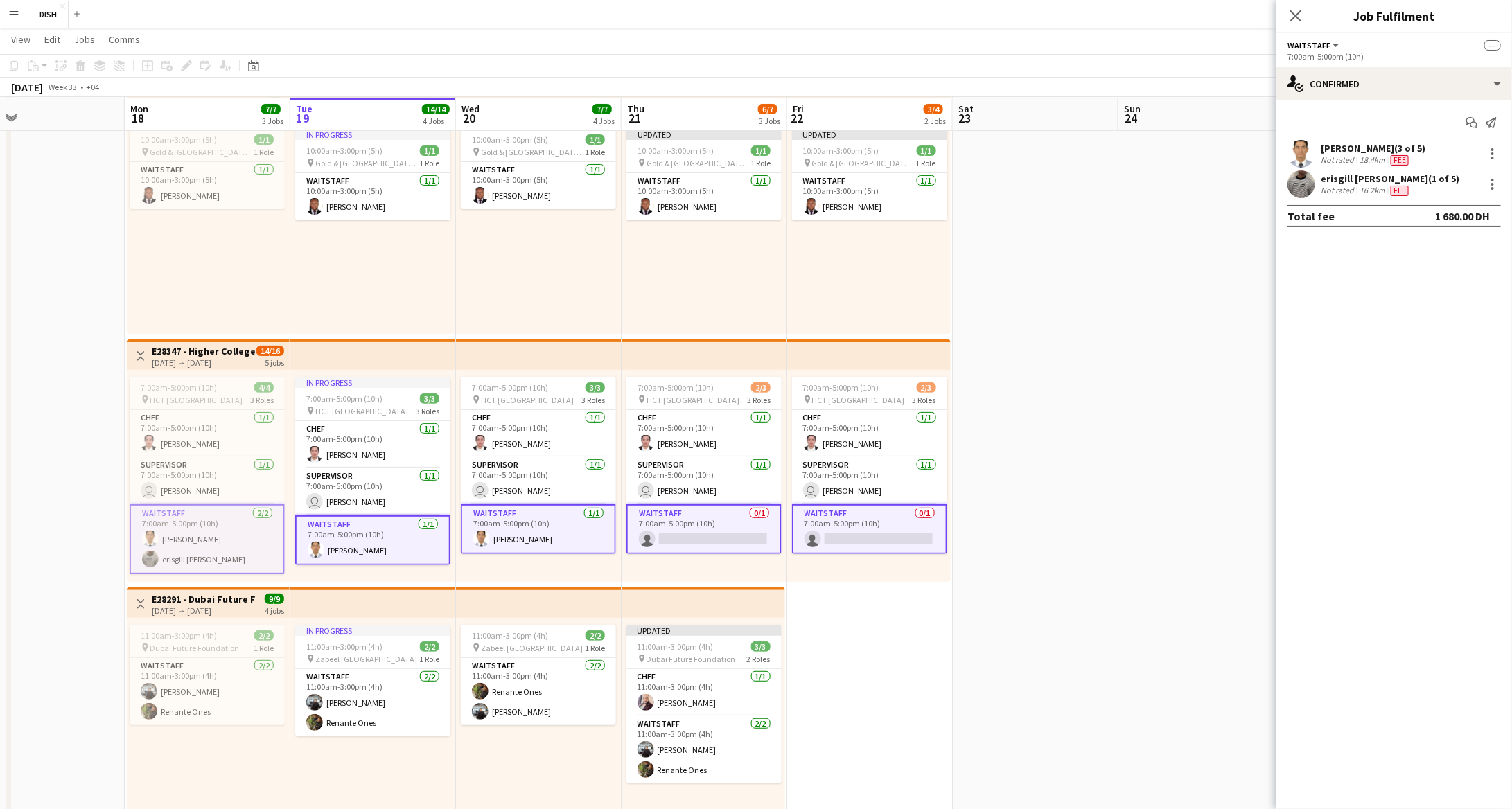
click at [872, 521] on app-card-role "Waitstaff 0/1 7:00am-5:00pm (10h) single-neutral-actions" at bounding box center [870, 529] width 155 height 50
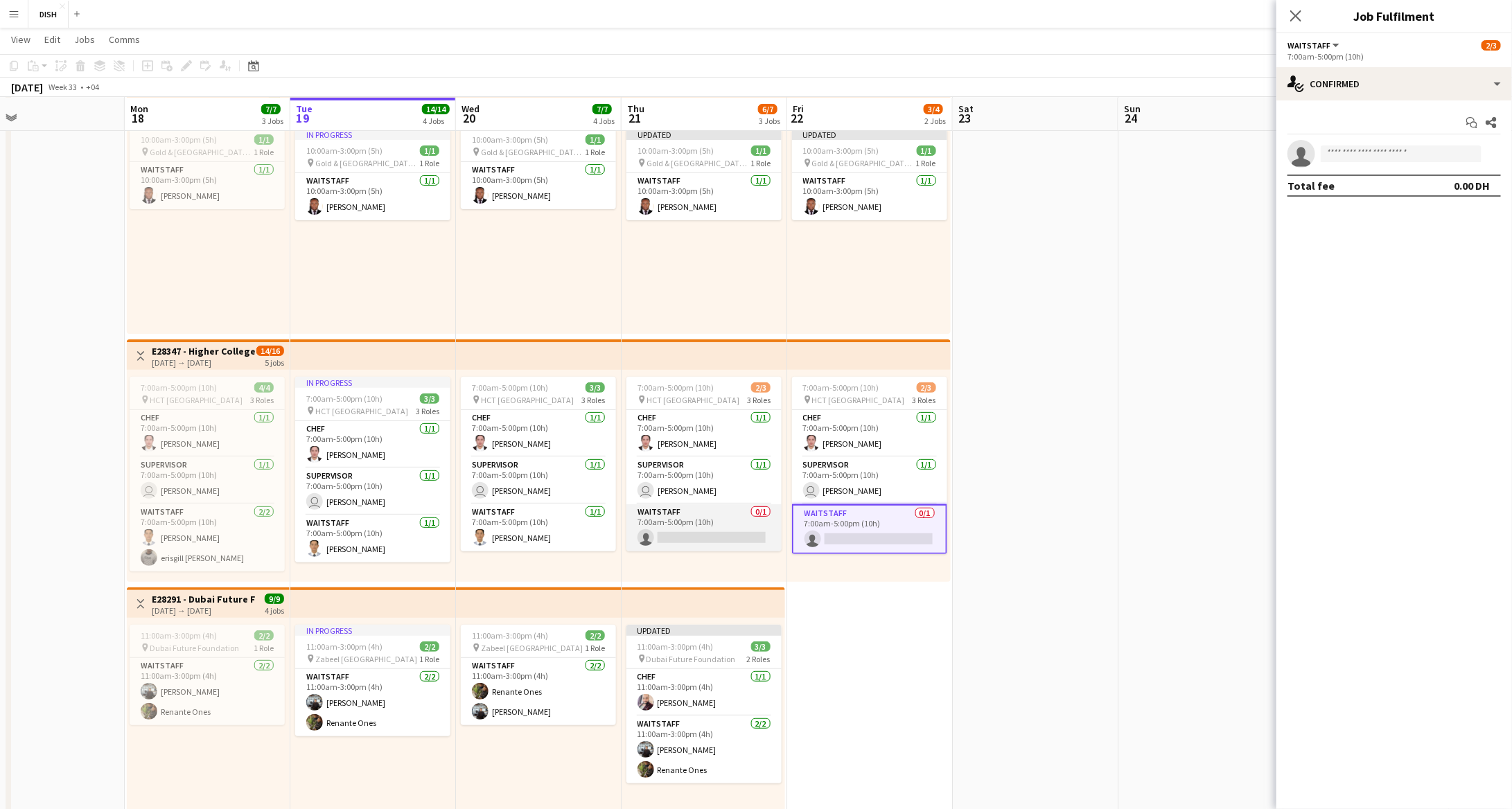
click at [760, 524] on app-card-role "Waitstaff 0/1 7:00am-5:00pm (10h) single-neutral-actions" at bounding box center [704, 527] width 155 height 47
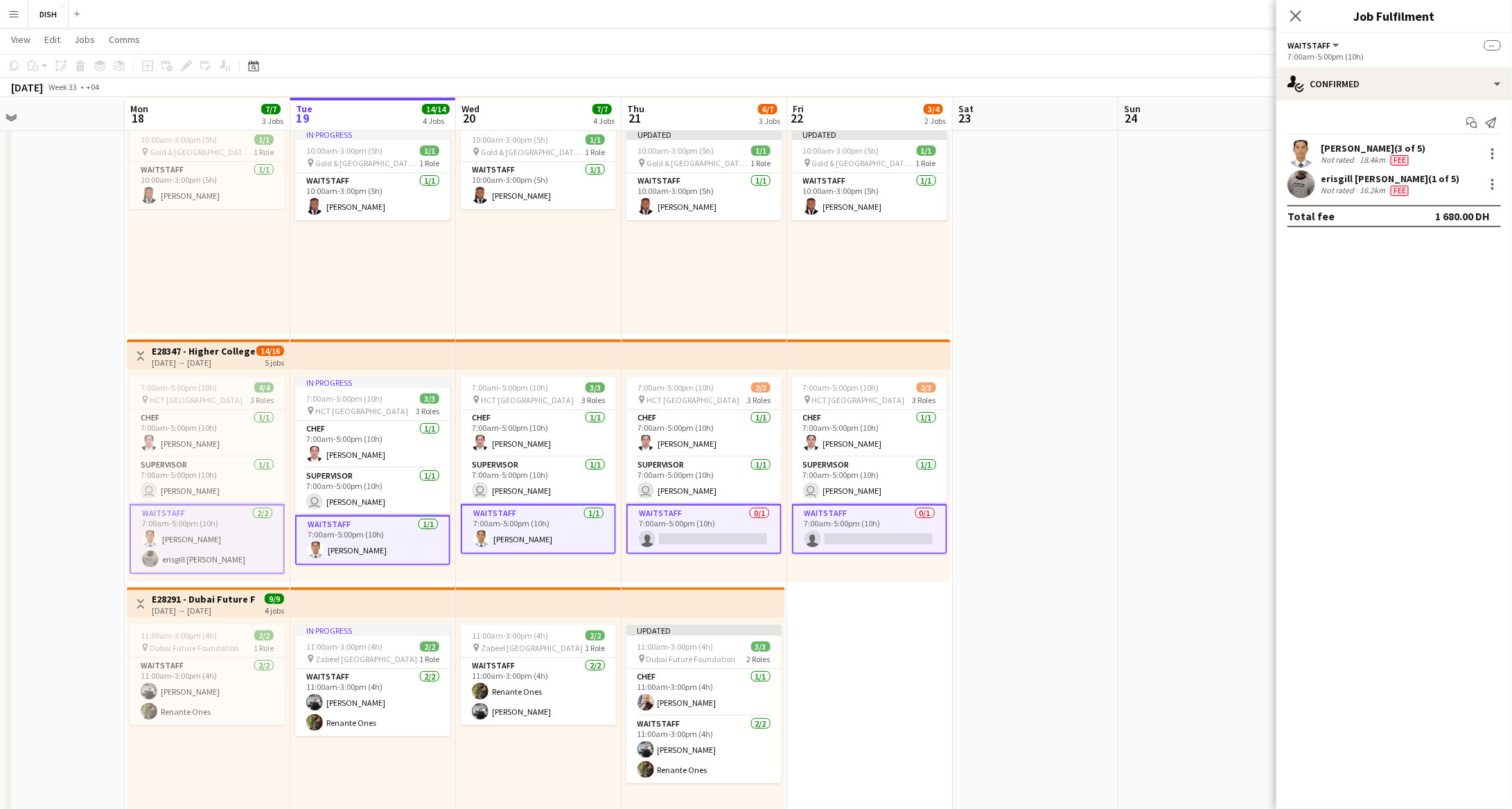
click at [752, 515] on app-card-role "Waitstaff 0/1 7:00am-5:00pm (10h) single-neutral-actions" at bounding box center [704, 529] width 155 height 50
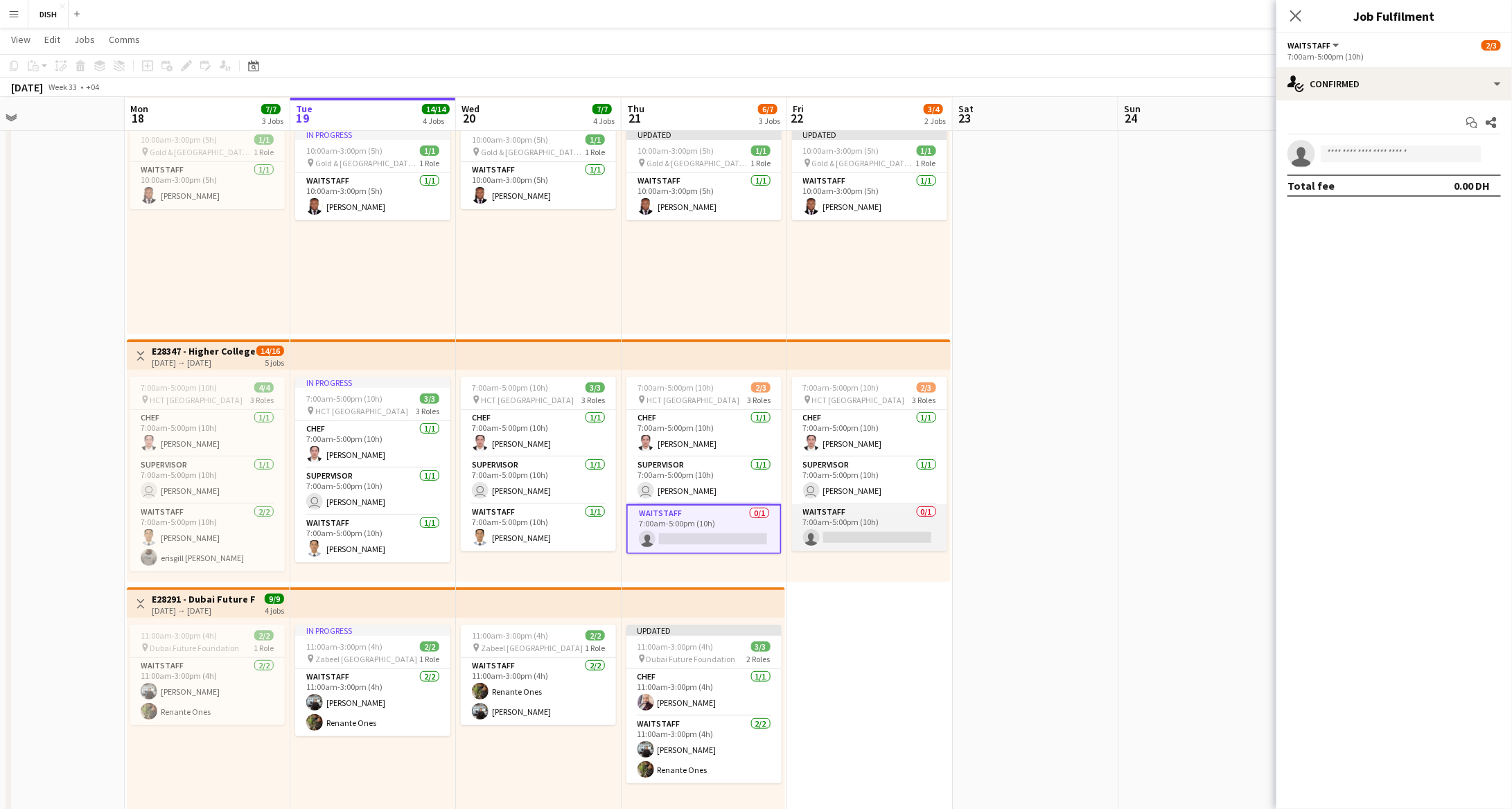
click at [819, 518] on app-card-role "Waitstaff 0/1 7:00am-5:00pm (10h) single-neutral-actions" at bounding box center [870, 527] width 155 height 47
click at [1444, 152] on input at bounding box center [1401, 154] width 161 height 17
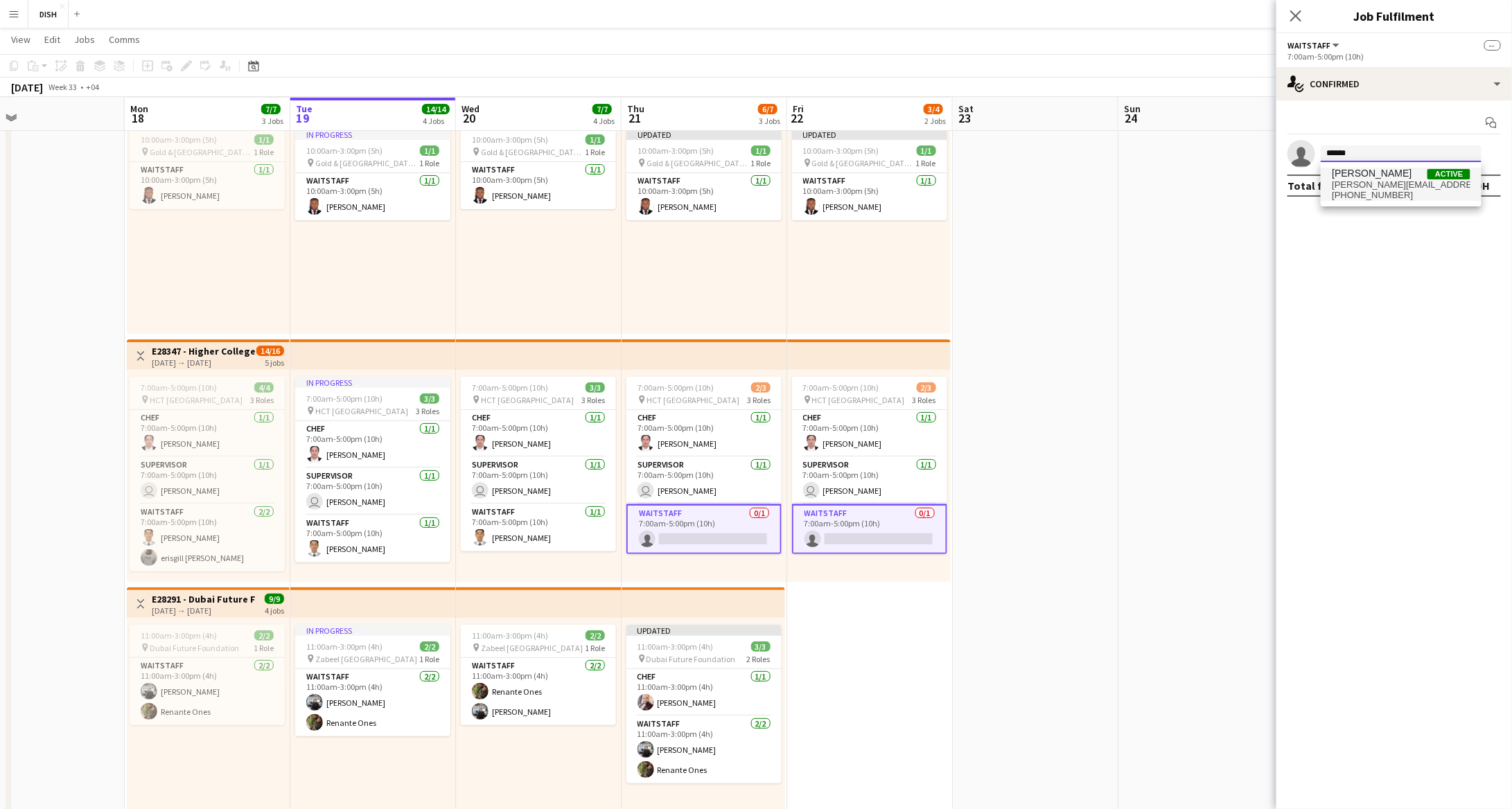
type input "******"
click at [1406, 188] on span "[PERSON_NAME][EMAIL_ADDRESS][PERSON_NAME][DOMAIN_NAME]" at bounding box center [1401, 185] width 138 height 11
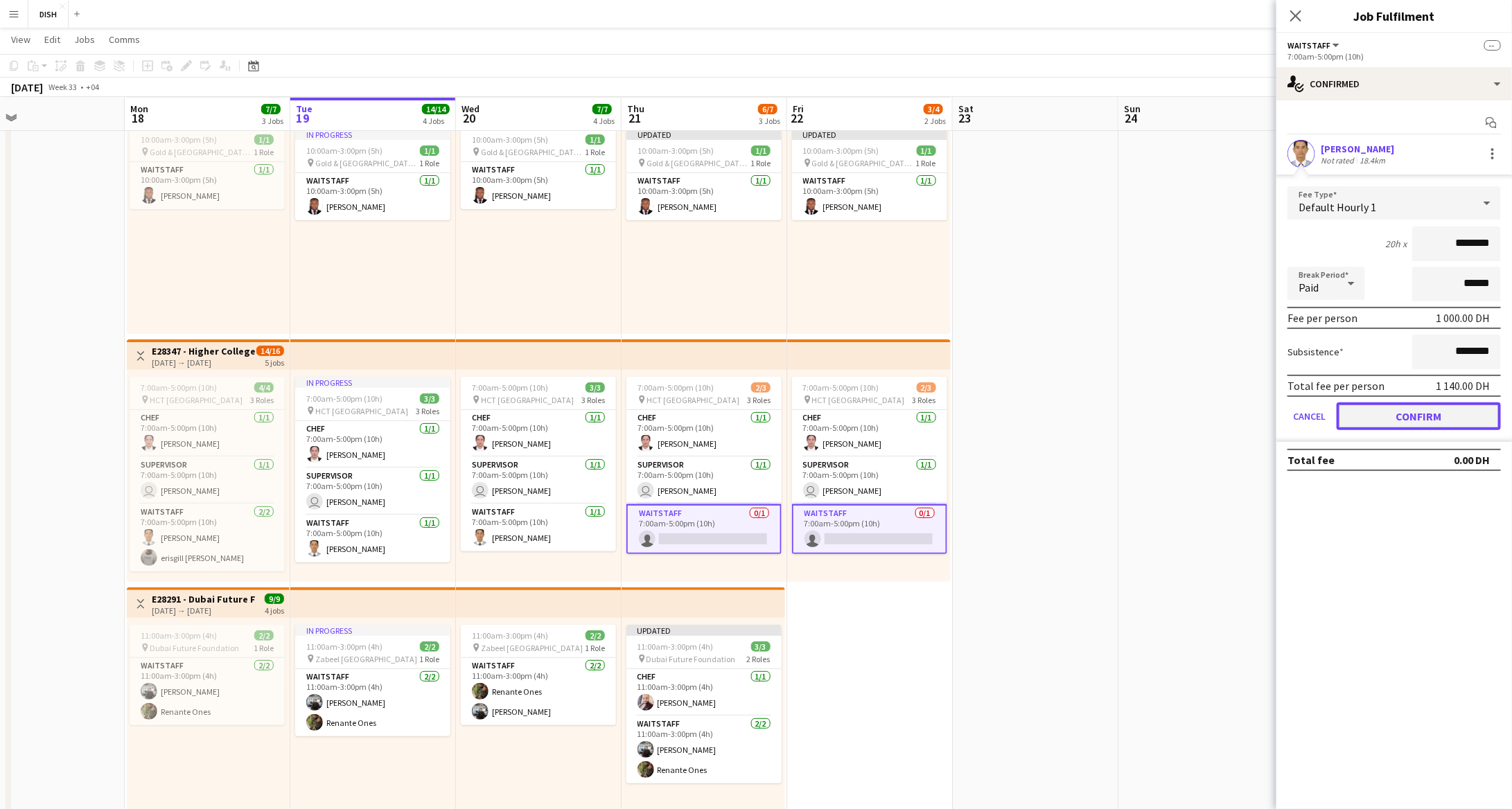
click at [1444, 413] on button "Confirm" at bounding box center [1418, 416] width 164 height 28
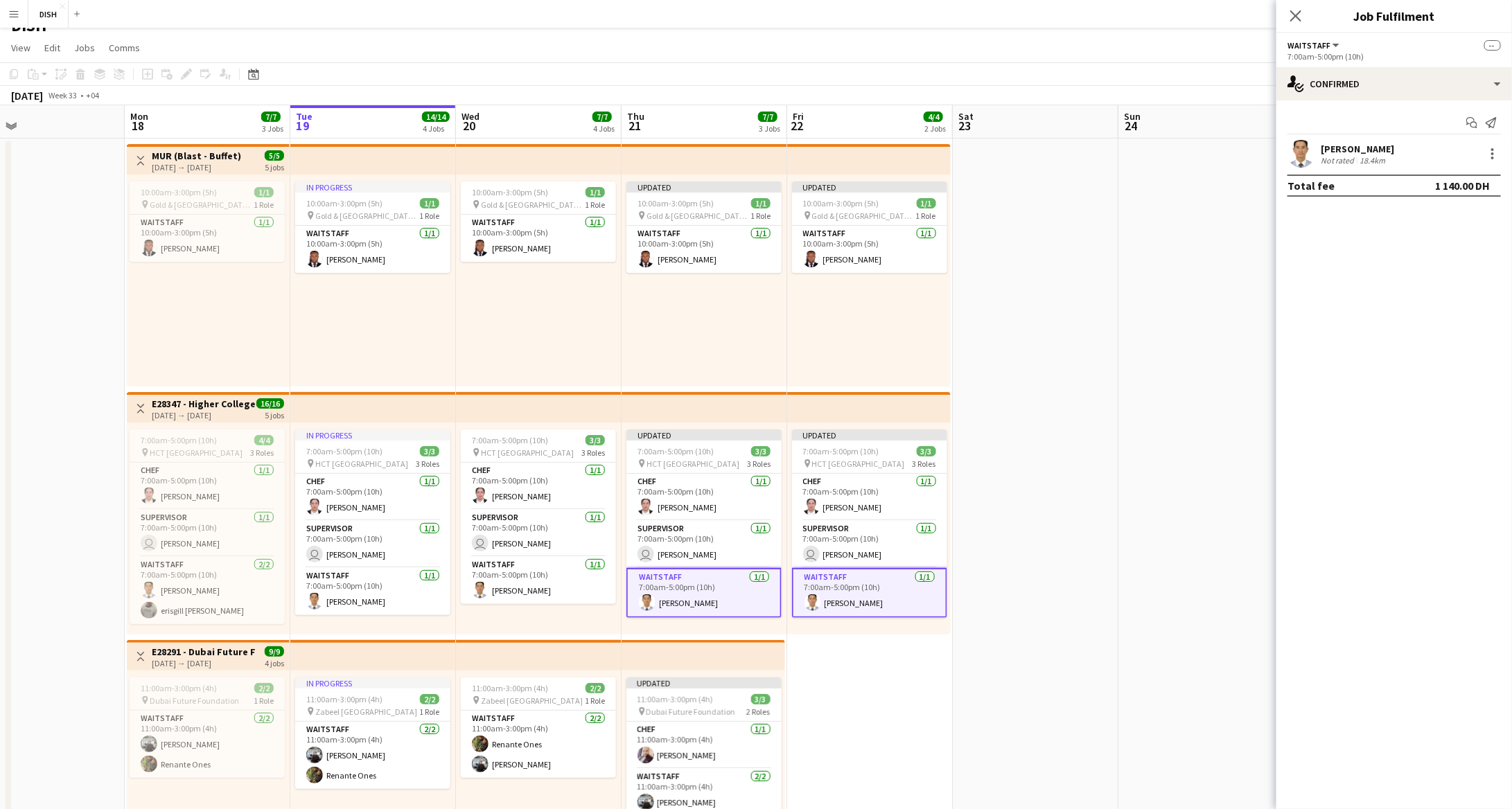
scroll to position [8, 0]
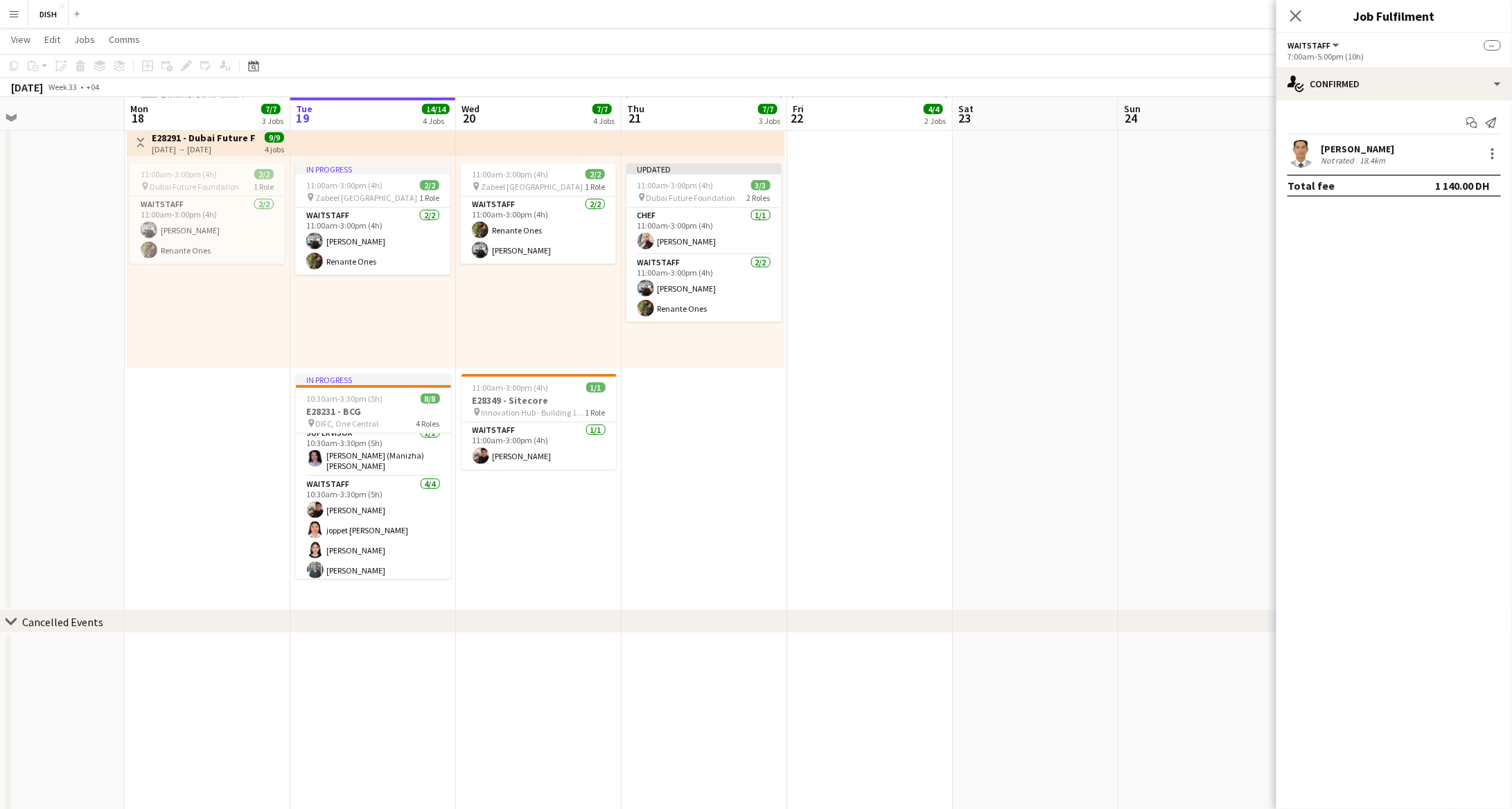
click at [898, 378] on app-date-cell "Updated 10:00am-3:00pm (5h) 1/1 pin [GEOGRAPHIC_DATA], [GEOGRAPHIC_DATA] - Al Q…" at bounding box center [870, 118] width 166 height 987
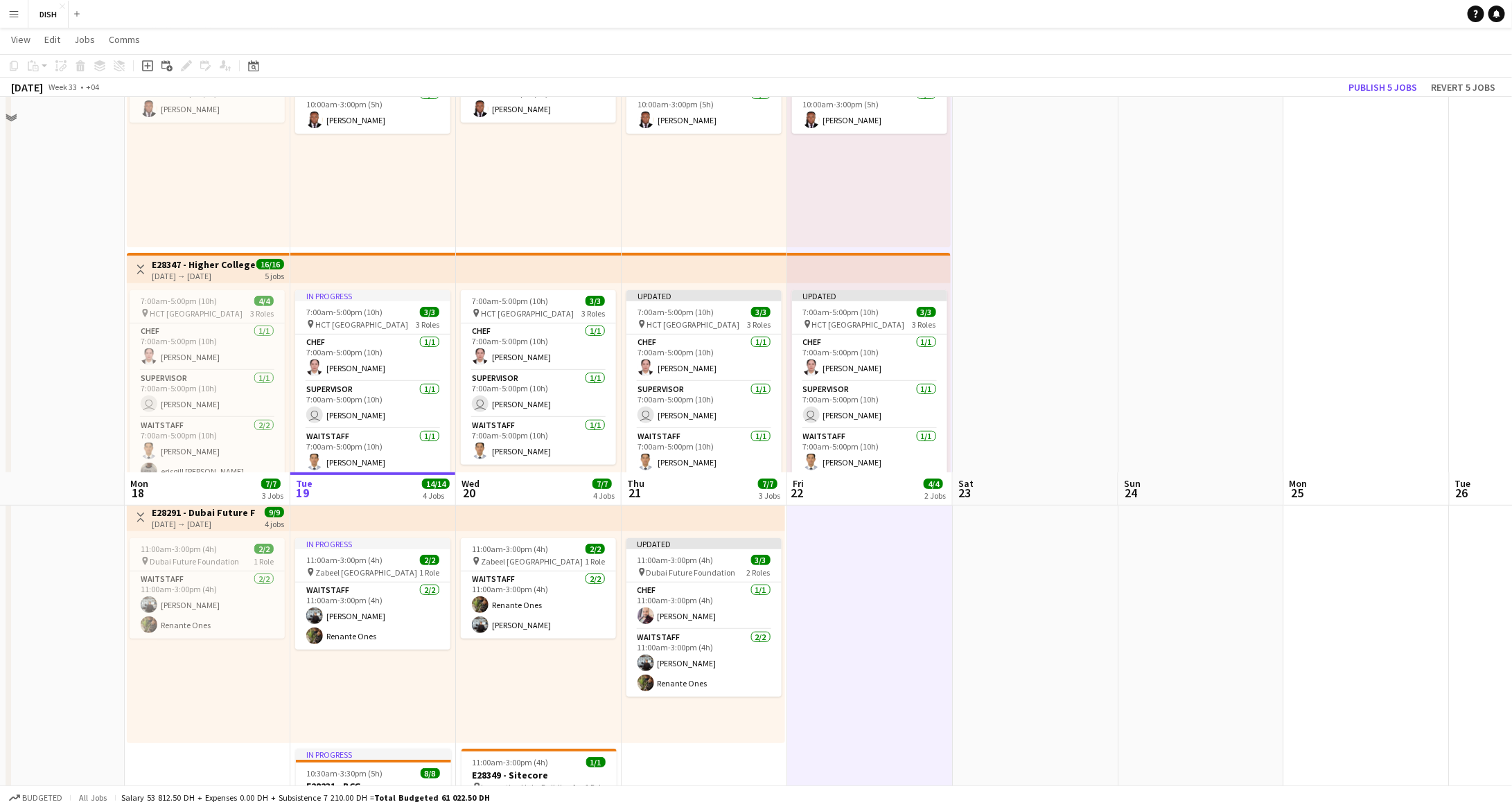
scroll to position [0, 0]
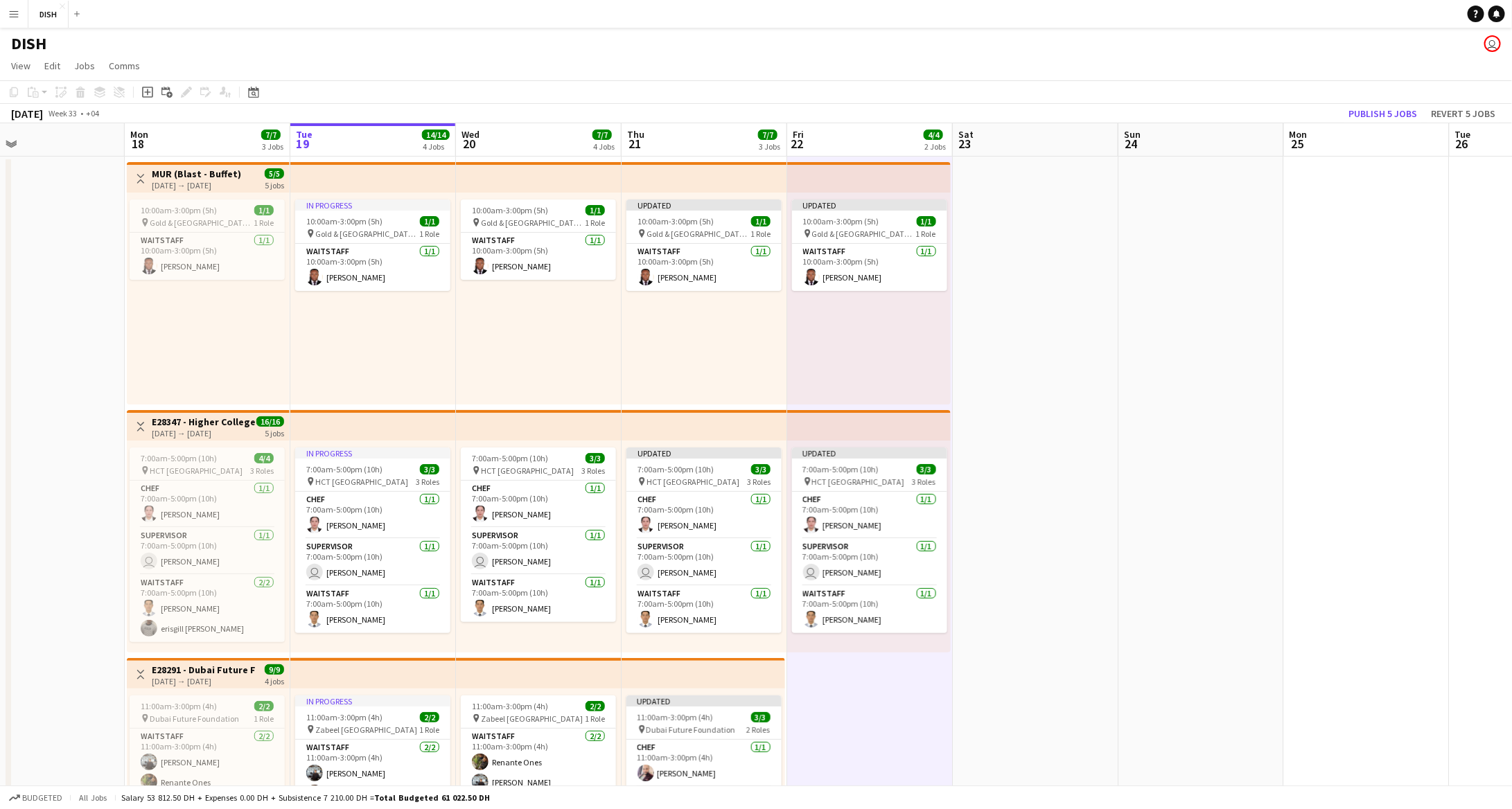
click at [183, 181] on div "[DATE] → [DATE]" at bounding box center [197, 185] width 90 height 10
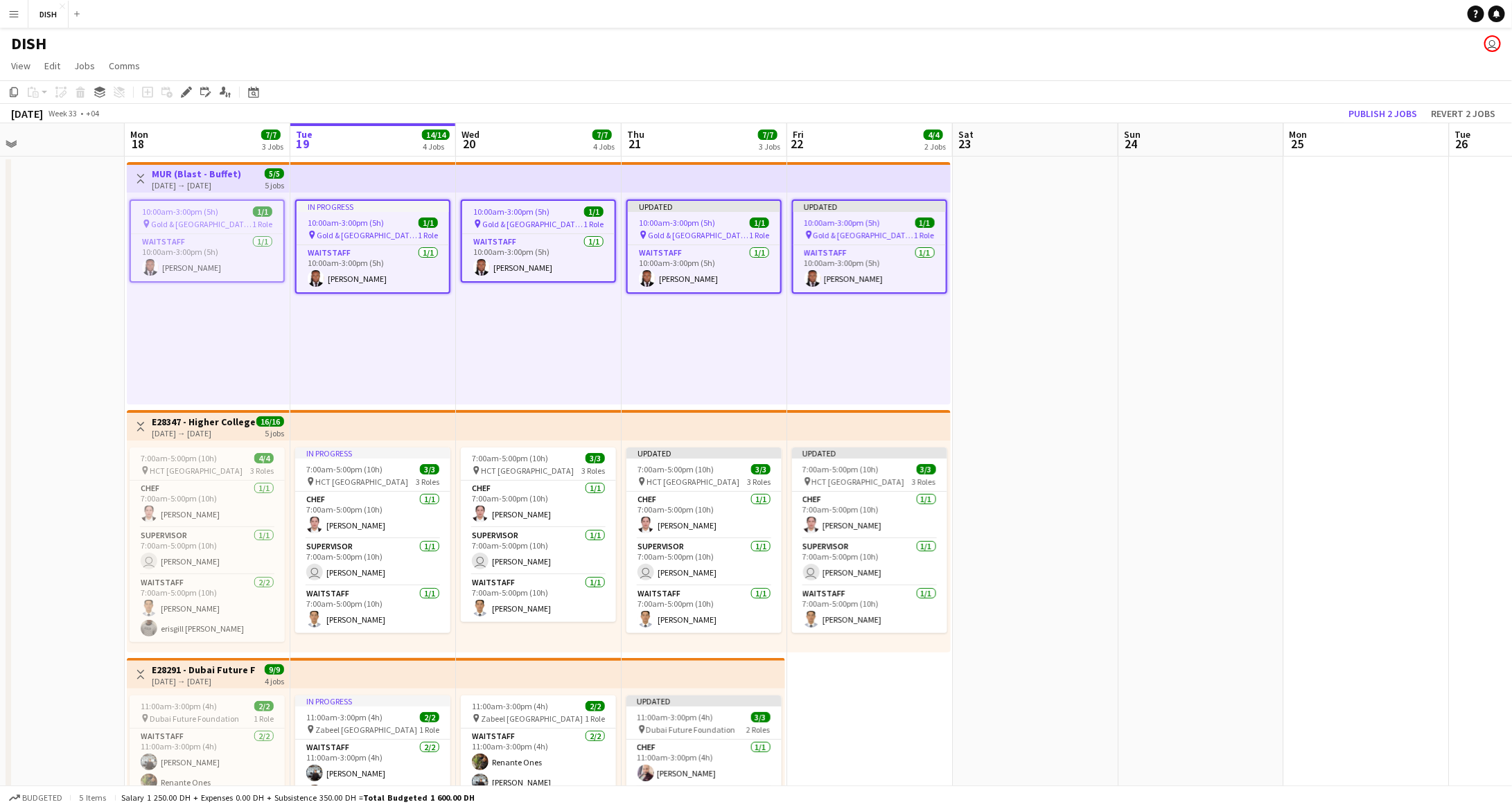
click at [182, 436] on div "[DATE] → [DATE]" at bounding box center [203, 433] width 103 height 10
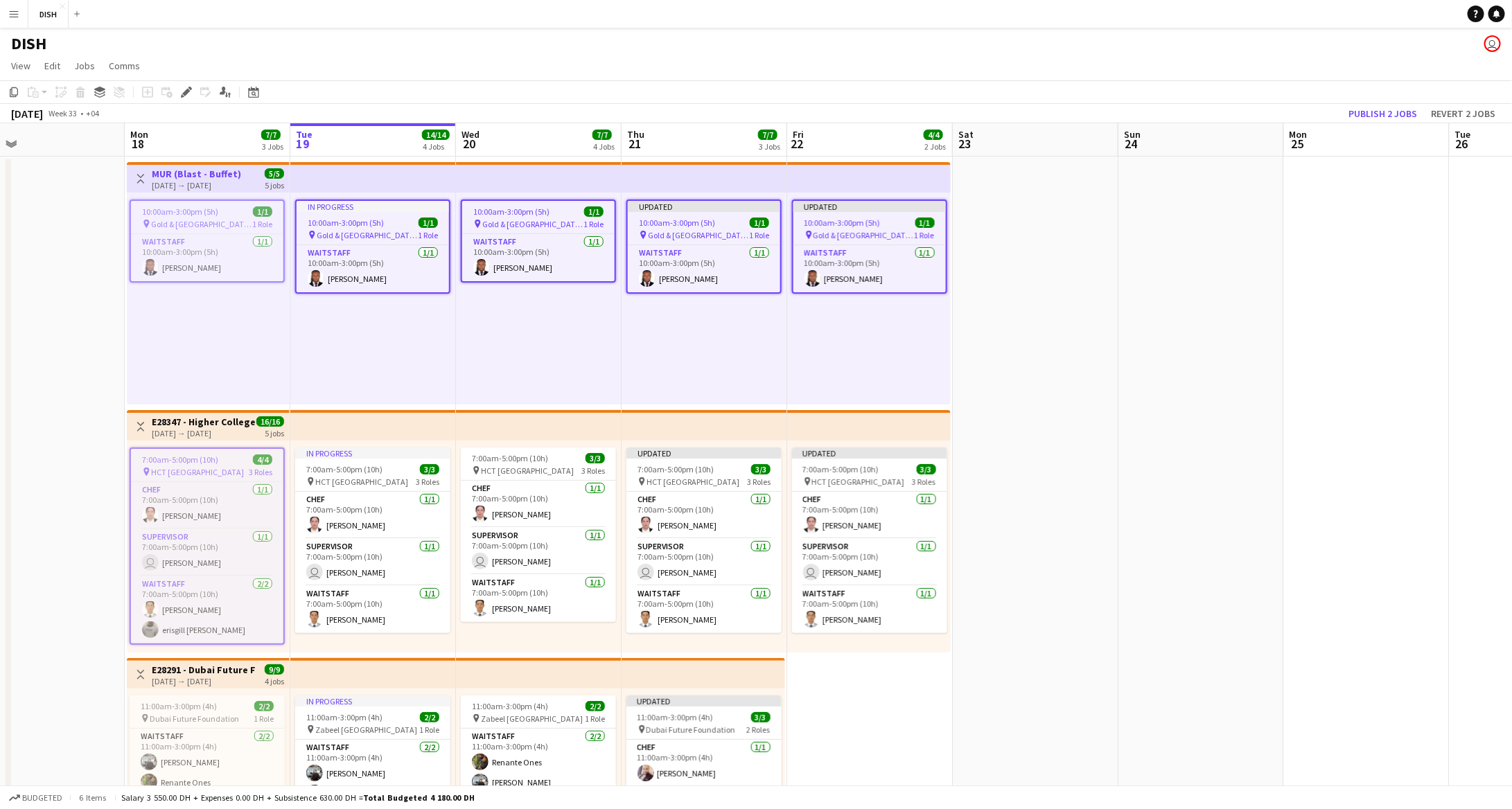
click at [209, 425] on h3 "E28347 - Higher Colleges of Technology" at bounding box center [203, 423] width 103 height 13
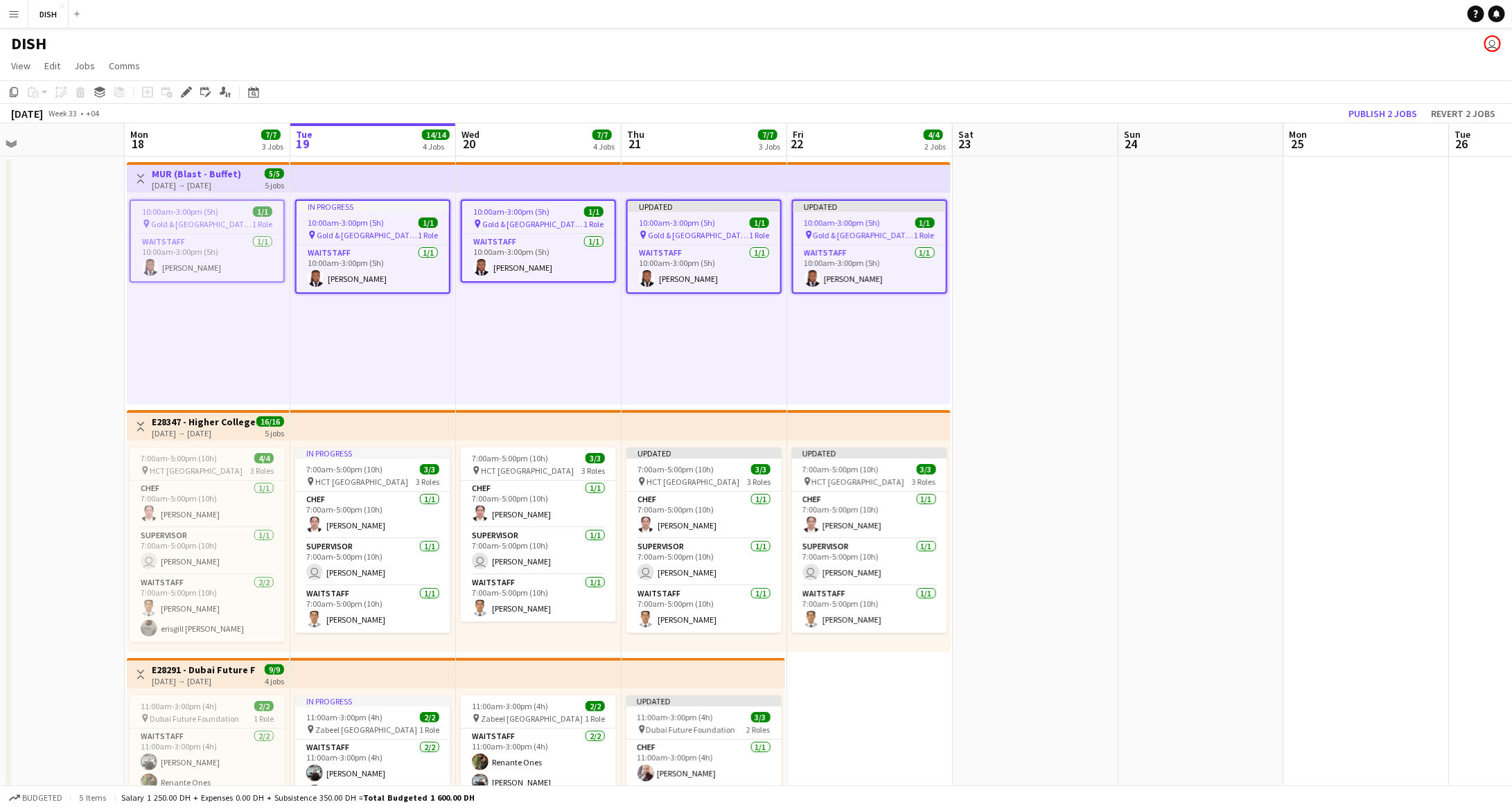
click at [208, 424] on h3 "E28347 - Higher Colleges of Technology" at bounding box center [203, 423] width 103 height 13
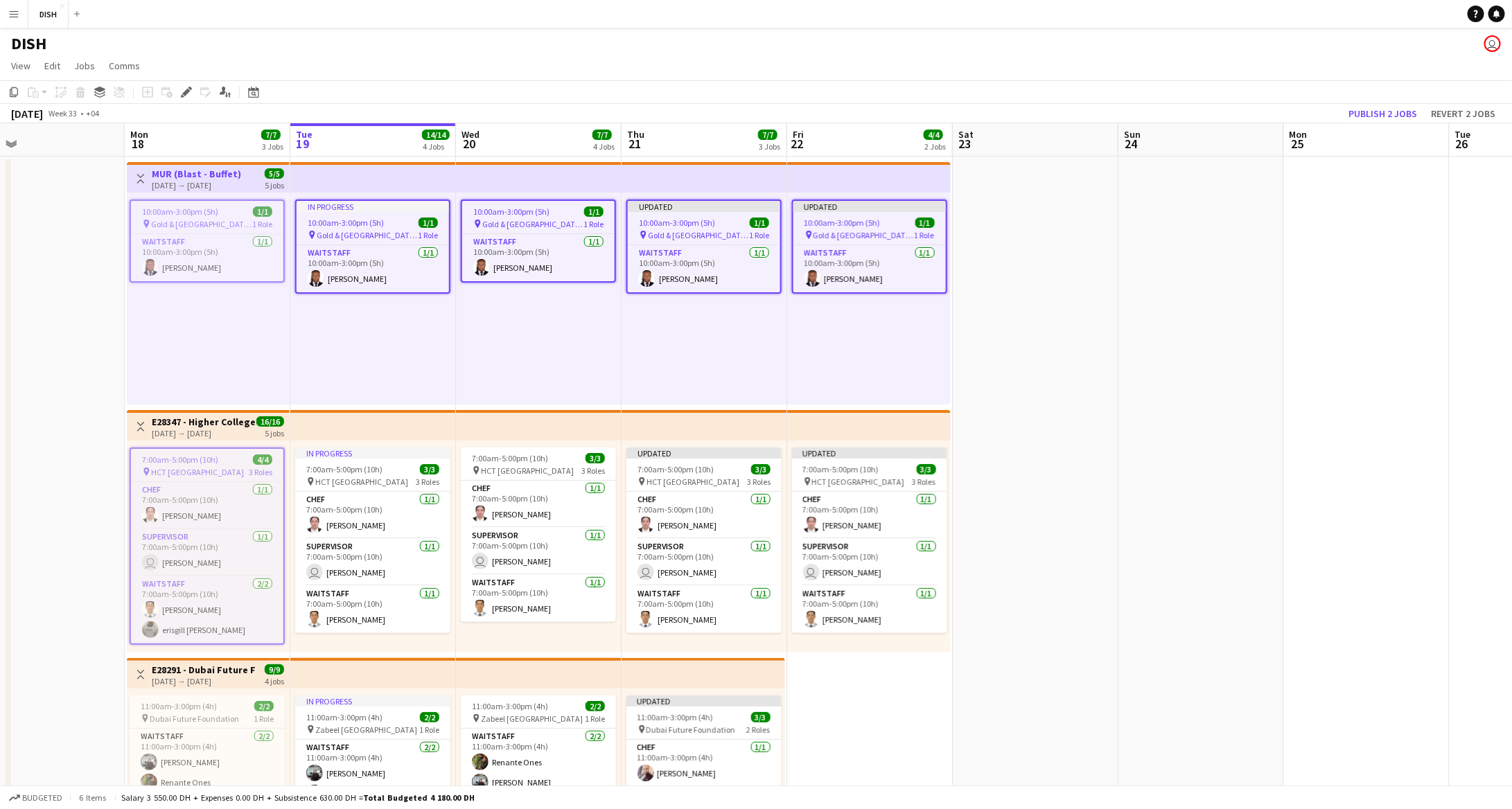
click at [206, 422] on h3 "E28347 - Higher Colleges of Technology" at bounding box center [203, 423] width 103 height 13
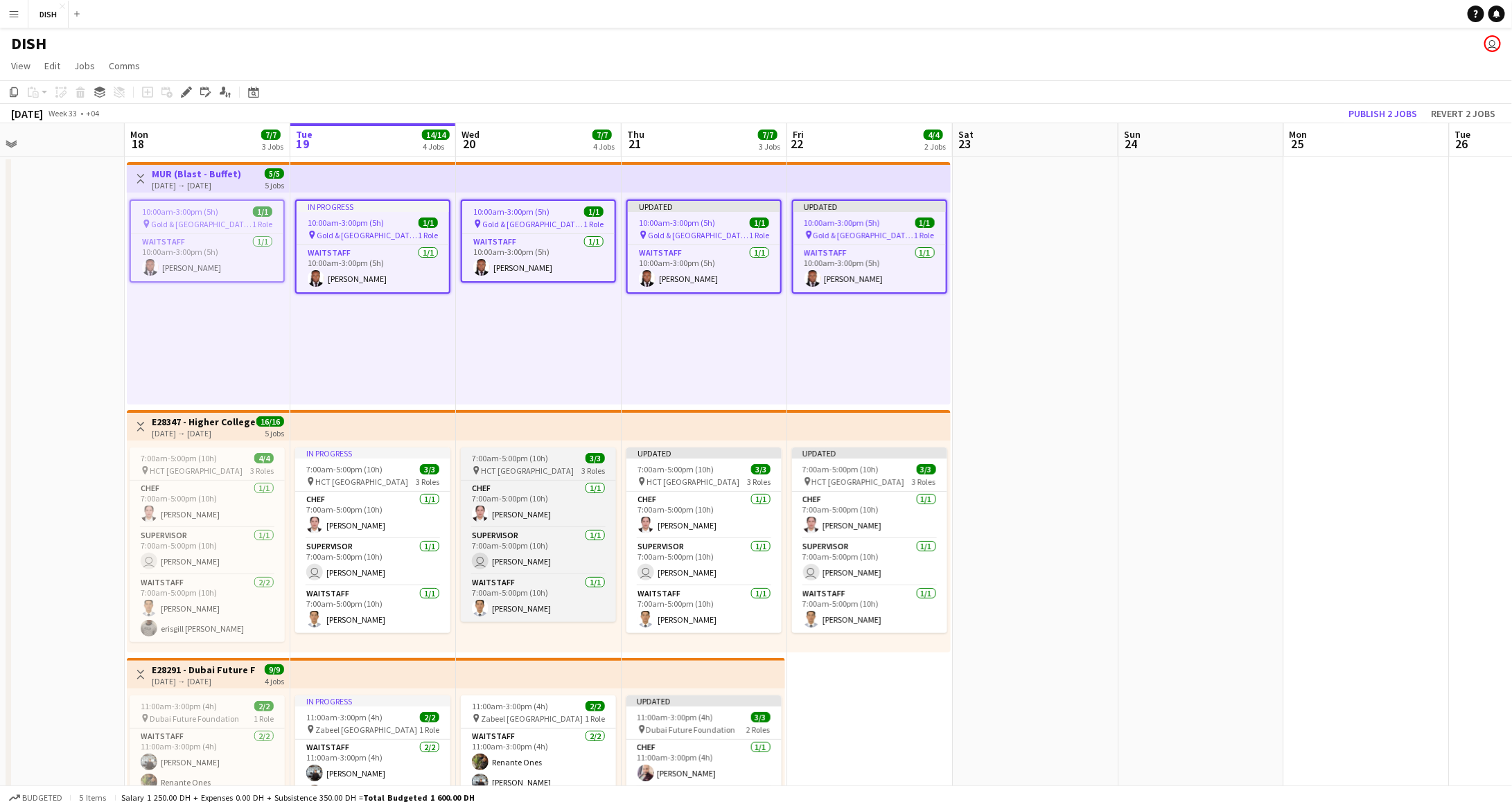
click at [518, 463] on app-job-card "7:00am-5:00pm (10h) 3/3 pin HCT [GEOGRAPHIC_DATA] 3 Roles Chef [DATE] 7:00am-5:…" at bounding box center [539, 535] width 155 height 174
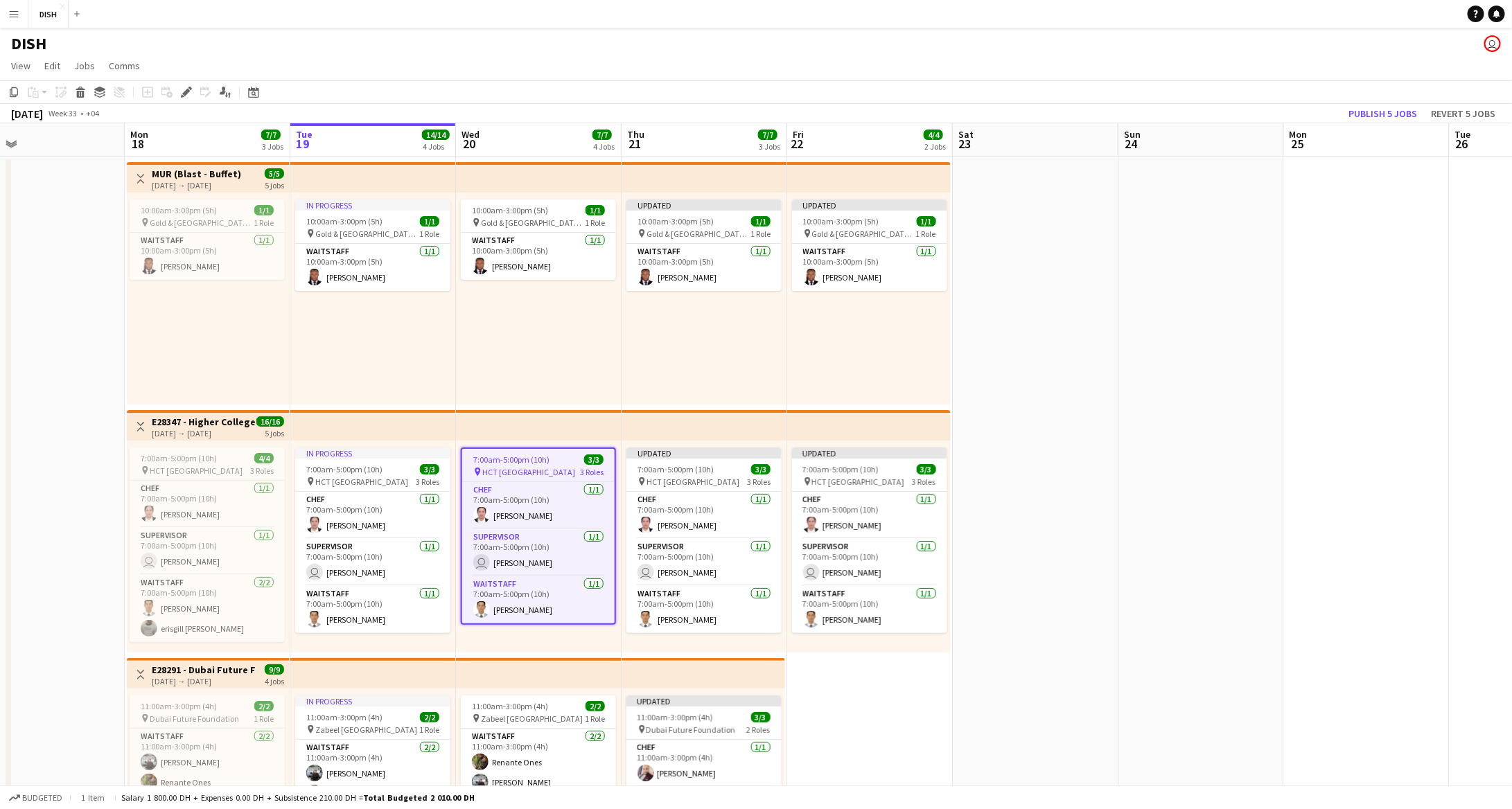
click at [526, 186] on app-top-bar at bounding box center [539, 178] width 166 height 30
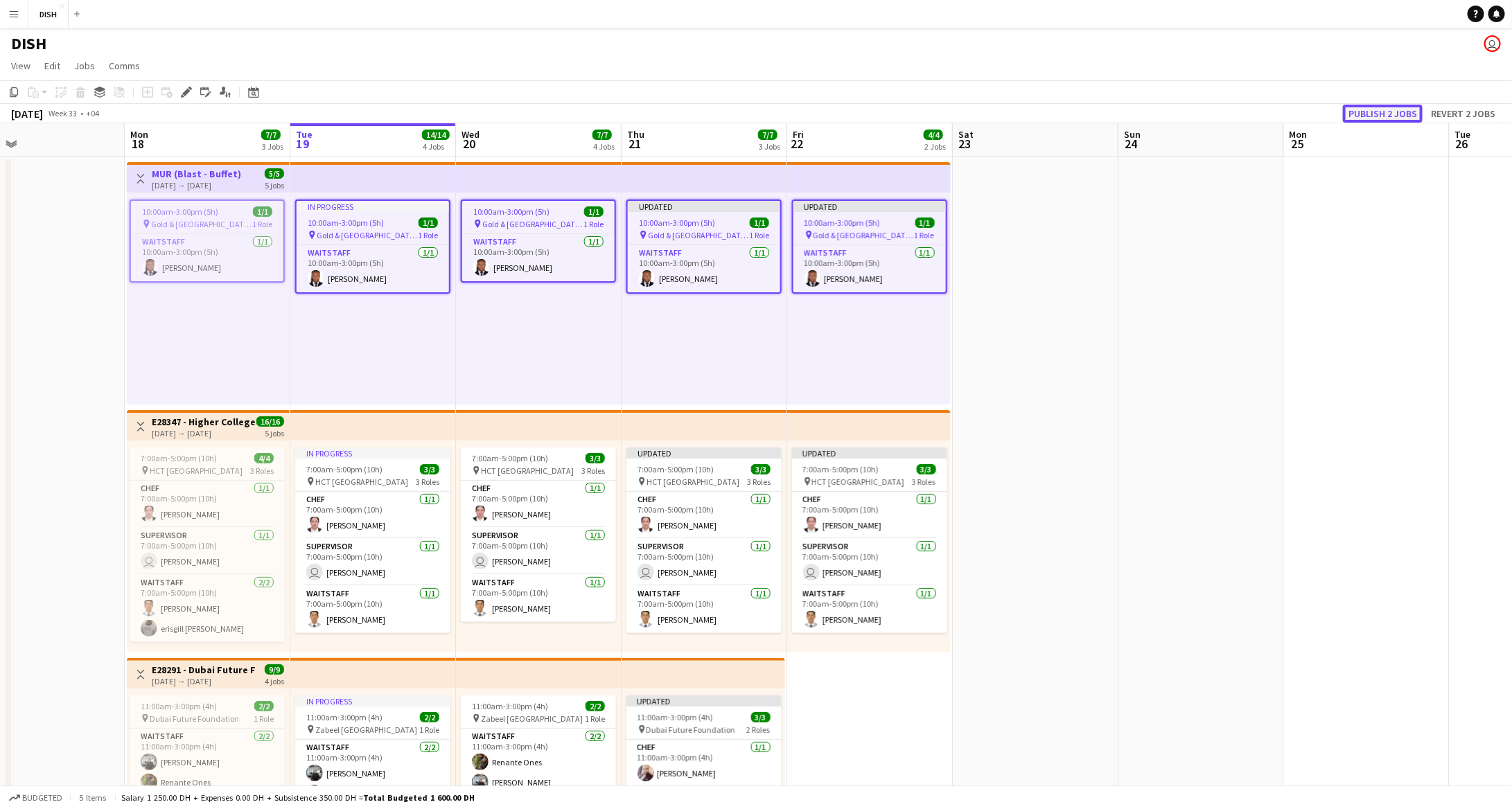
click at [1378, 110] on button "Publish 2 jobs" at bounding box center [1383, 114] width 80 height 18
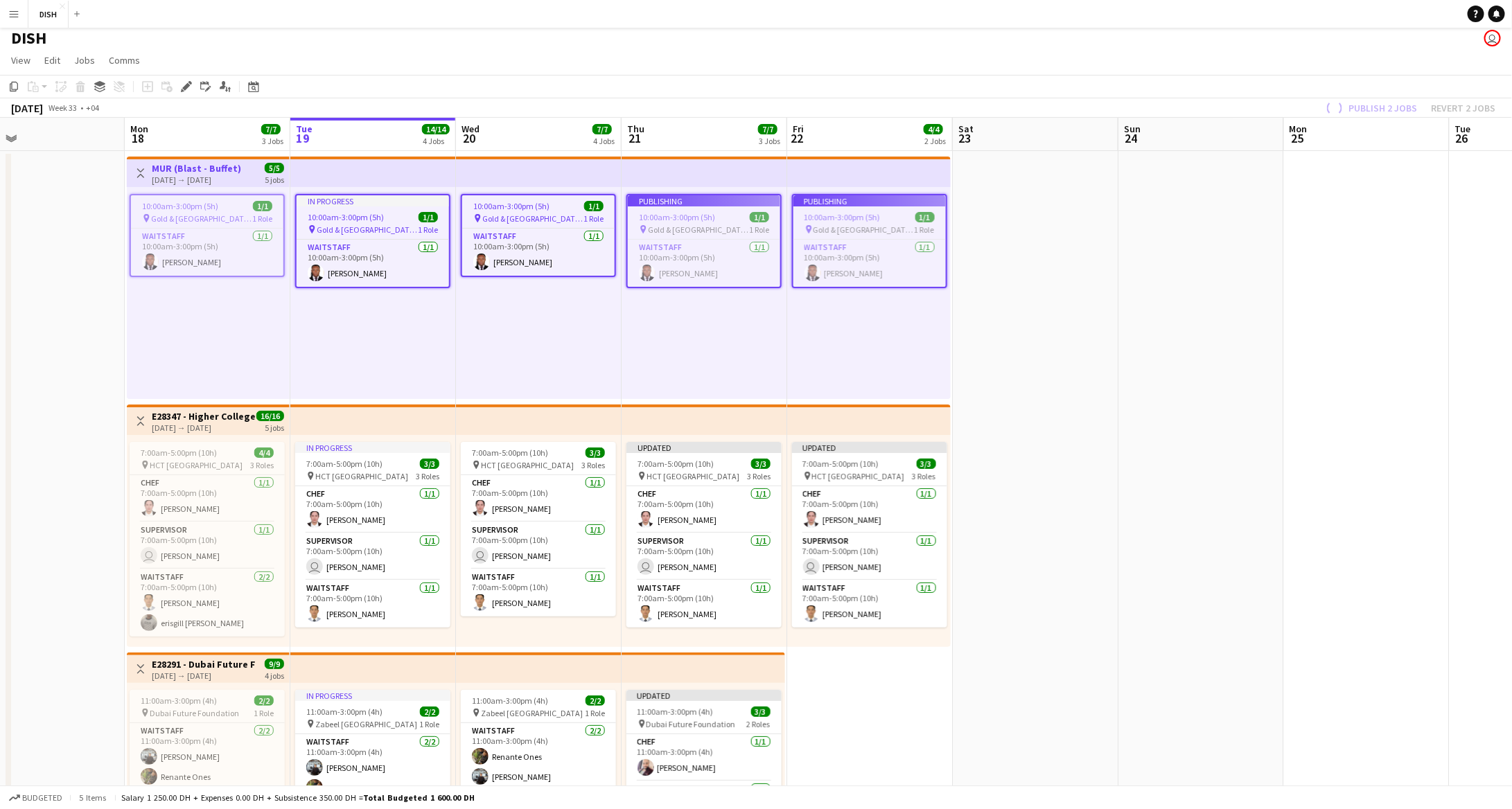
scroll to position [194, 0]
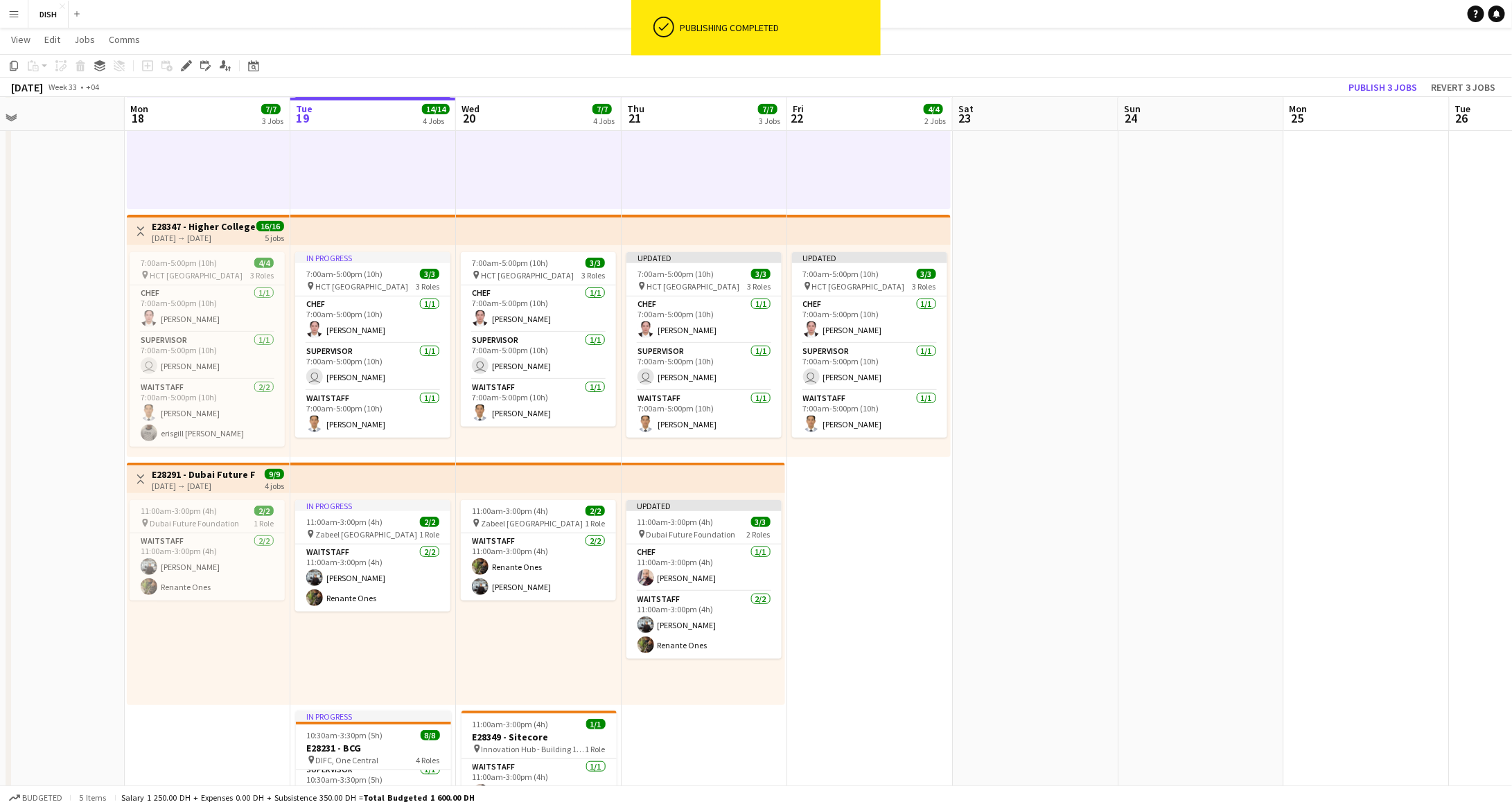
click at [736, 235] on app-top-bar at bounding box center [704, 230] width 166 height 30
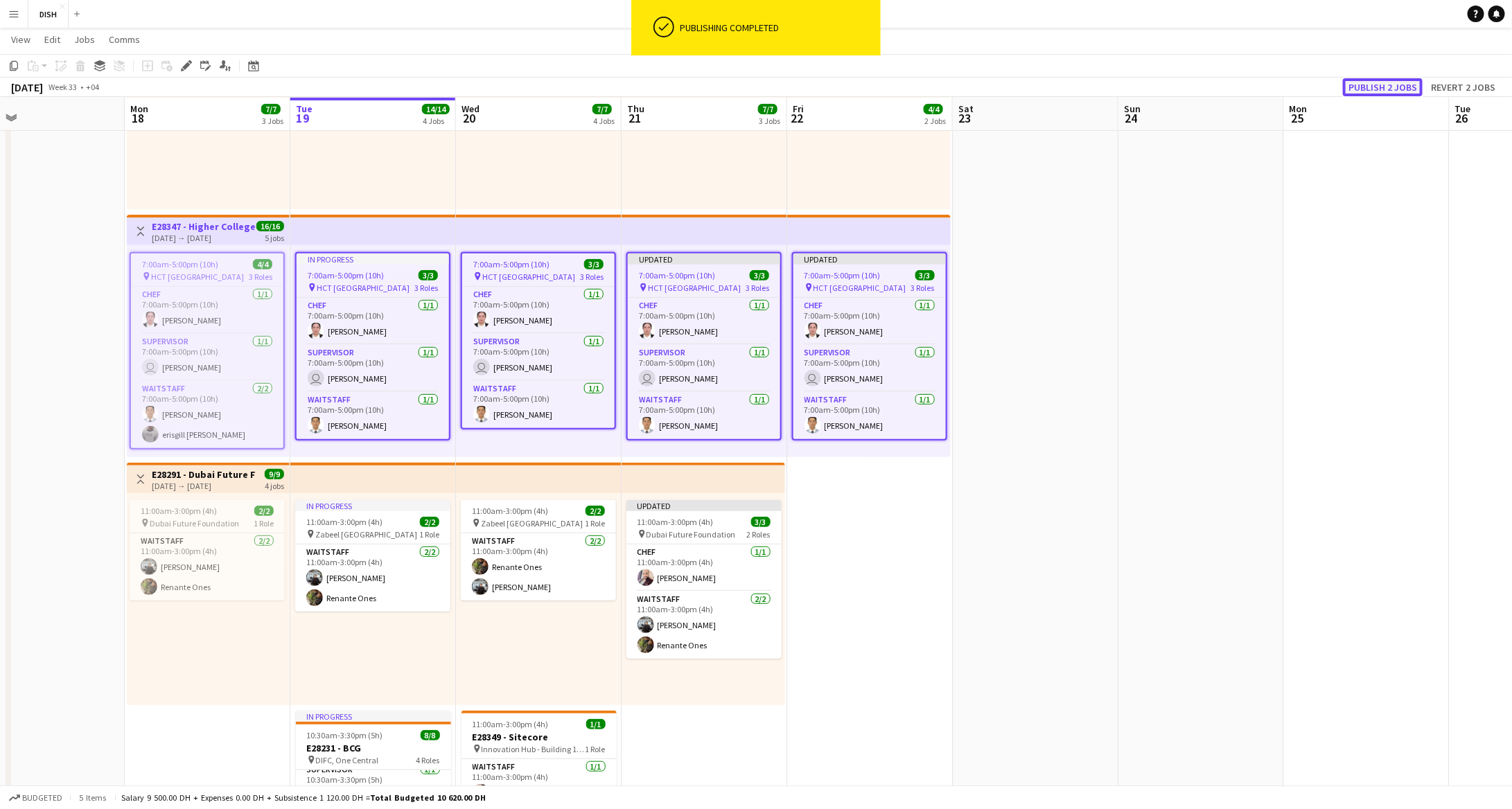
click at [1382, 85] on button "Publish 2 jobs" at bounding box center [1383, 87] width 80 height 18
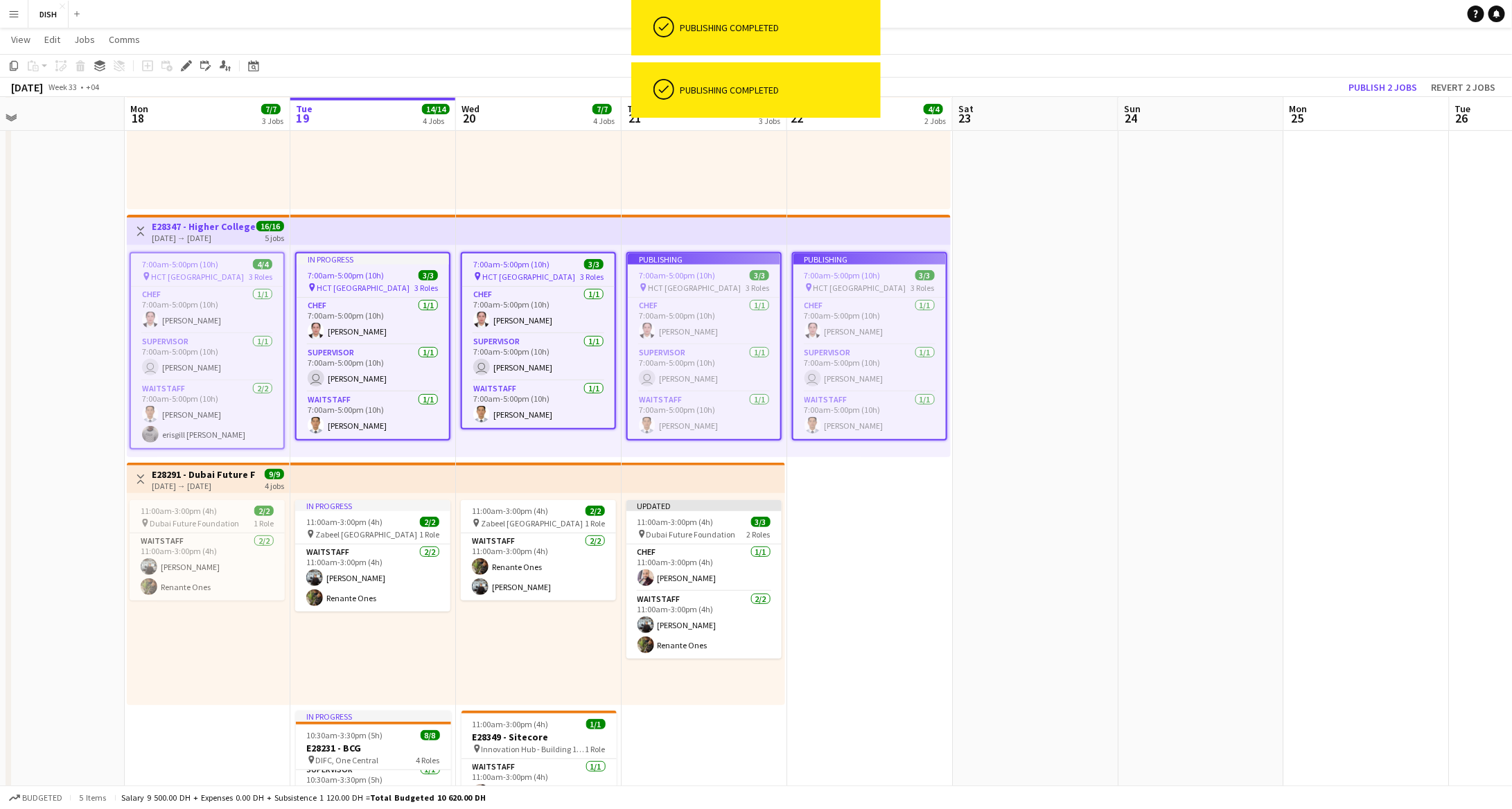
click at [710, 472] on app-top-bar at bounding box center [704, 478] width 163 height 30
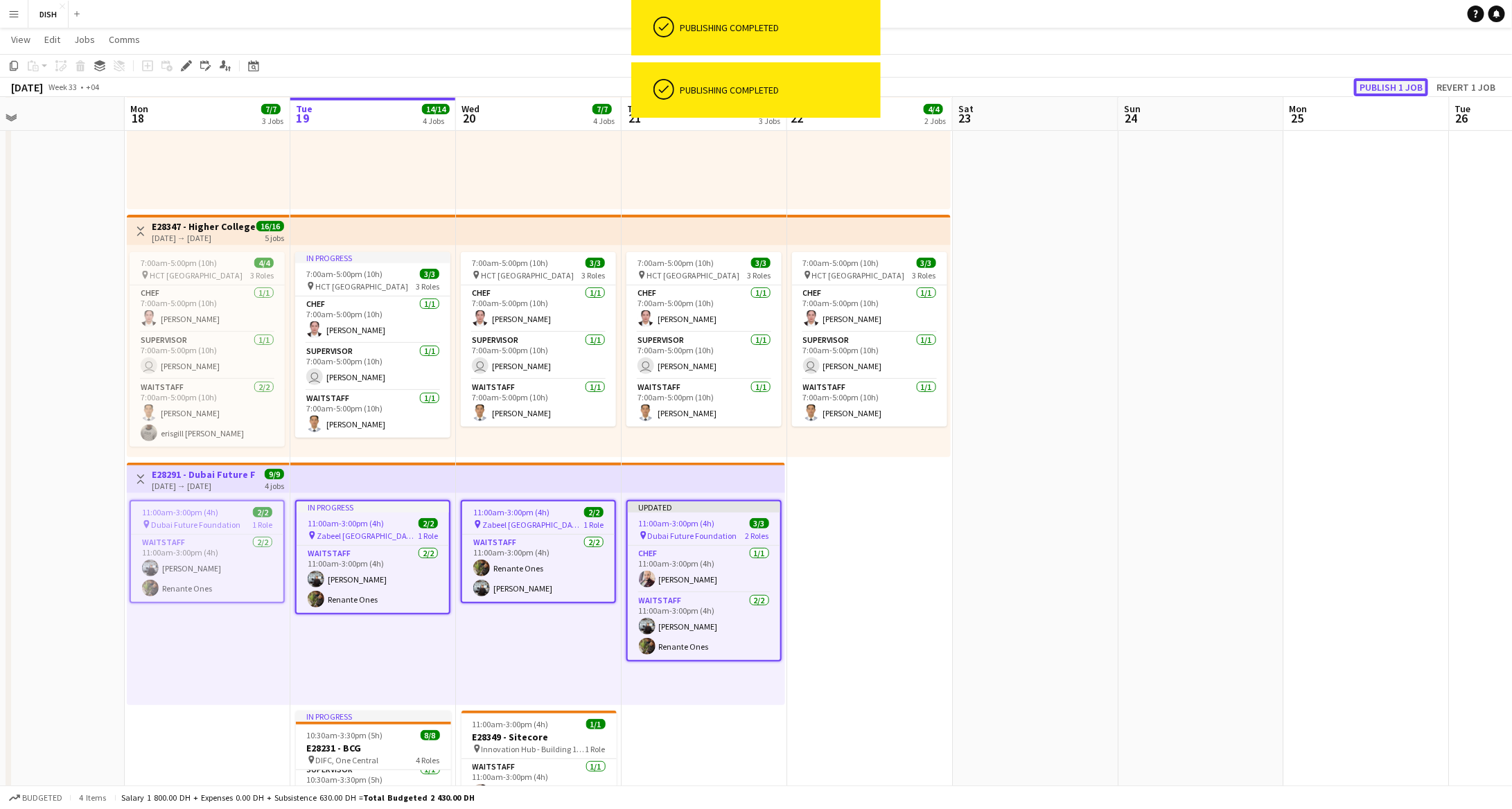
click at [1397, 80] on button "Publish 1 job" at bounding box center [1391, 87] width 74 height 18
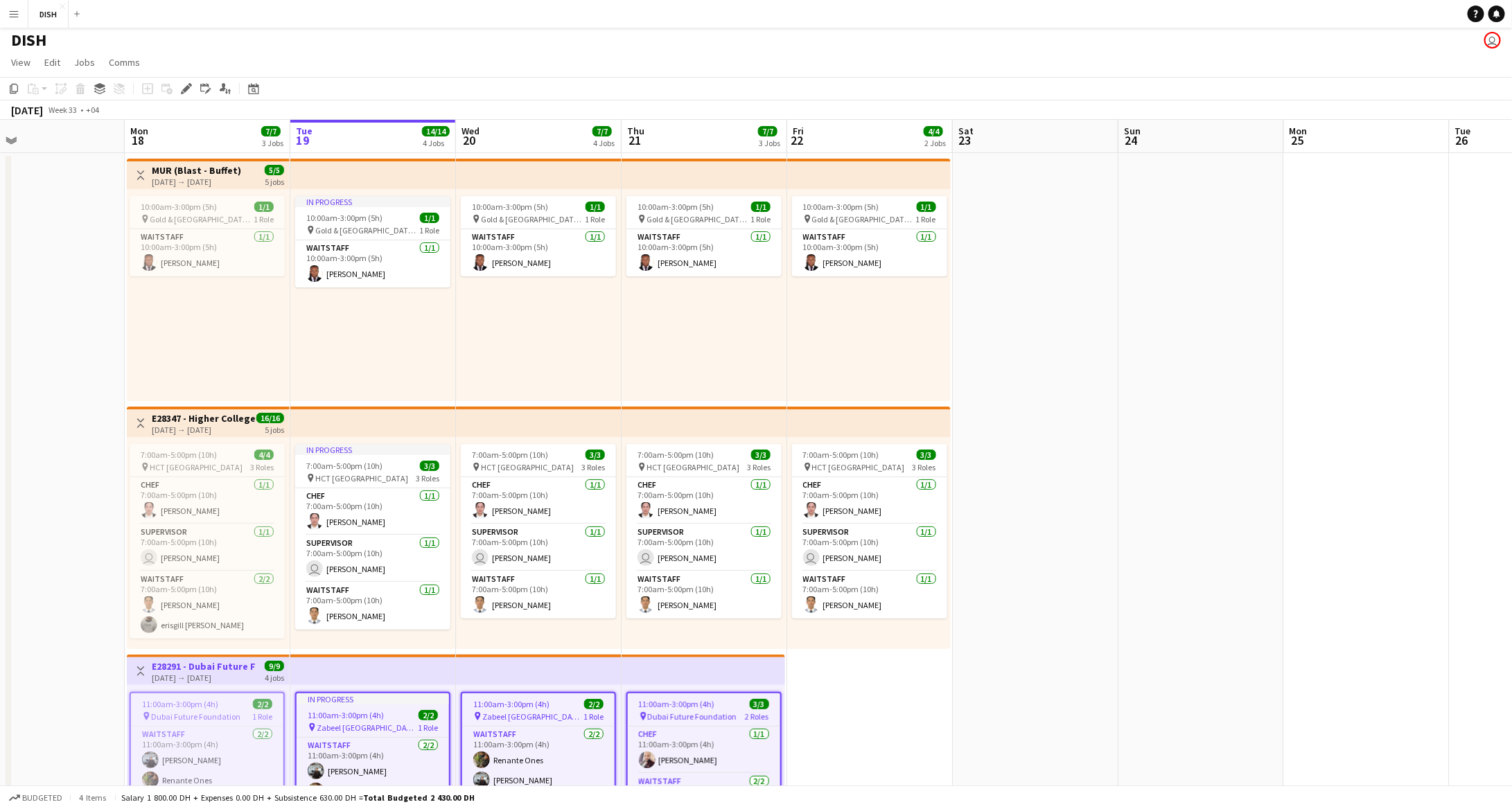
scroll to position [4, 0]
